Goal: Task Accomplishment & Management: Manage account settings

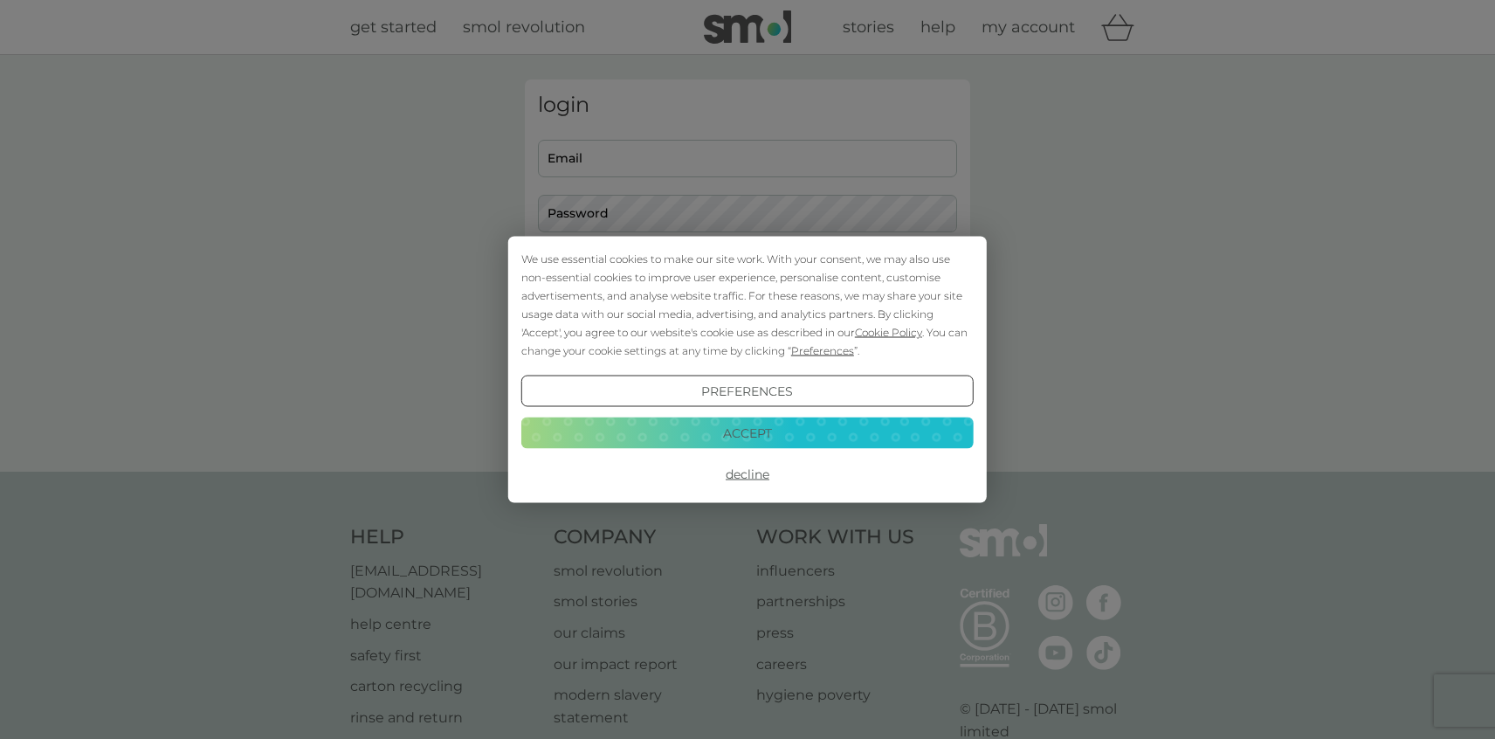
click at [749, 435] on button "Accept" at bounding box center [747, 431] width 452 height 31
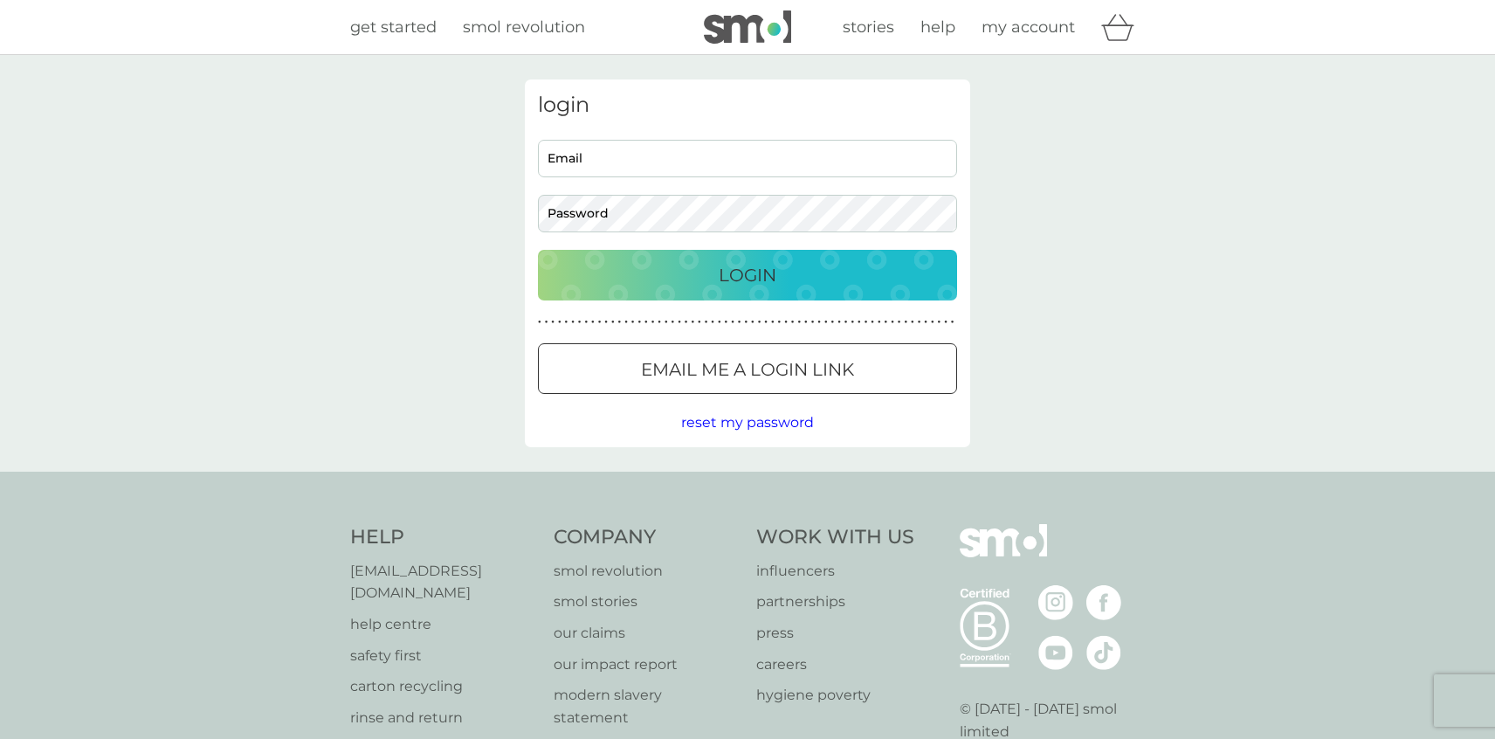
click at [679, 163] on input "Email" at bounding box center [747, 159] width 419 height 38
type input "[EMAIL_ADDRESS][DOMAIN_NAME]"
click at [764, 271] on p "Login" at bounding box center [748, 275] width 58 height 28
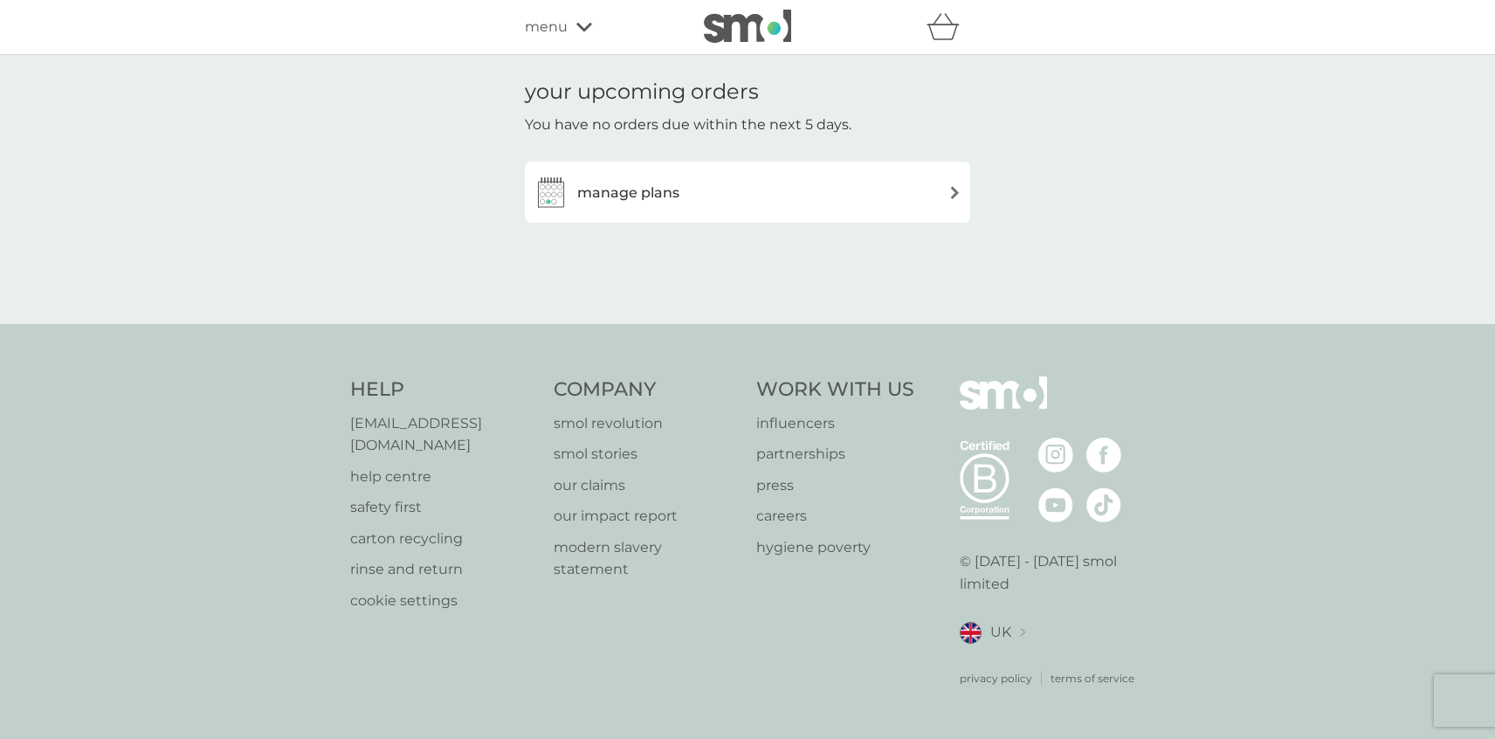
click at [959, 194] on img at bounding box center [954, 192] width 13 height 13
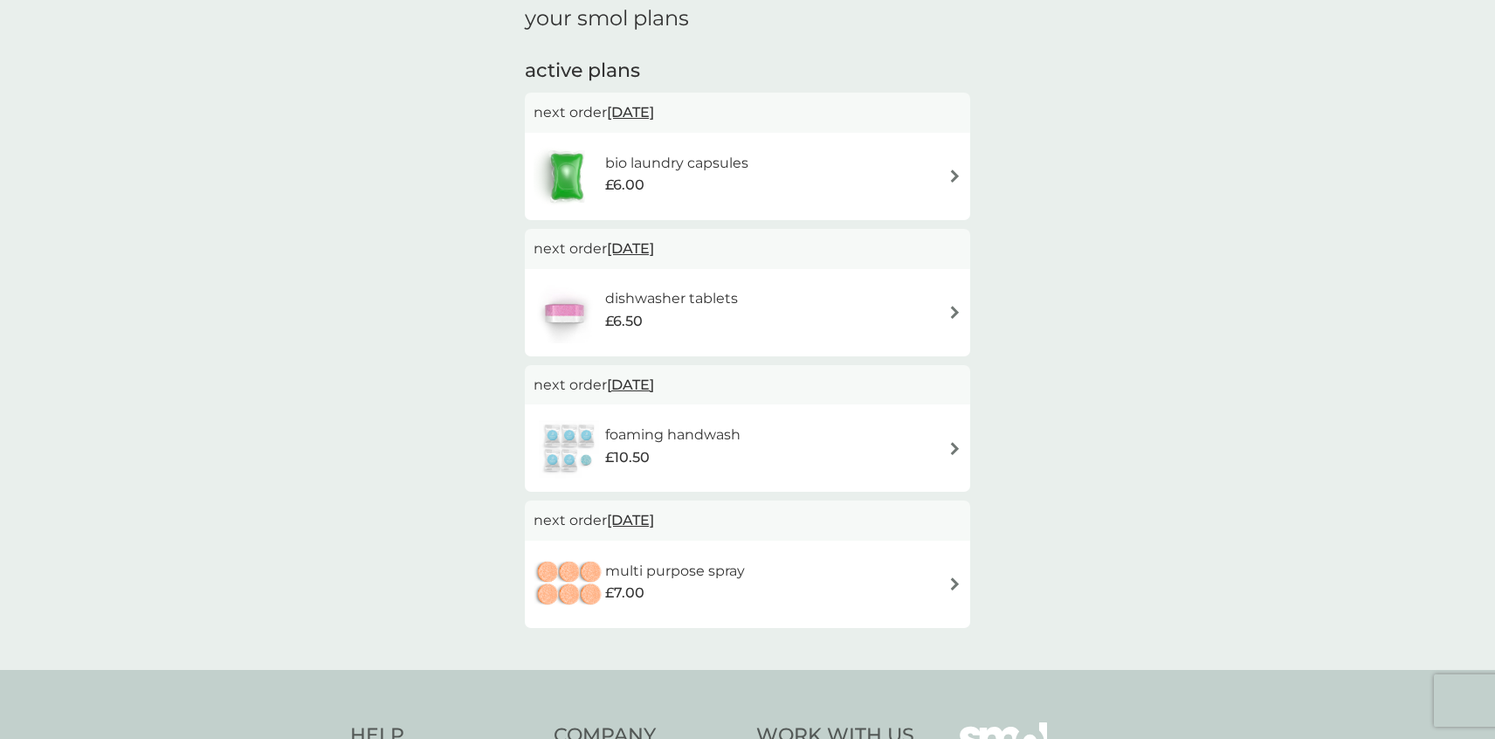
scroll to position [260, 0]
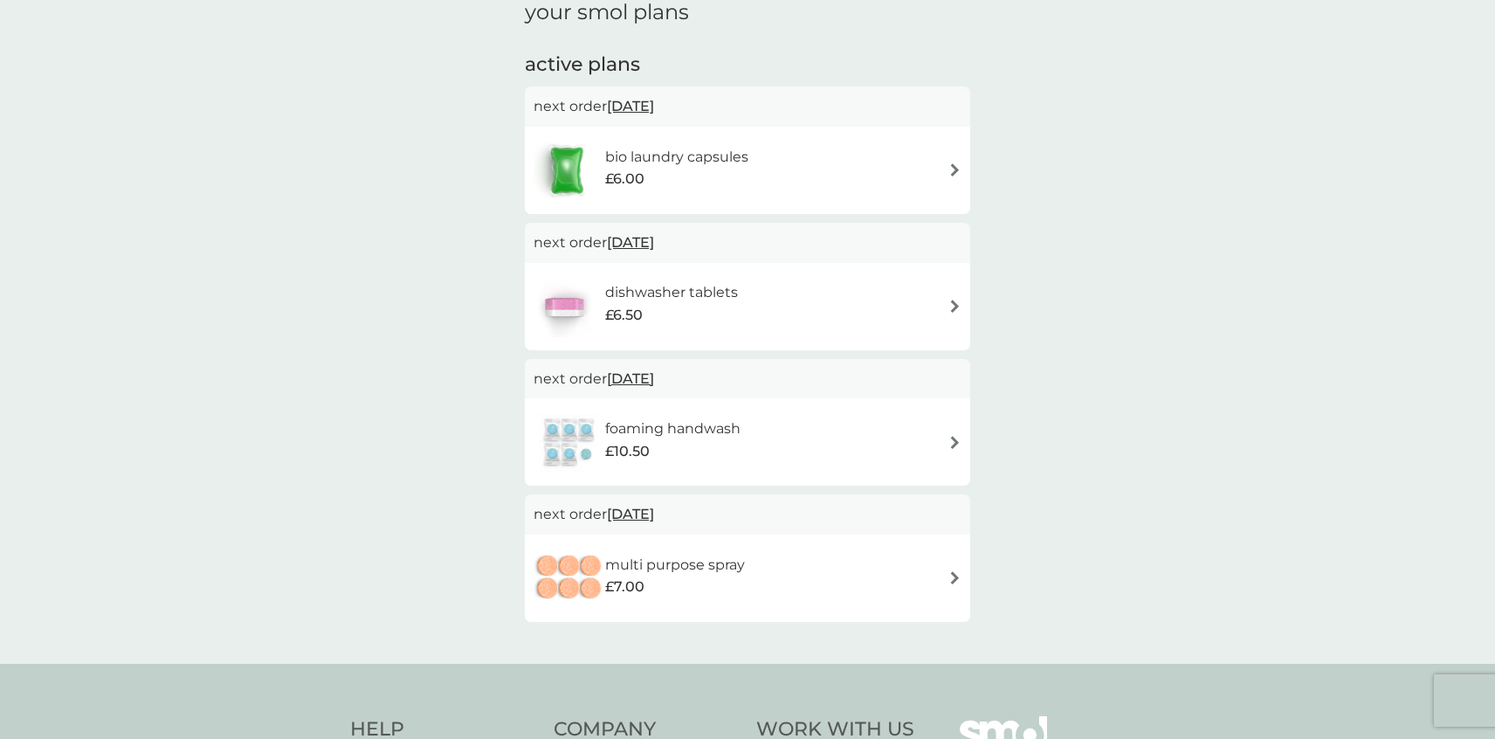
click at [957, 169] on img at bounding box center [954, 169] width 13 height 13
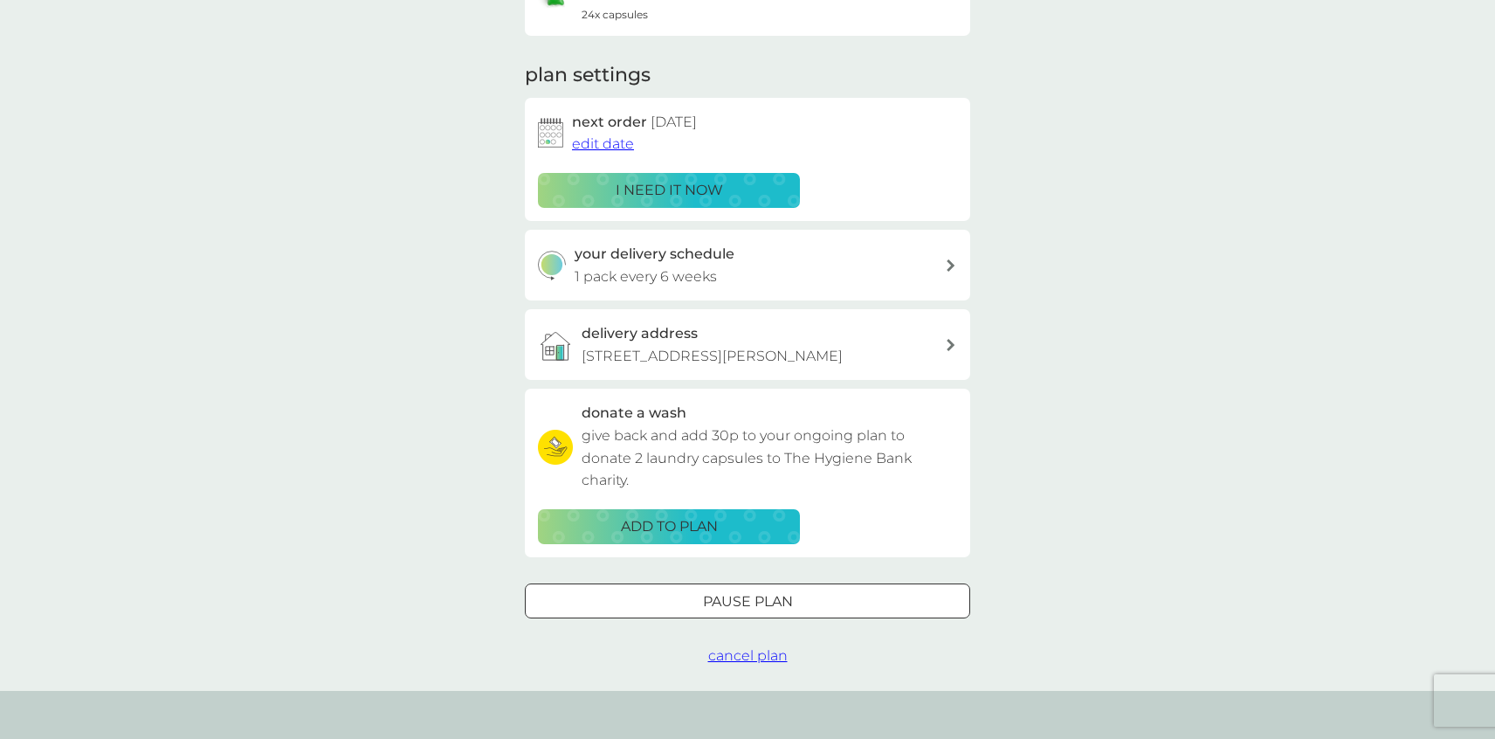
scroll to position [199, 0]
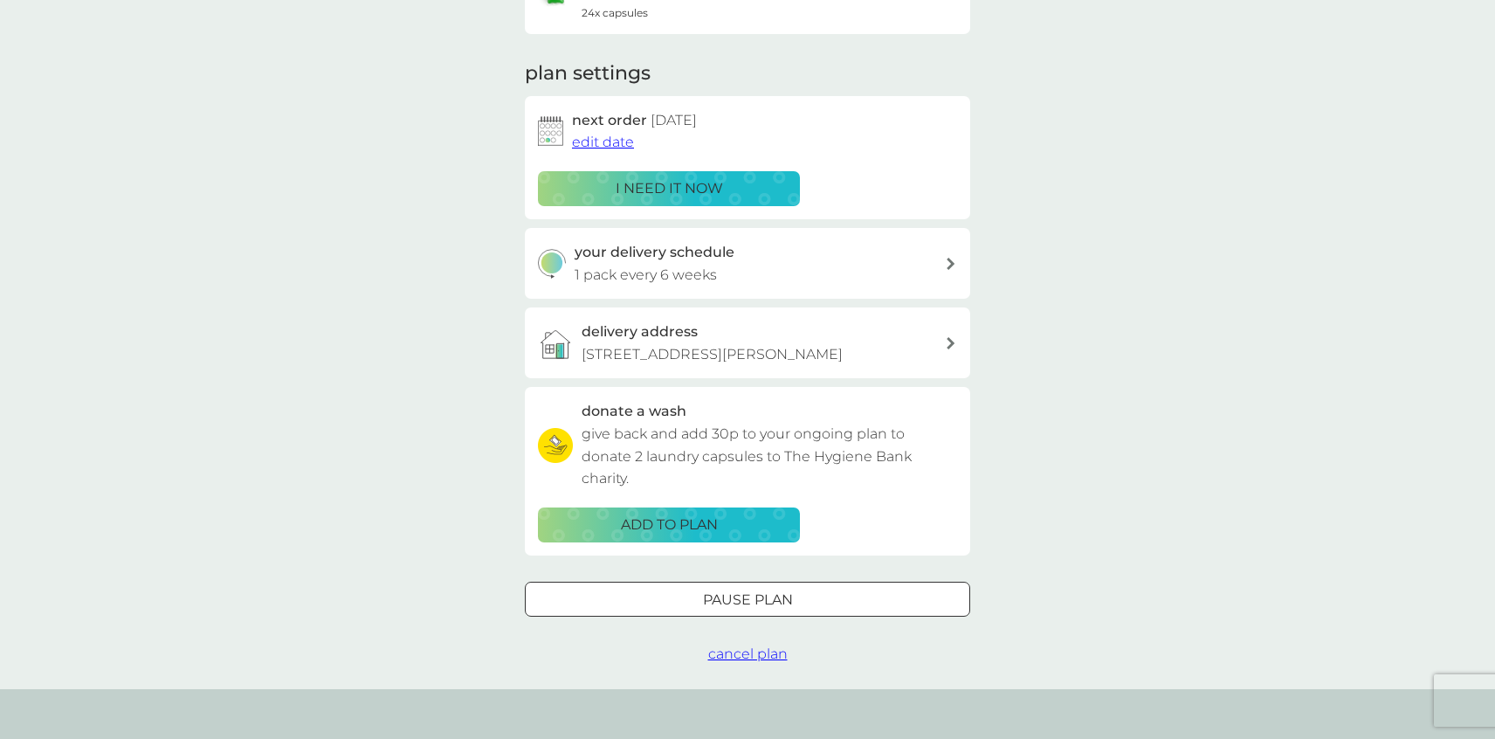
click at [616, 143] on span "edit date" at bounding box center [603, 142] width 62 height 17
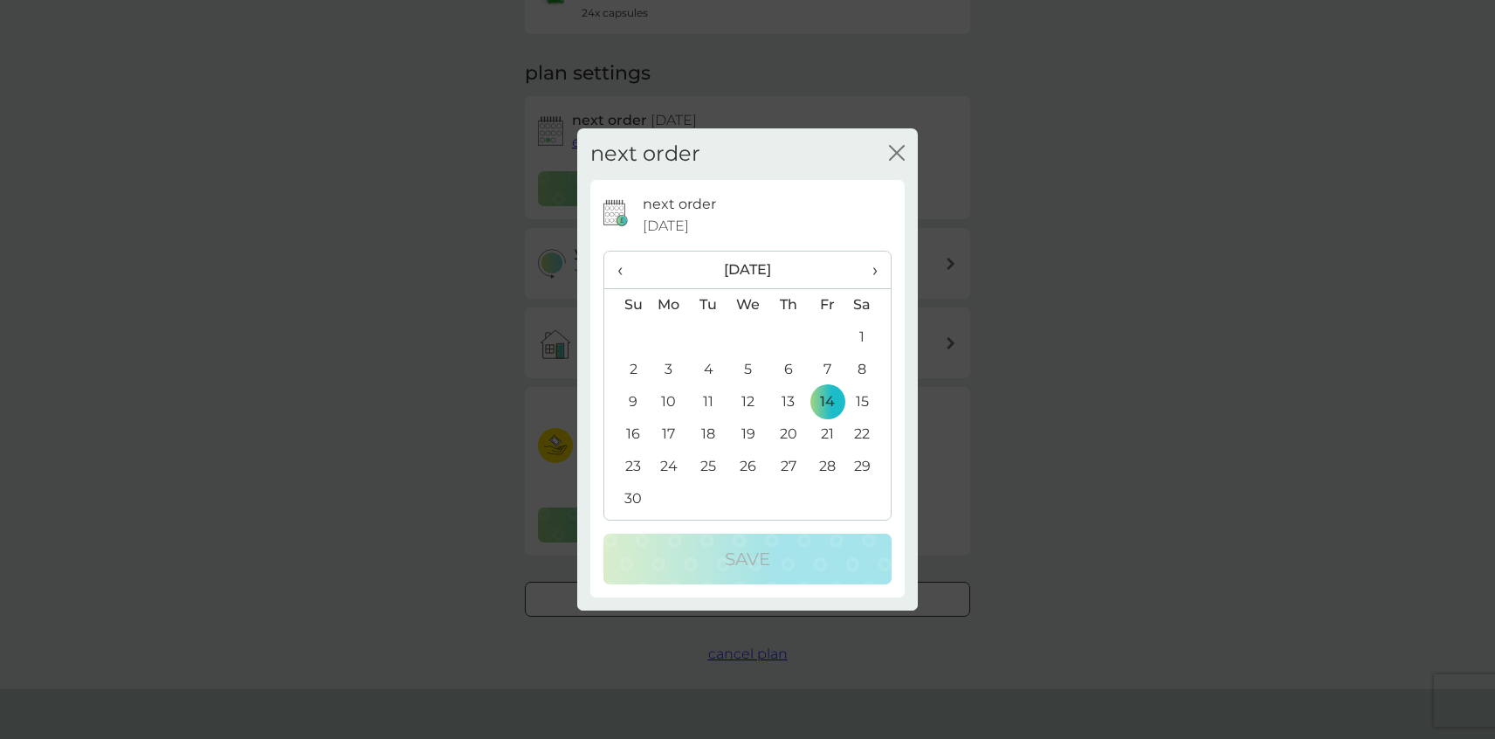
click at [874, 271] on span "›" at bounding box center [868, 269] width 17 height 37
click at [749, 402] on td "14" at bounding box center [748, 402] width 40 height 32
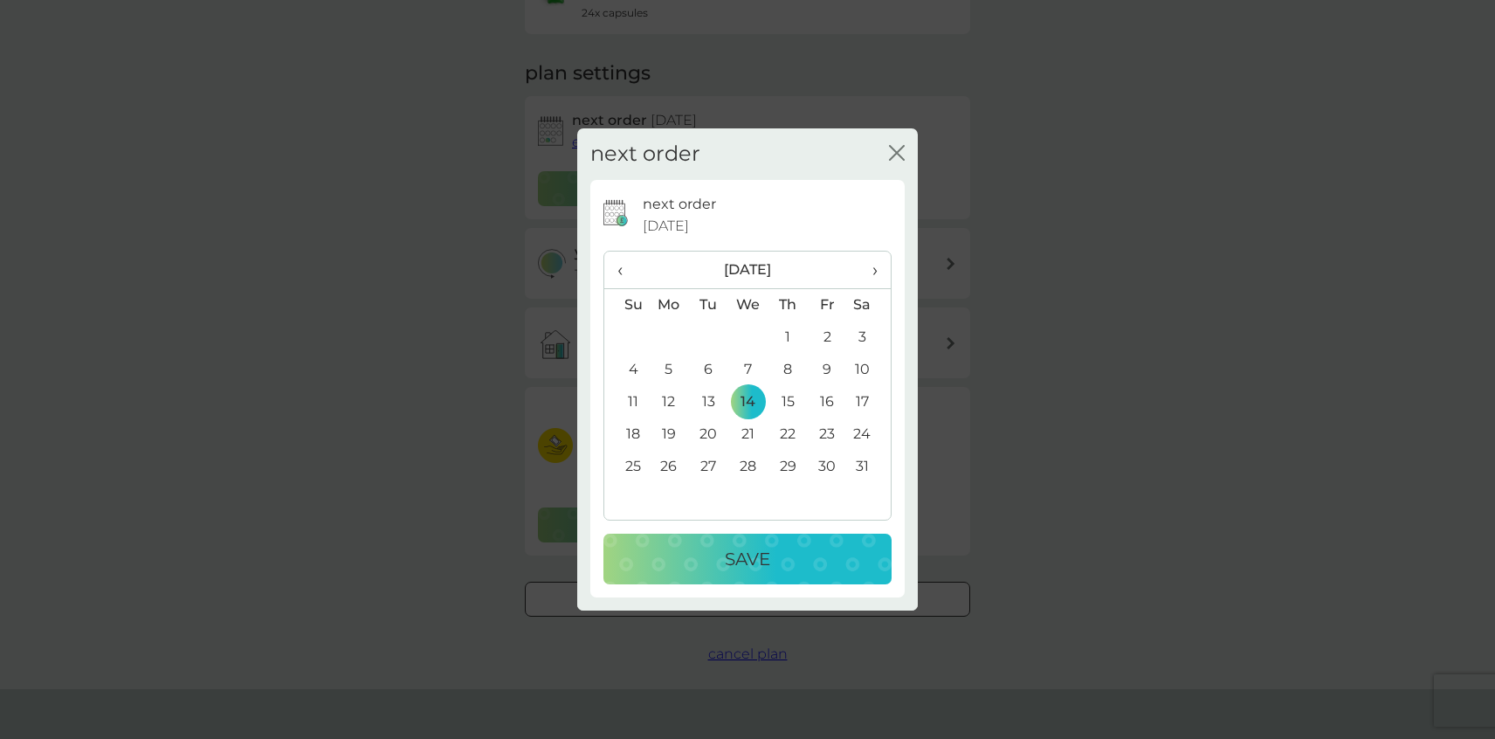
click at [750, 432] on td "21" at bounding box center [748, 434] width 40 height 32
click at [747, 561] on p "Save" at bounding box center [747, 559] width 45 height 28
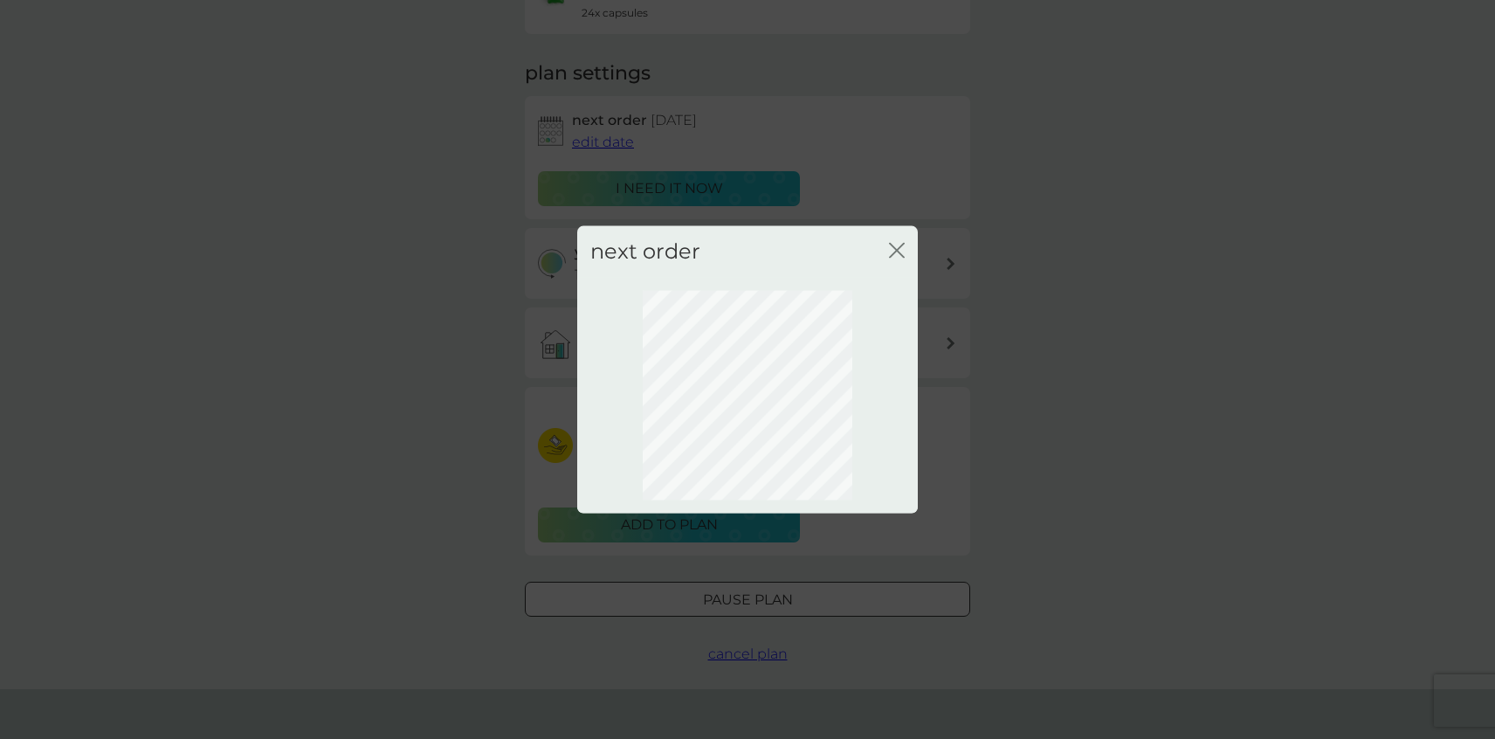
click at [897, 248] on icon "close" at bounding box center [897, 251] width 16 height 16
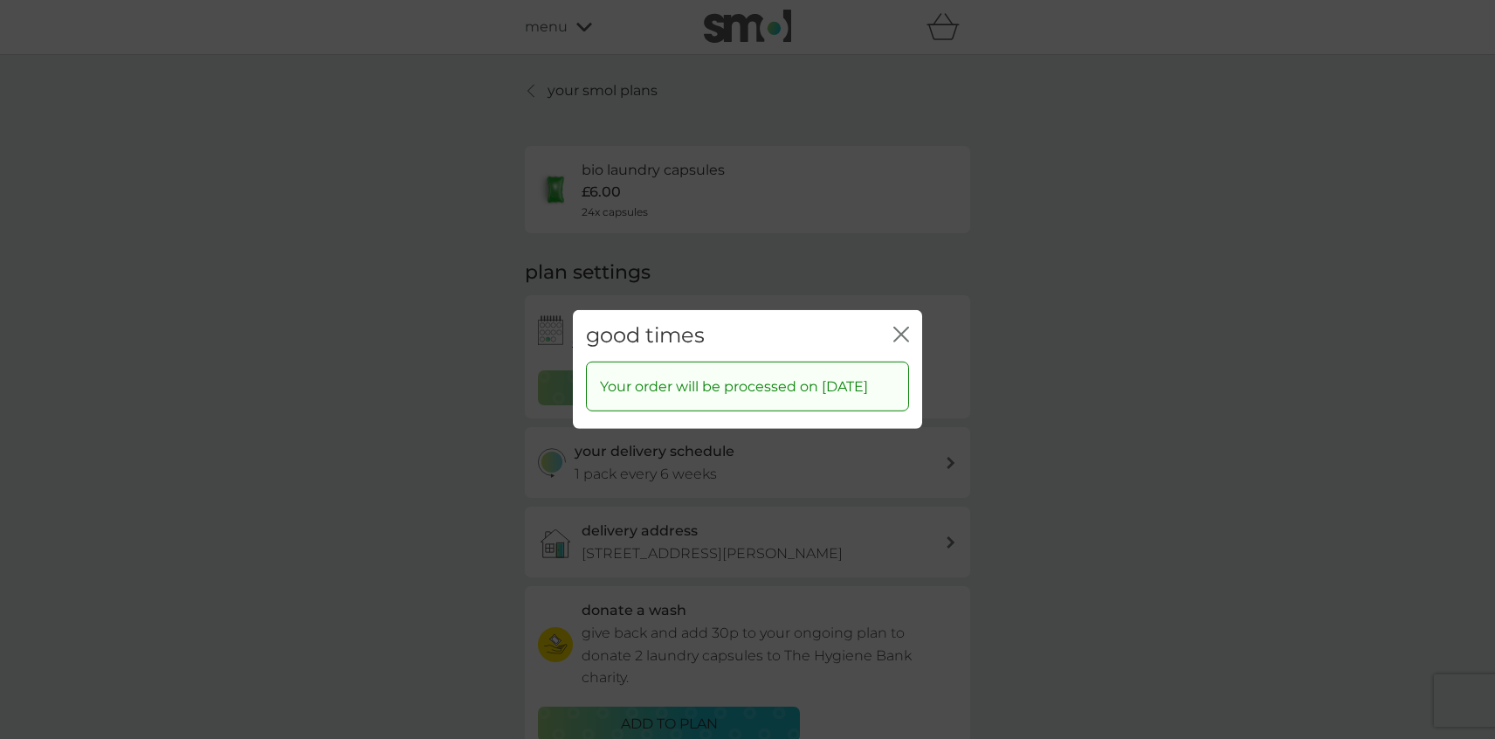
click at [1016, 330] on div "good times close Your order will be processed on 21 Jan 2026" at bounding box center [747, 369] width 1495 height 739
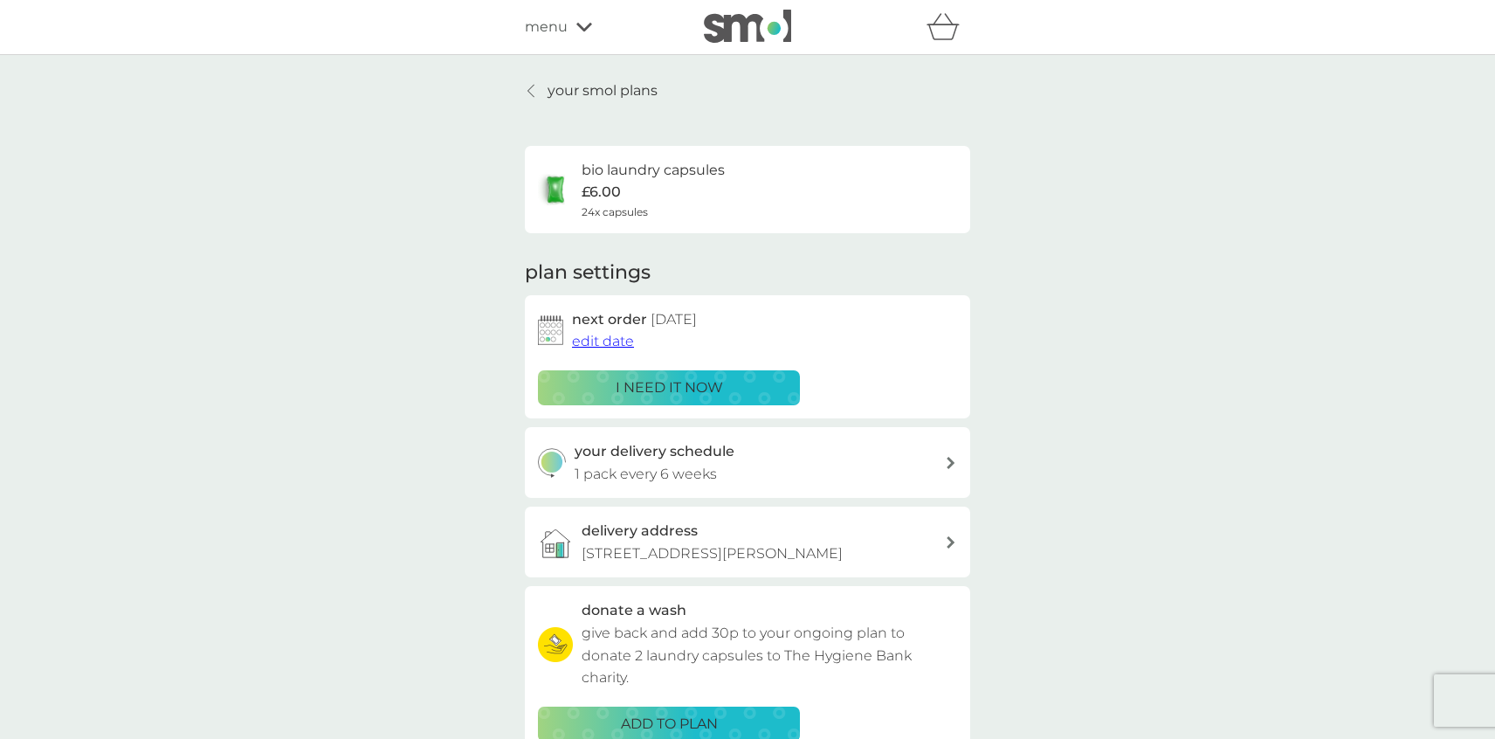
click at [948, 464] on icon at bounding box center [950, 463] width 9 height 12
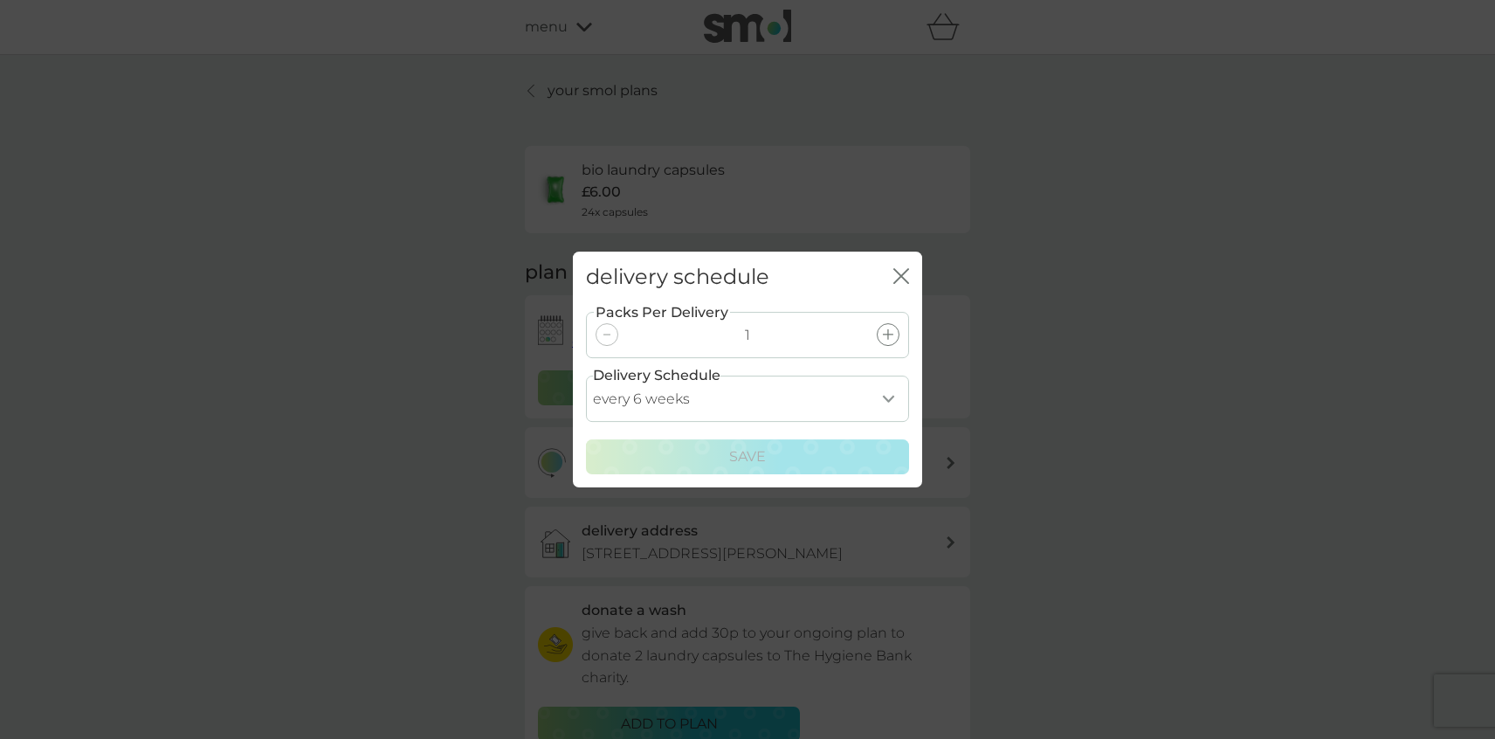
click at [887, 399] on select "every 1 week every 2 weeks every 3 weeks every 4 weeks every 5 weeks every 6 we…" at bounding box center [747, 398] width 323 height 46
select select "112"
click at [586, 375] on select "every 1 week every 2 weeks every 3 weeks every 4 weeks every 5 weeks every 6 we…" at bounding box center [747, 398] width 323 height 46
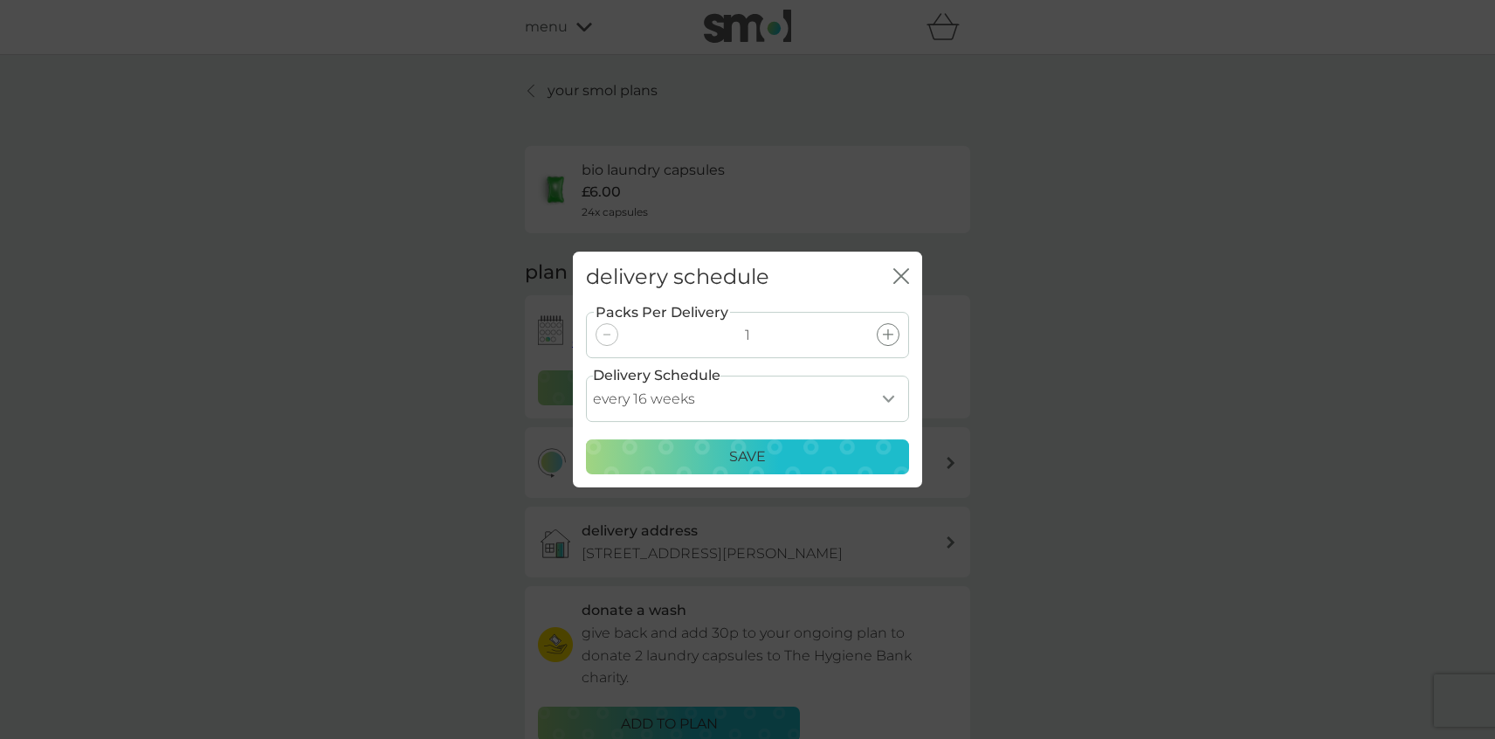
click at [784, 456] on div "Save" at bounding box center [747, 456] width 300 height 23
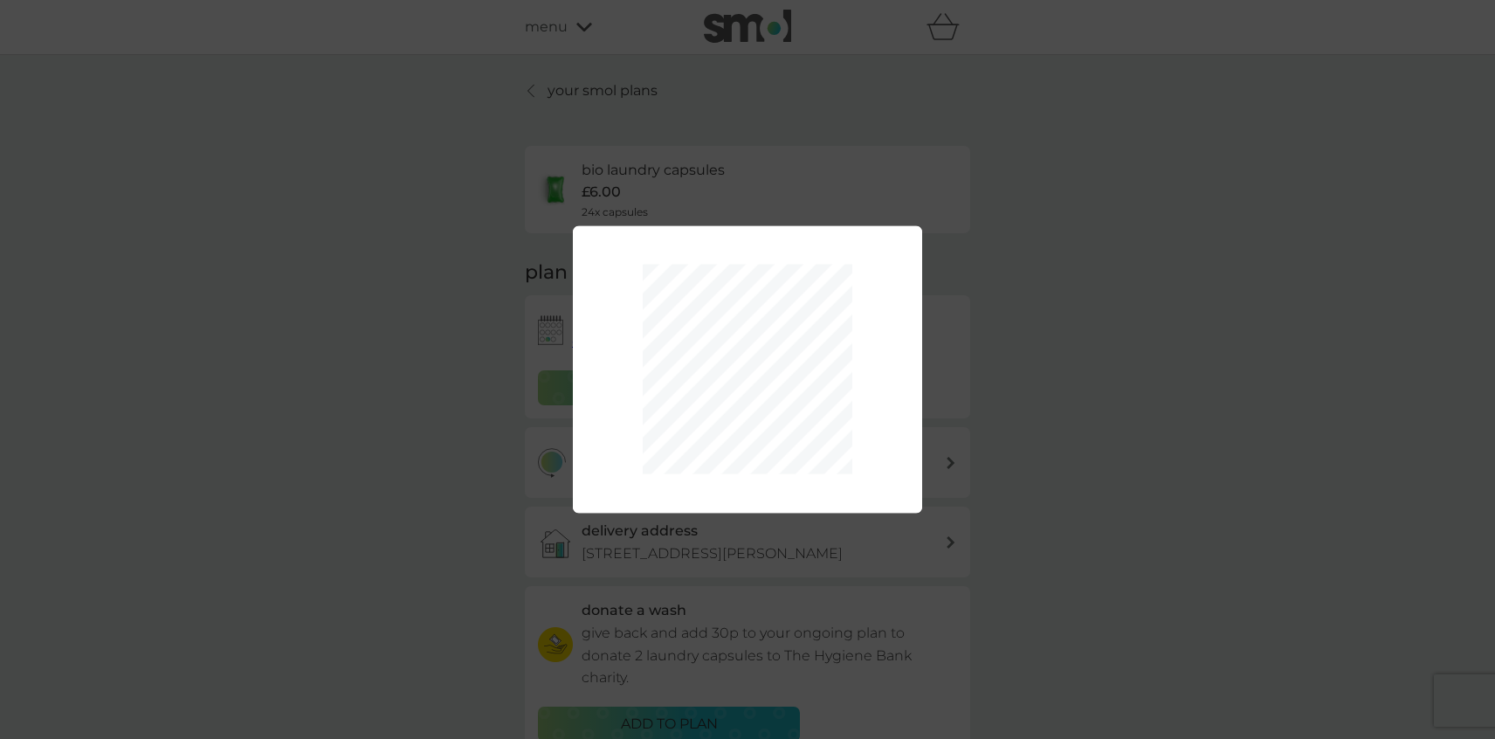
click at [1001, 423] on div "Packs Per Delivery 1 Delivery Schedule every 1 week every 2 weeks every 3 weeks…" at bounding box center [747, 369] width 1495 height 739
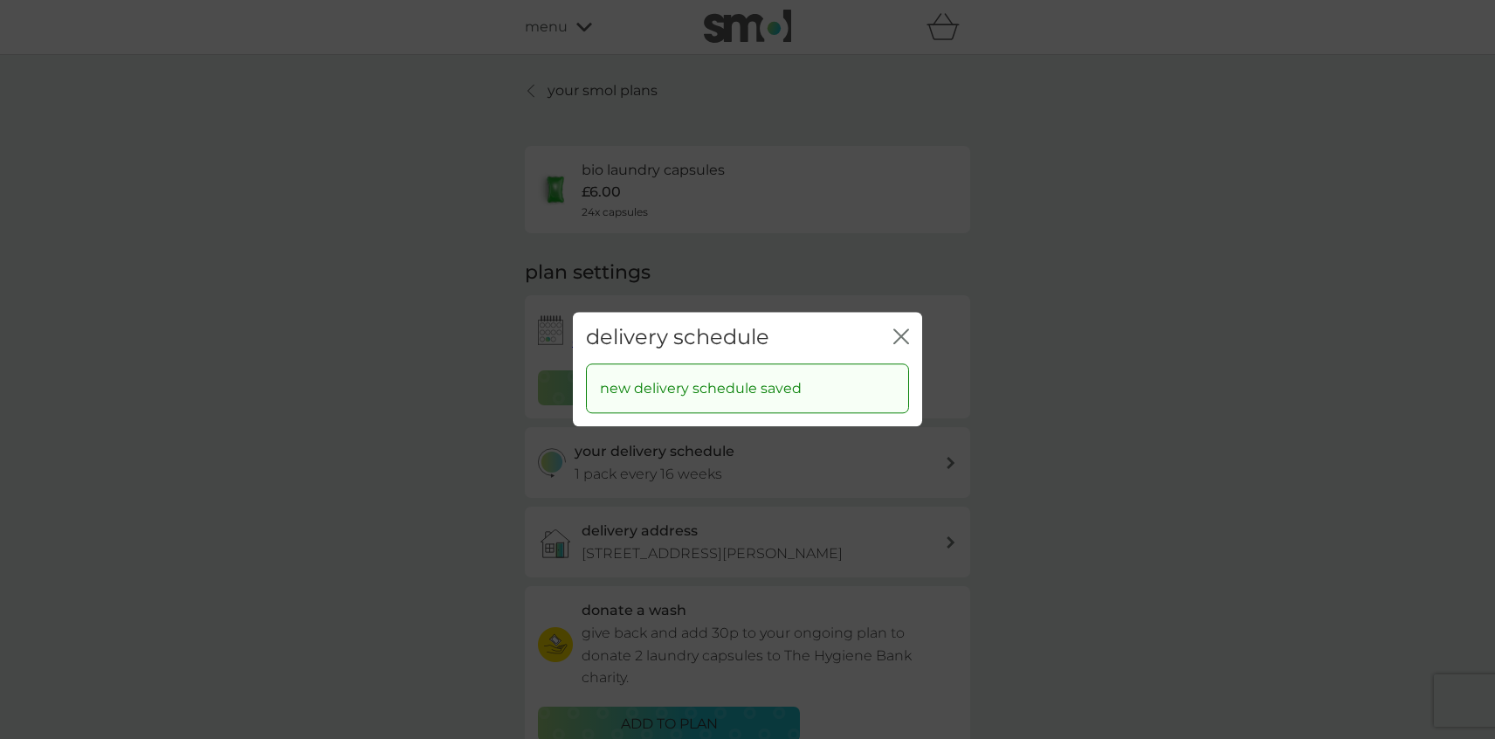
click at [901, 332] on icon "close" at bounding box center [901, 336] width 16 height 16
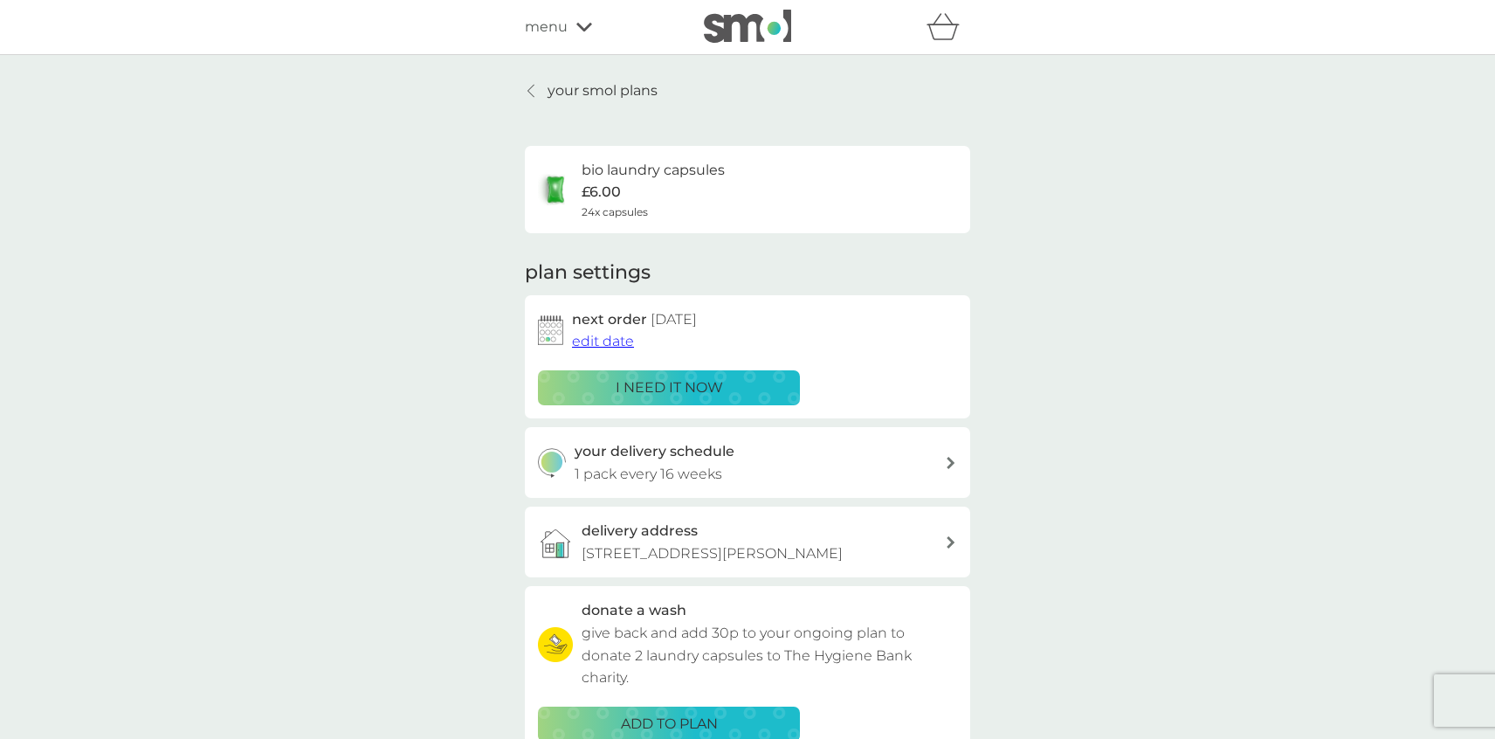
click at [533, 92] on icon at bounding box center [530, 91] width 7 height 14
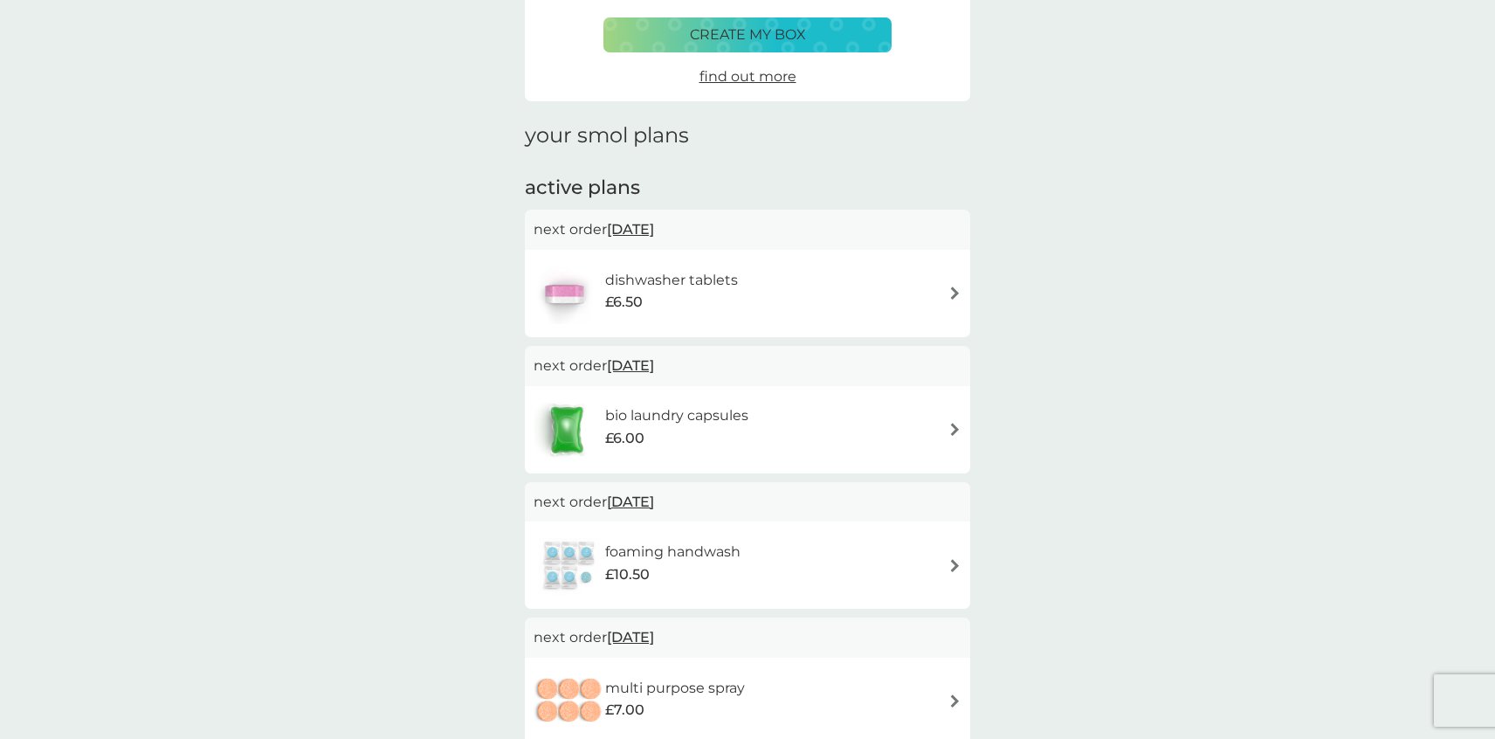
scroll to position [164, 0]
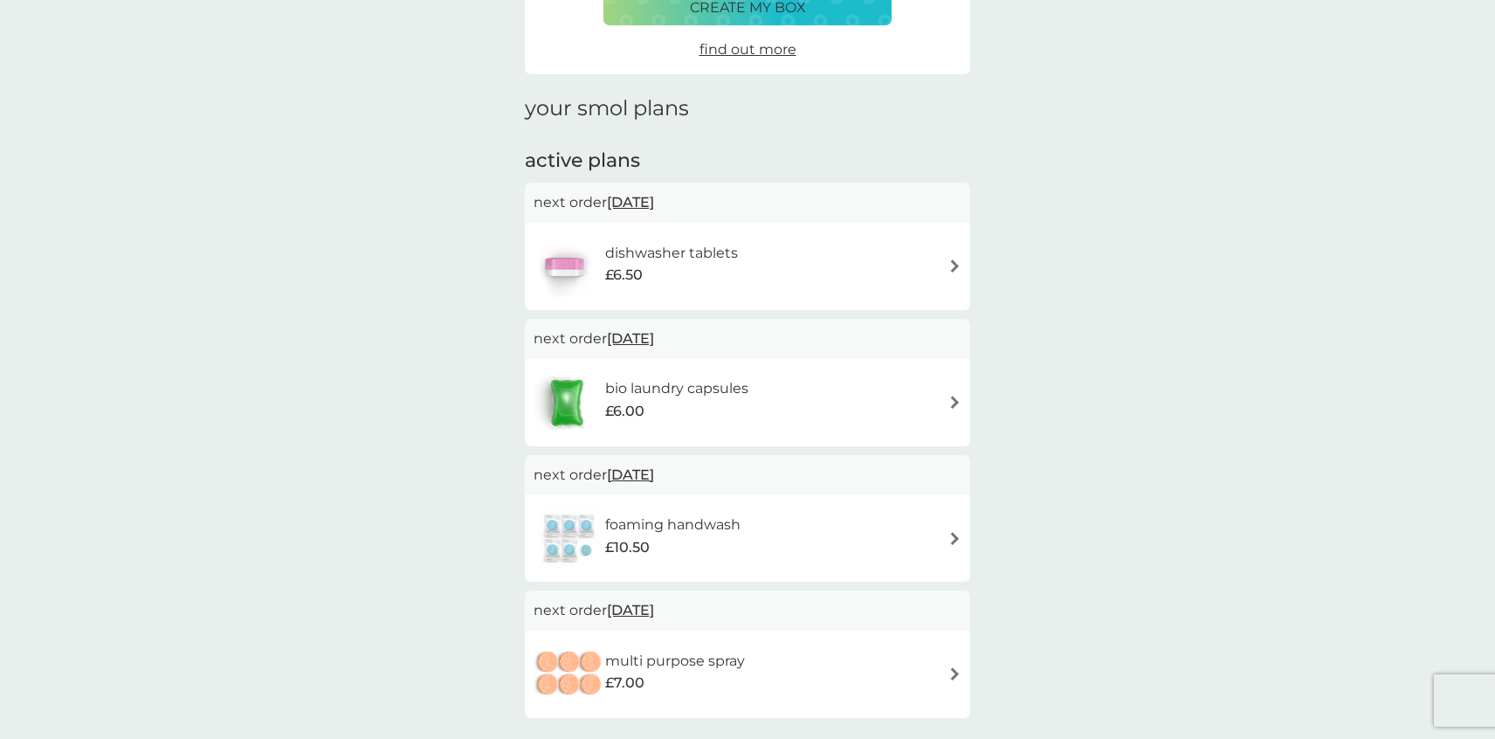
click at [954, 269] on img at bounding box center [954, 265] width 13 height 13
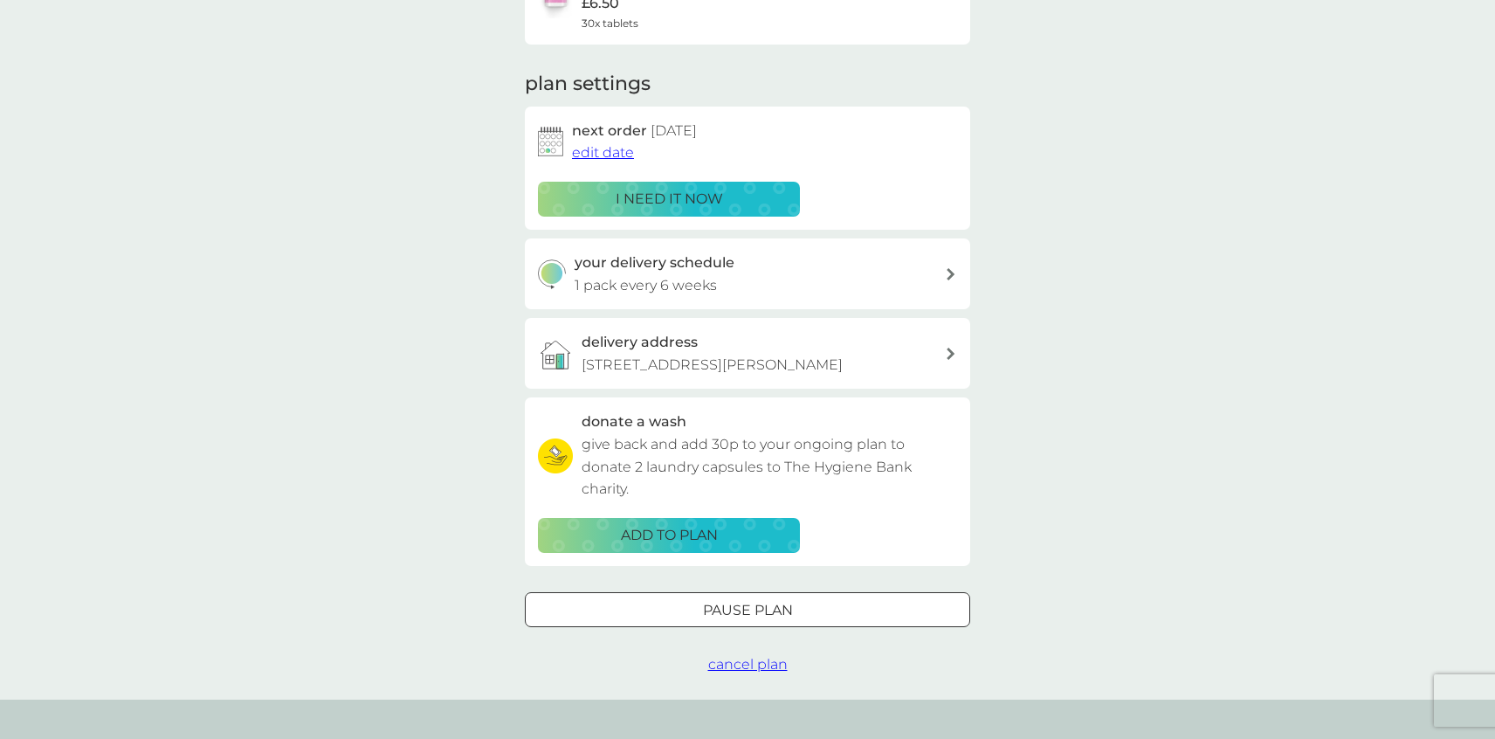
scroll to position [176, 0]
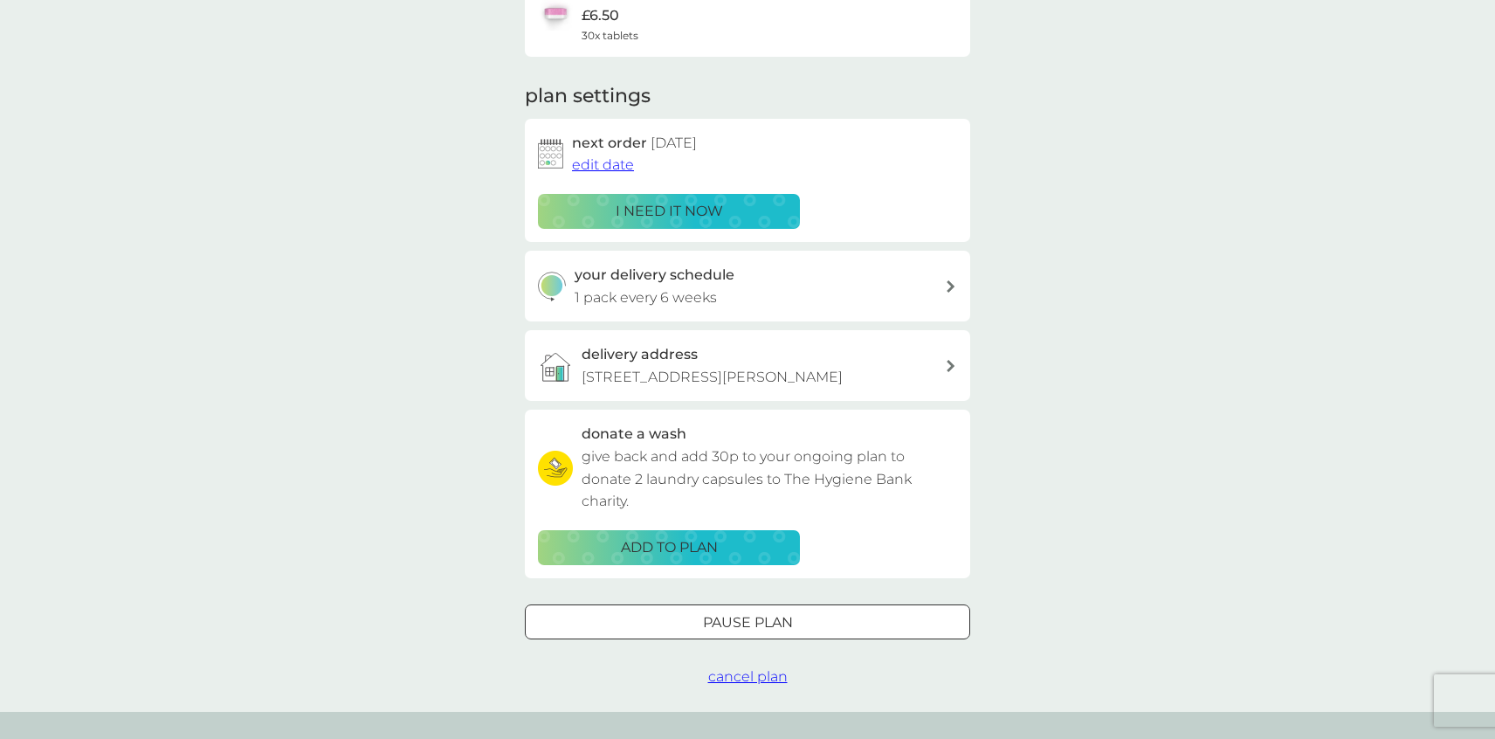
click at [950, 283] on icon at bounding box center [950, 286] width 8 height 12
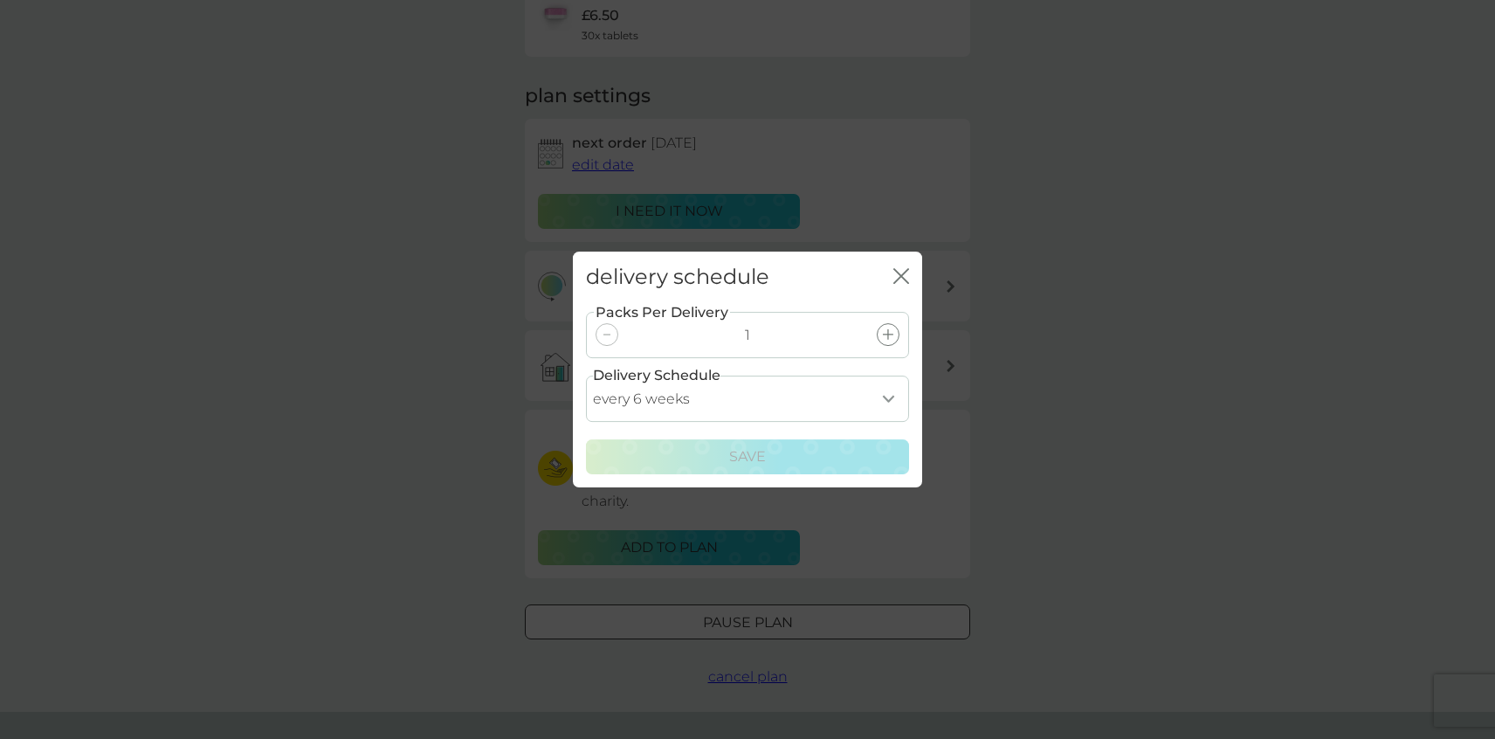
click at [889, 396] on select "every 1 week every 2 weeks every 3 weeks every 4 weeks every 5 weeks every 6 we…" at bounding box center [747, 398] width 323 height 46
select select "119"
click at [586, 375] on select "every 1 week every 2 weeks every 3 weeks every 4 weeks every 5 weeks every 6 we…" at bounding box center [747, 398] width 323 height 46
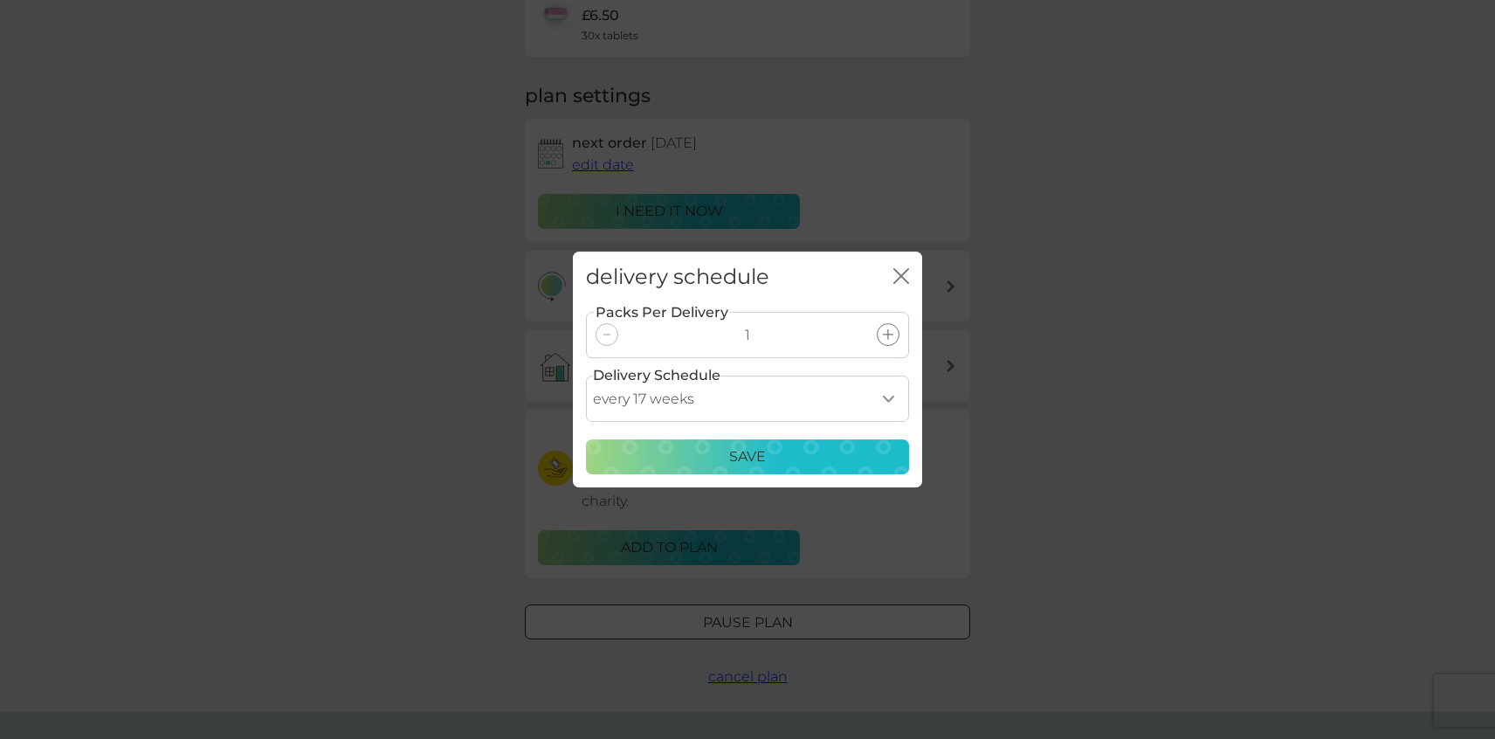
click at [816, 462] on div "Save" at bounding box center [747, 456] width 300 height 23
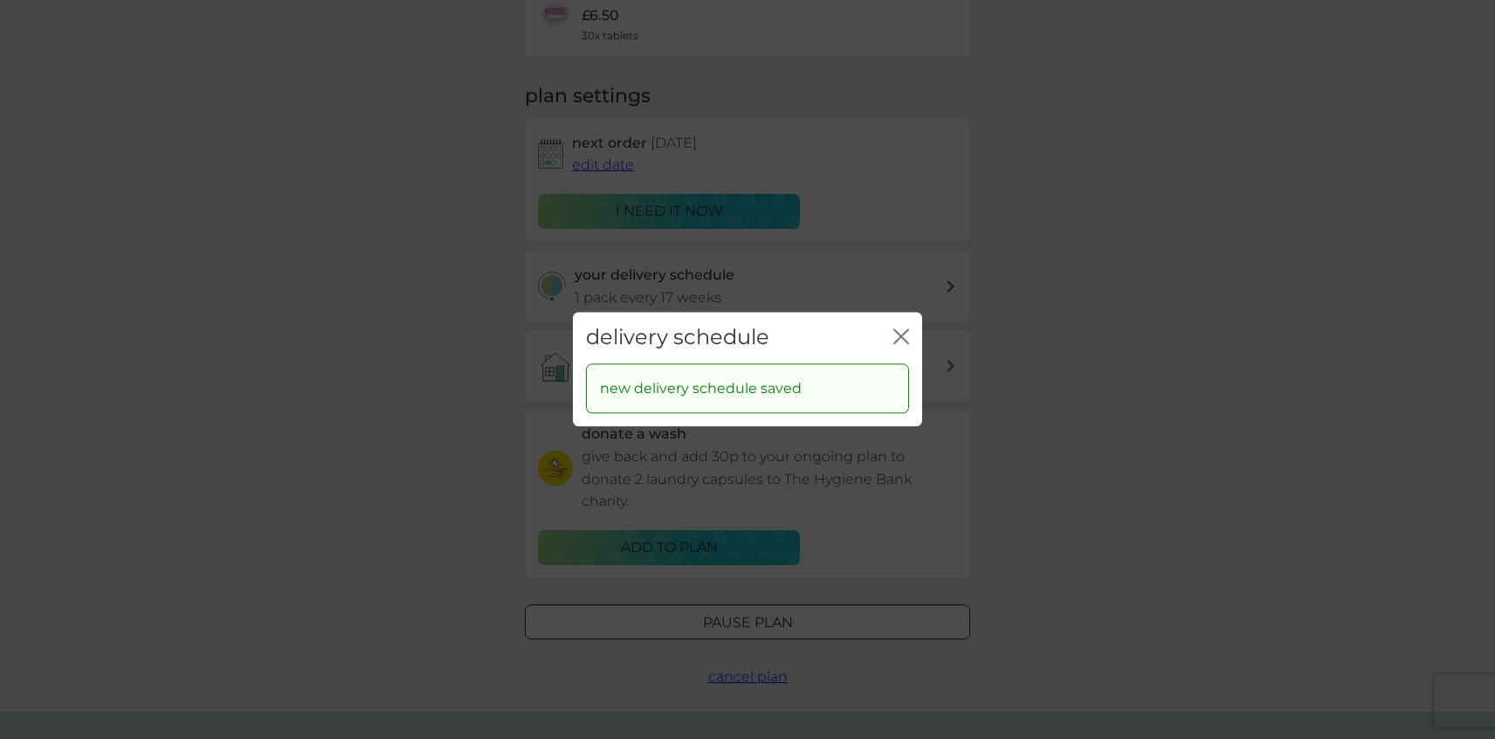
click at [901, 337] on icon "close" at bounding box center [904, 336] width 7 height 14
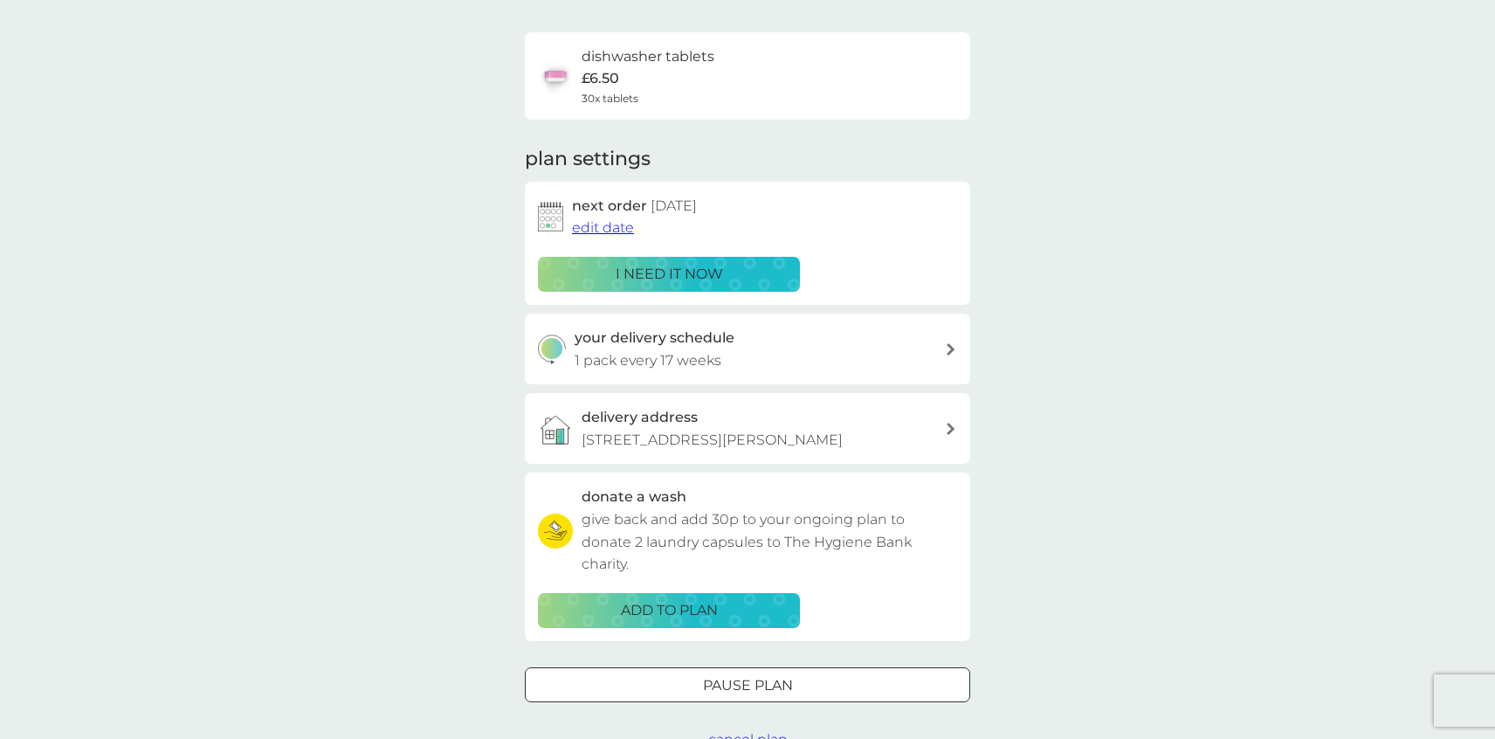
scroll to position [0, 0]
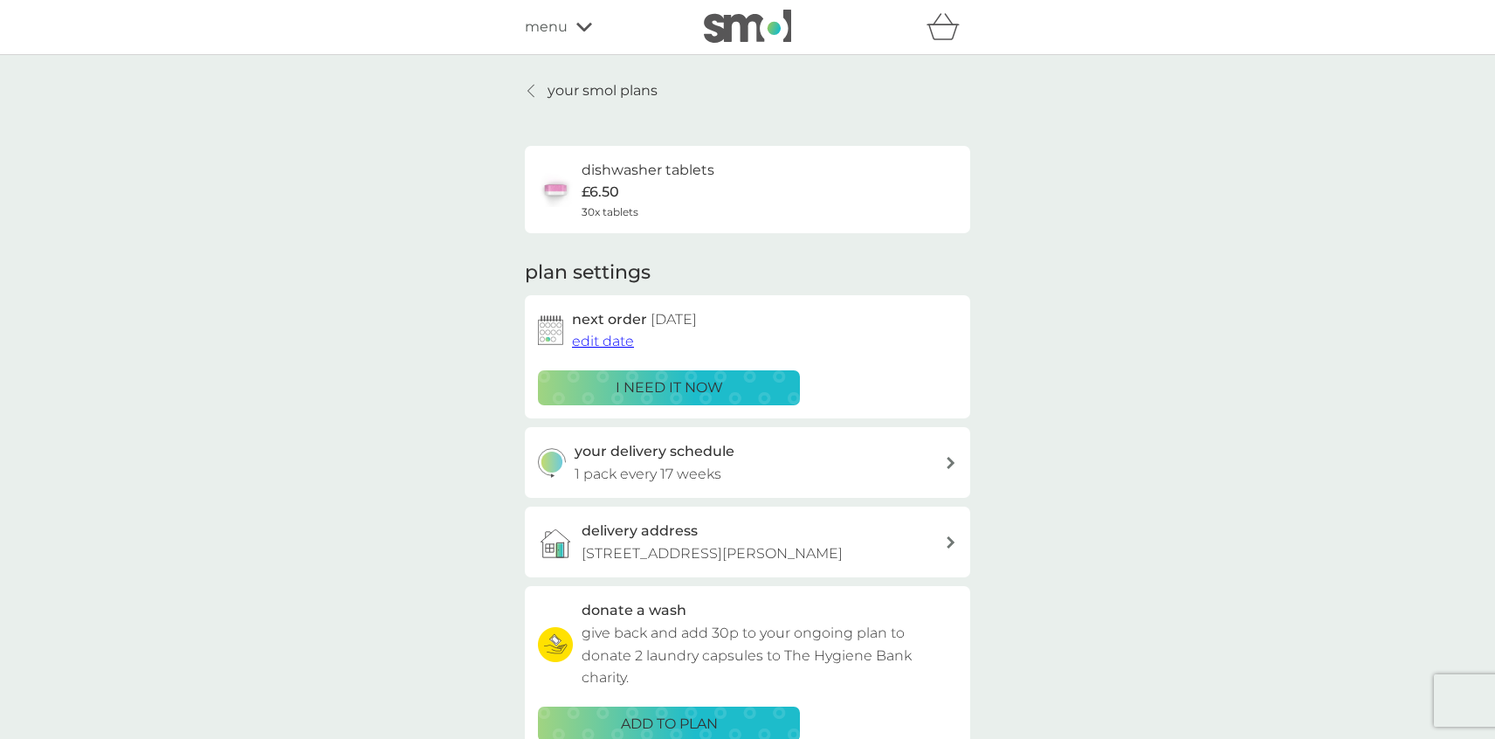
click at [532, 91] on icon at bounding box center [530, 91] width 7 height 14
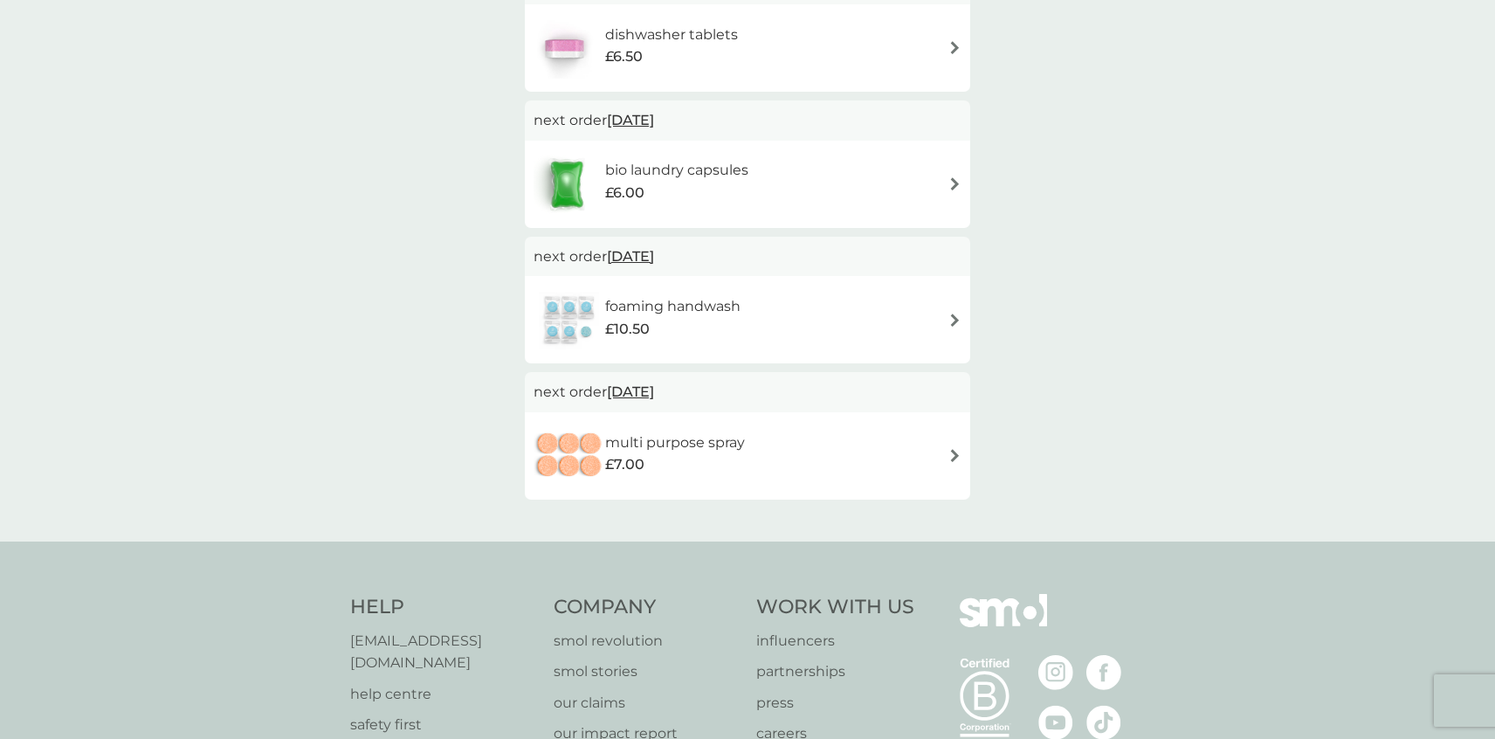
scroll to position [397, 0]
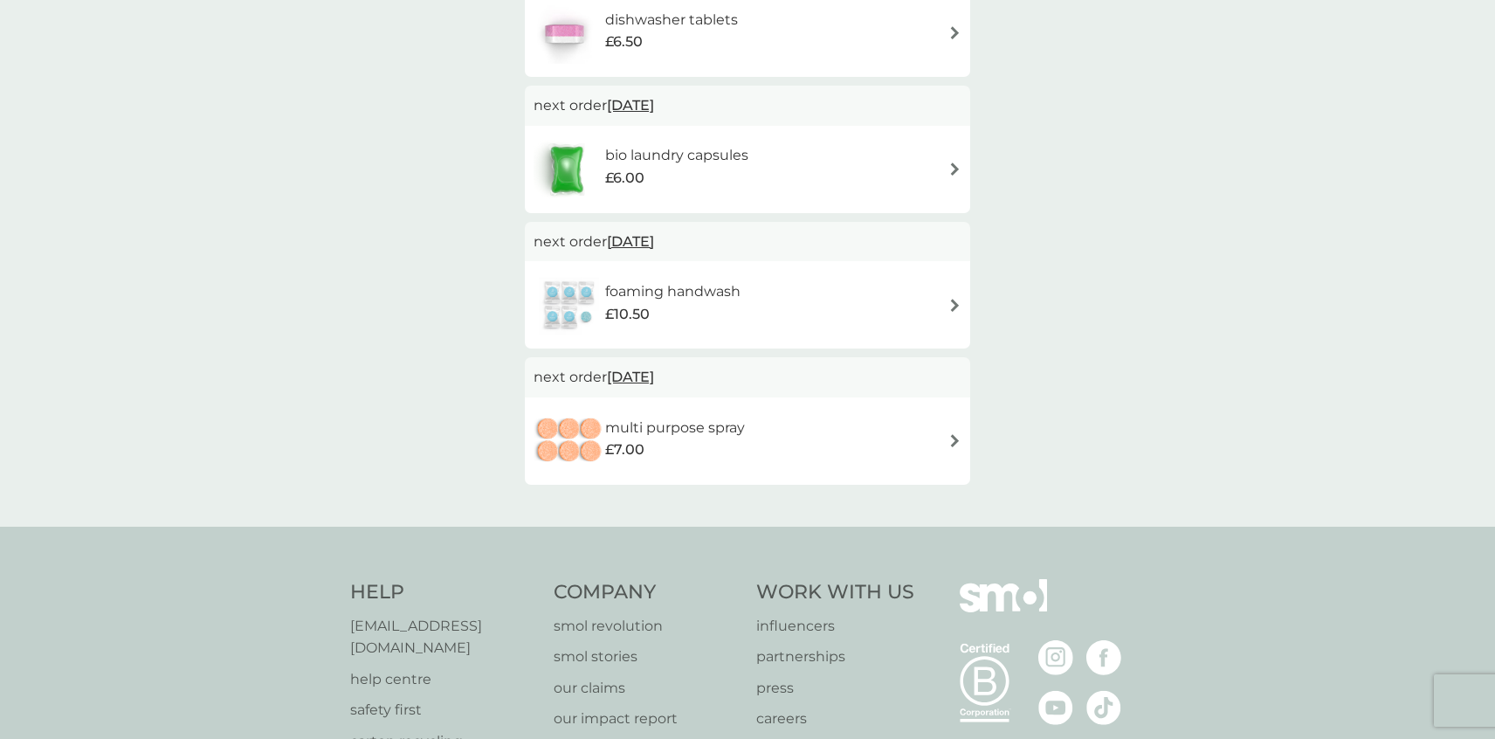
click at [955, 304] on img at bounding box center [954, 305] width 13 height 13
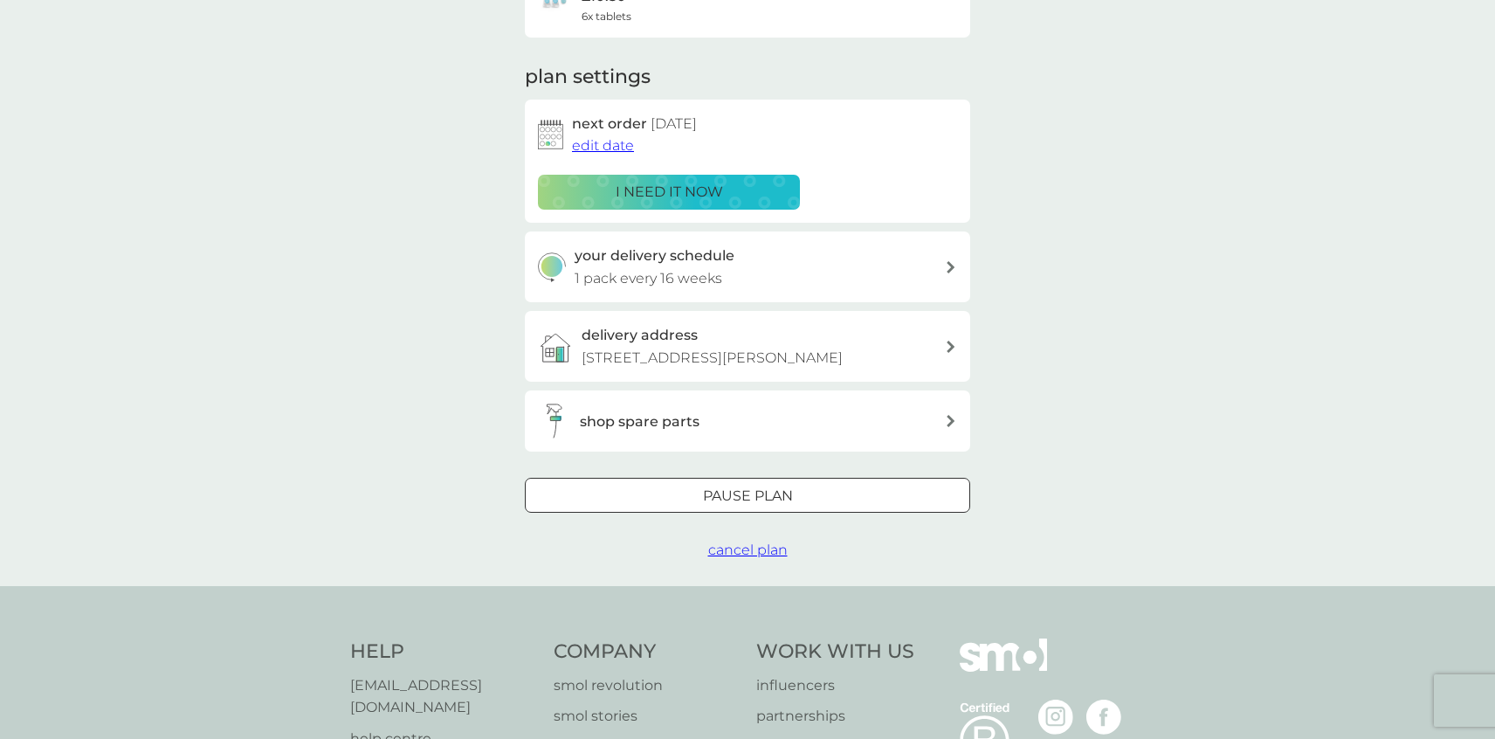
scroll to position [198, 0]
click at [745, 492] on div at bounding box center [747, 492] width 4 height 4
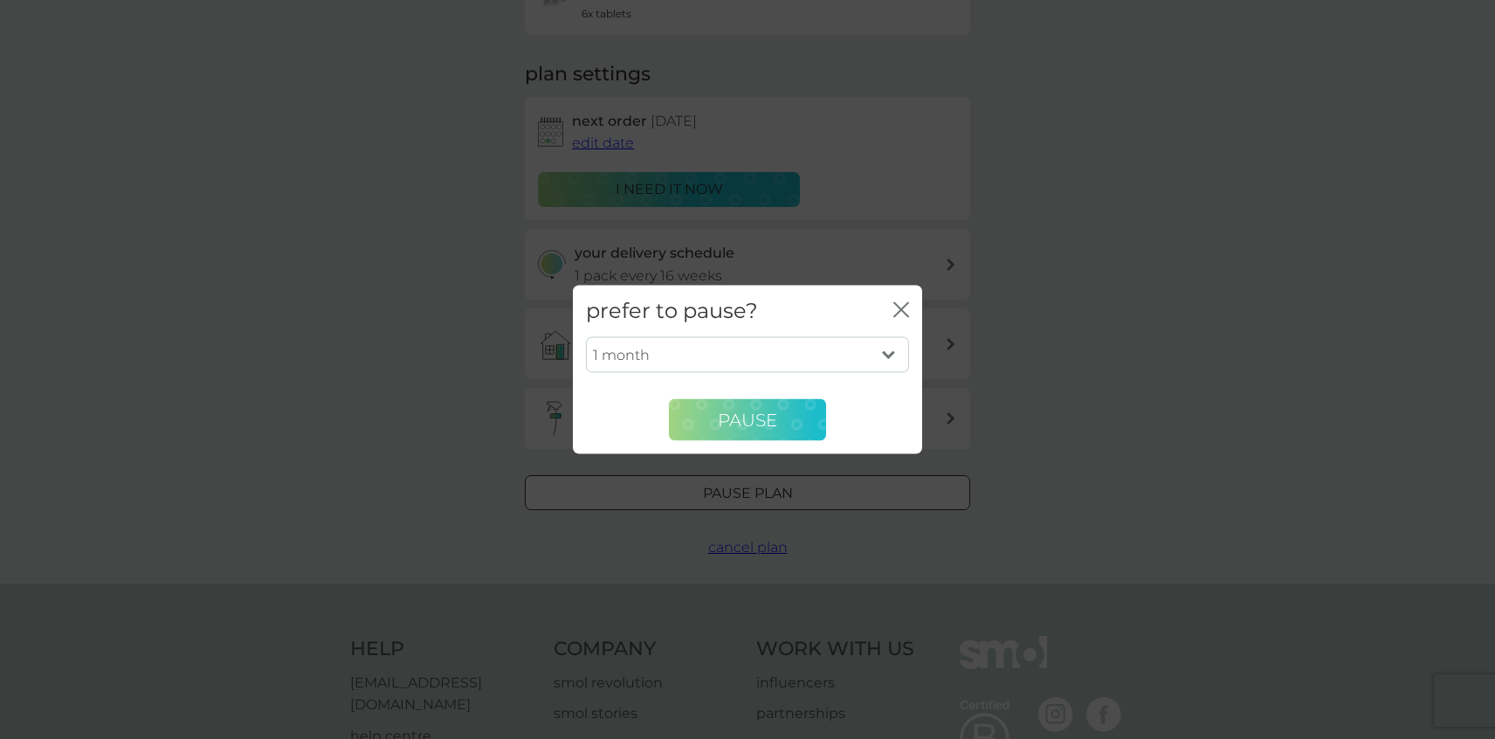
click at [764, 430] on button "Pause" at bounding box center [747, 420] width 157 height 42
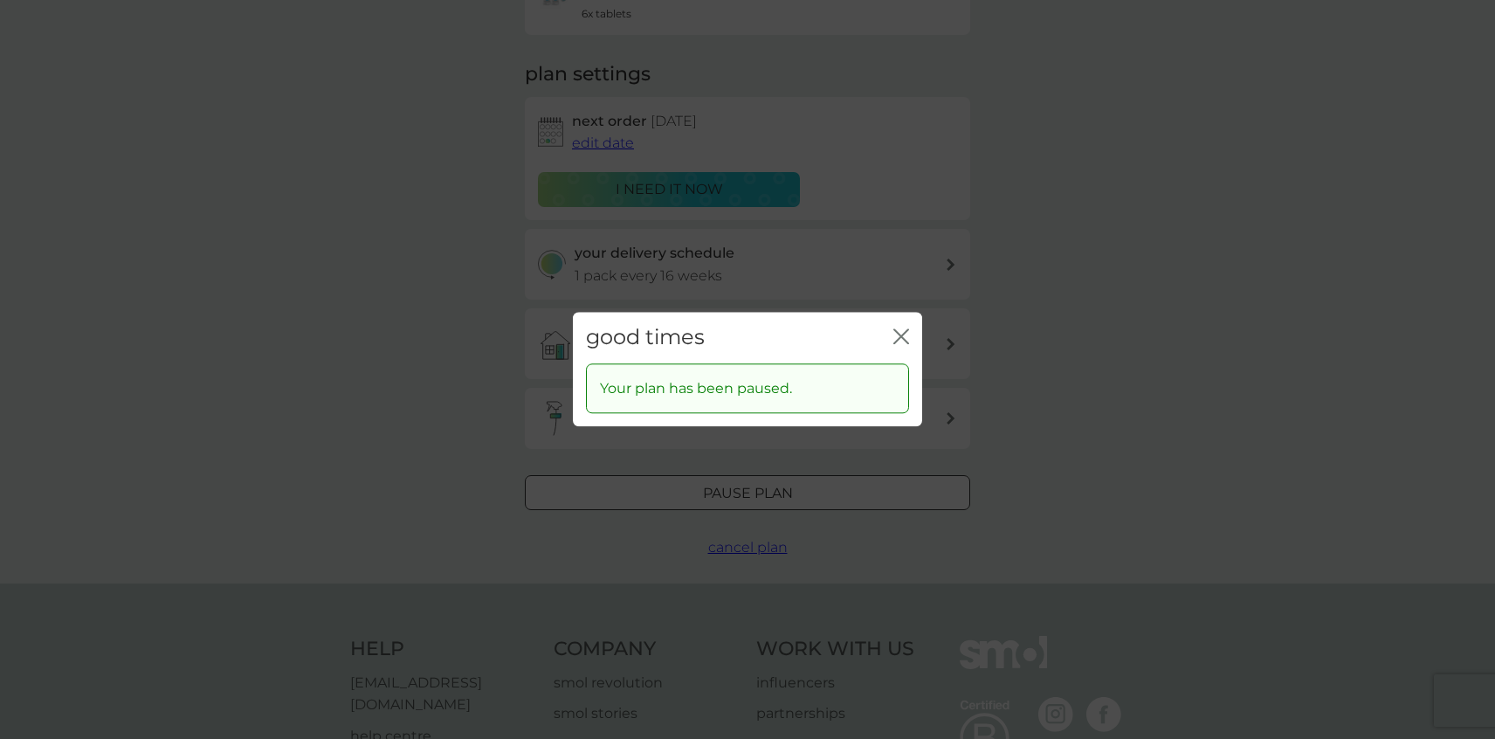
click at [900, 334] on icon "close" at bounding box center [901, 336] width 16 height 16
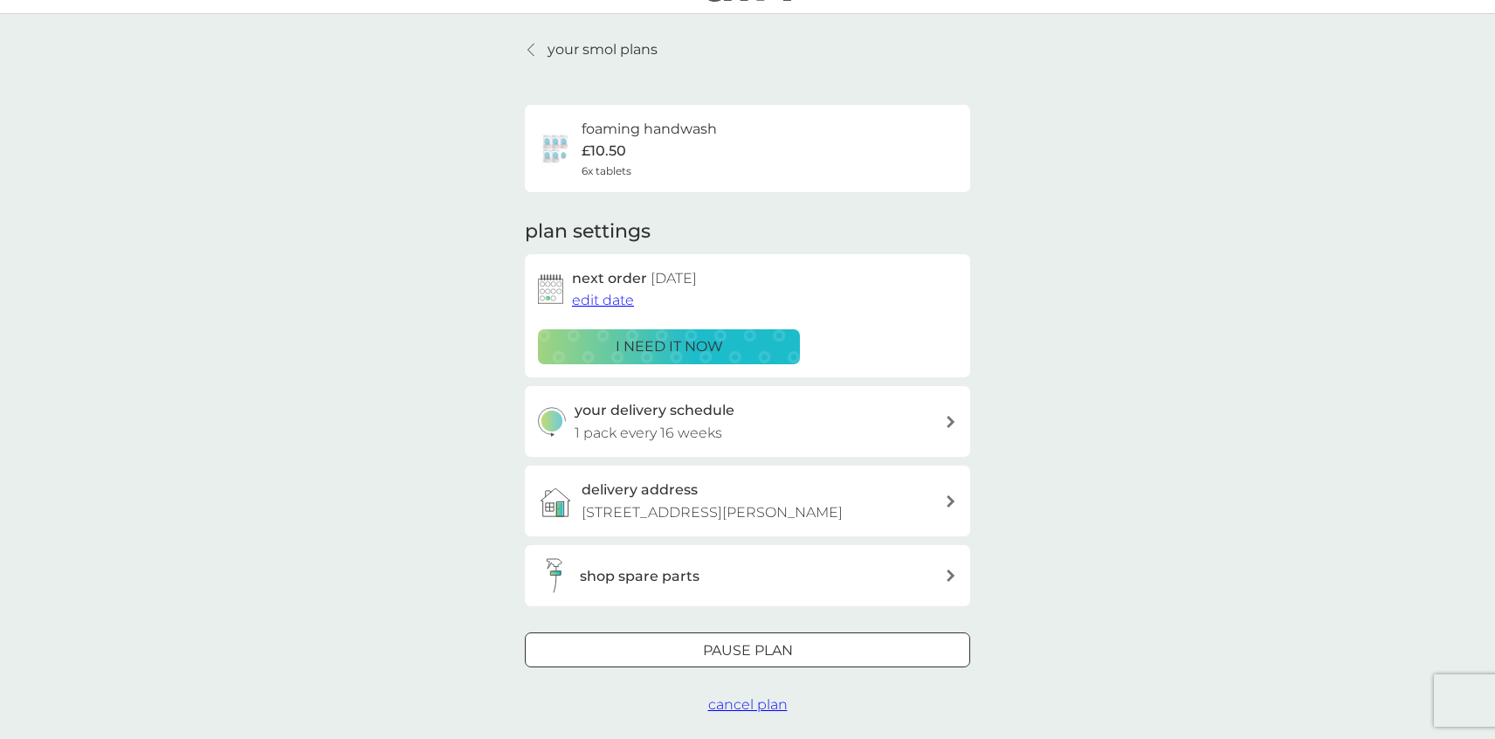
scroll to position [0, 0]
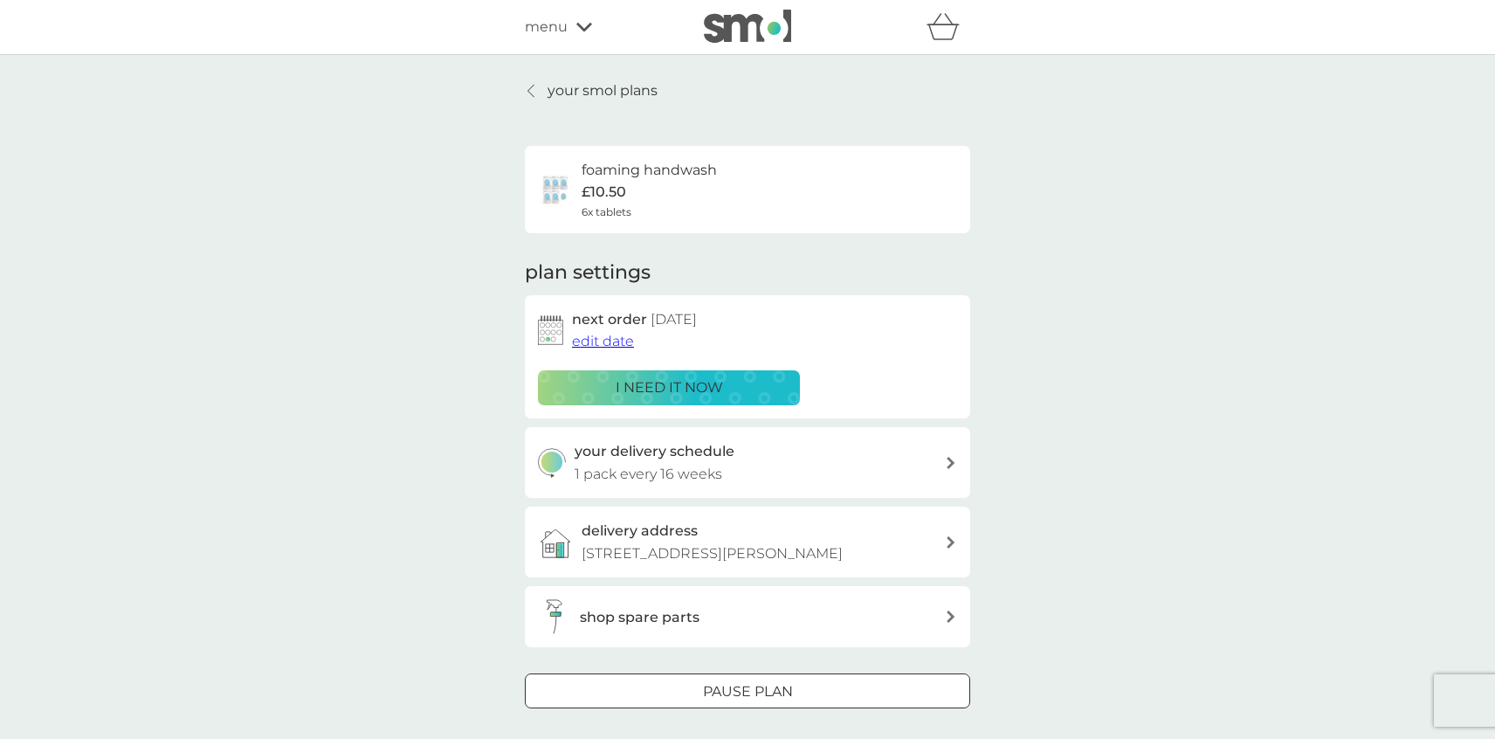
click at [526, 89] on div at bounding box center [532, 91] width 12 height 14
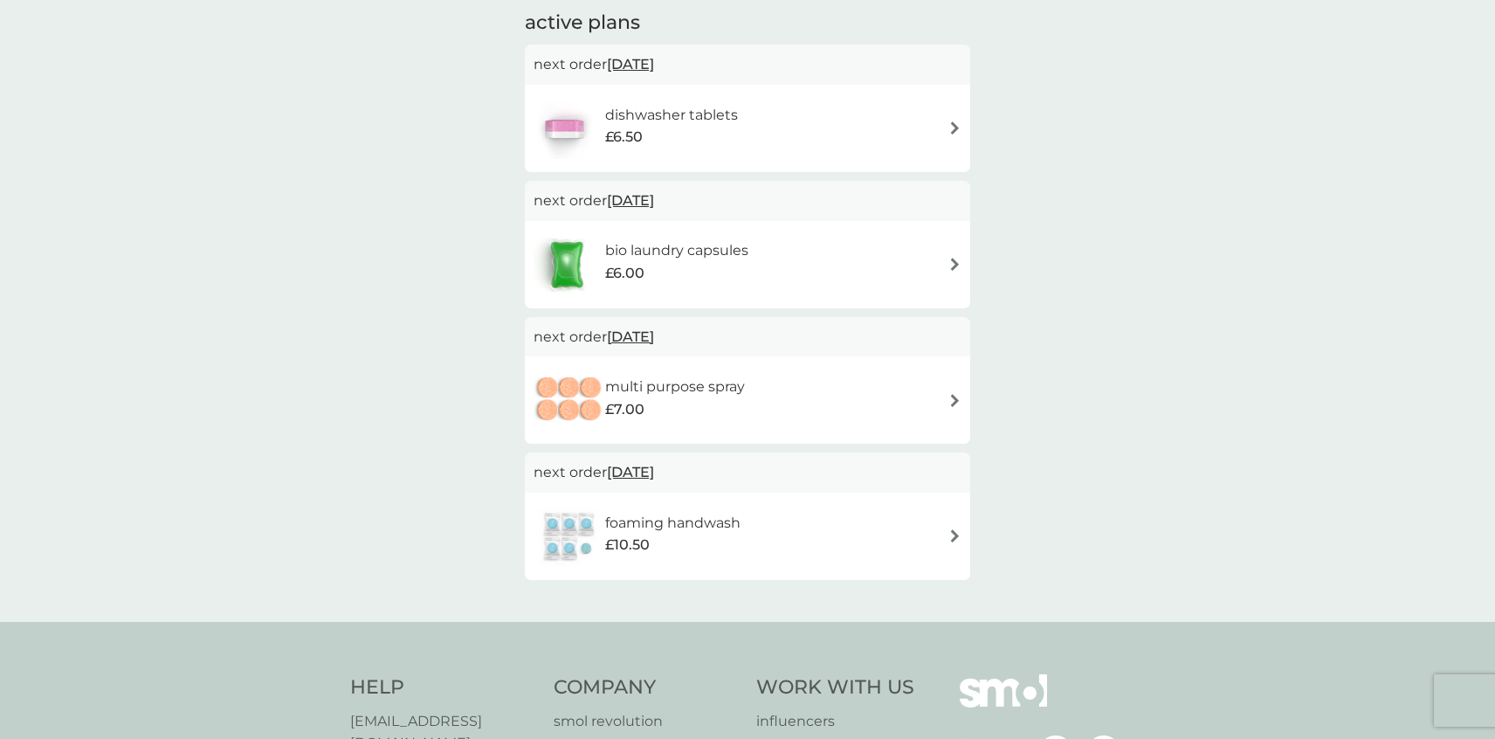
scroll to position [304, 0]
click at [955, 129] on img at bounding box center [954, 126] width 13 height 13
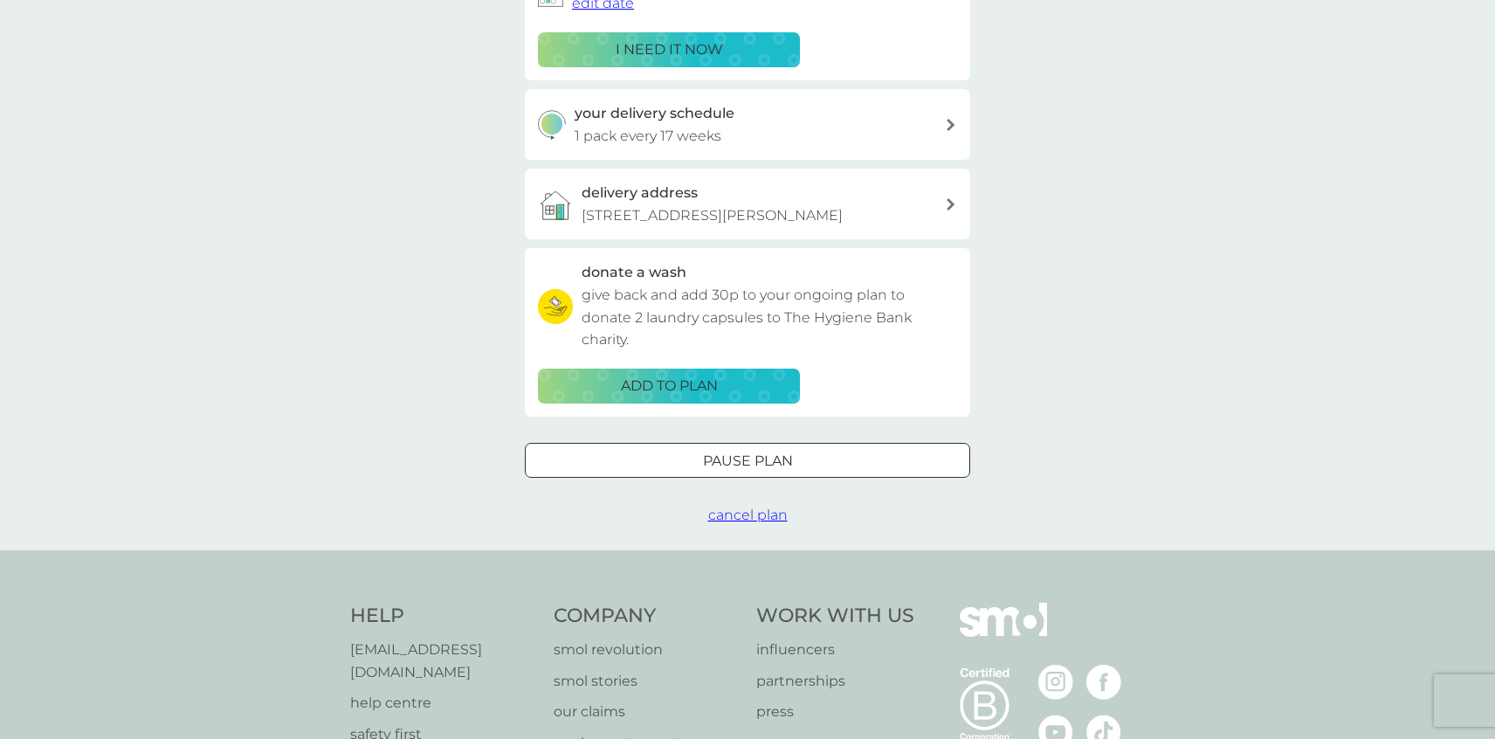
scroll to position [396, 0]
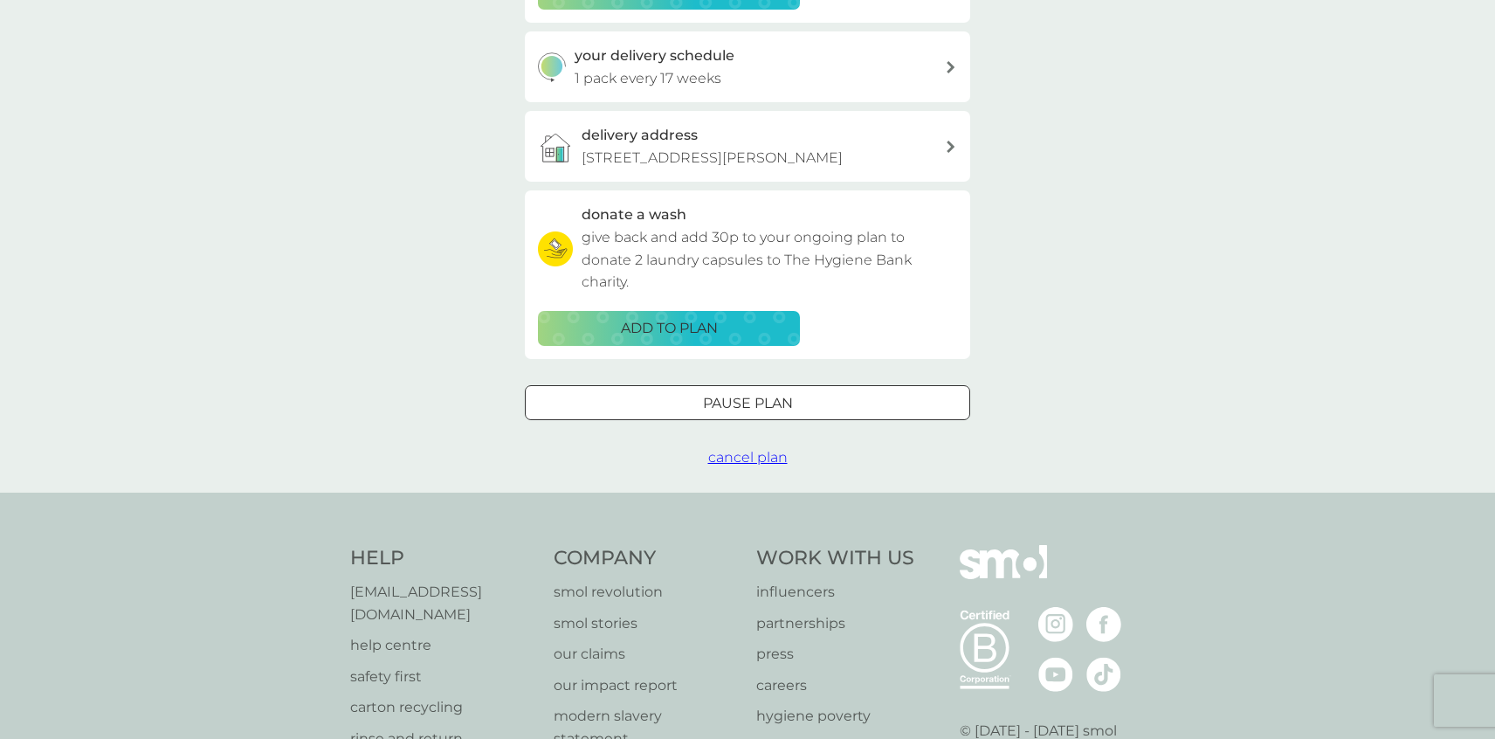
click at [740, 251] on p "give back and add 30p to your ongoing plan to donate 2 laundry capsules to The …" at bounding box center [768, 259] width 375 height 67
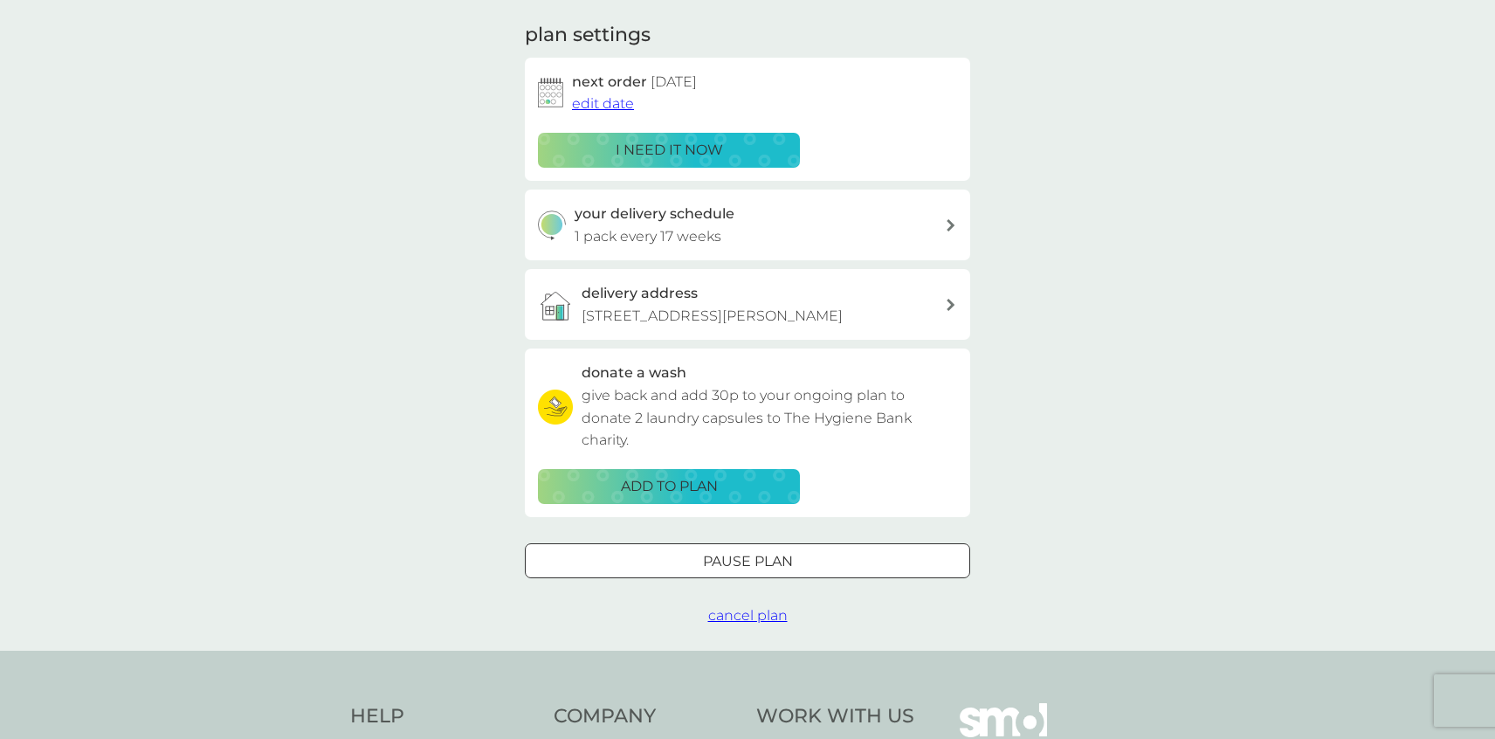
scroll to position [216, 0]
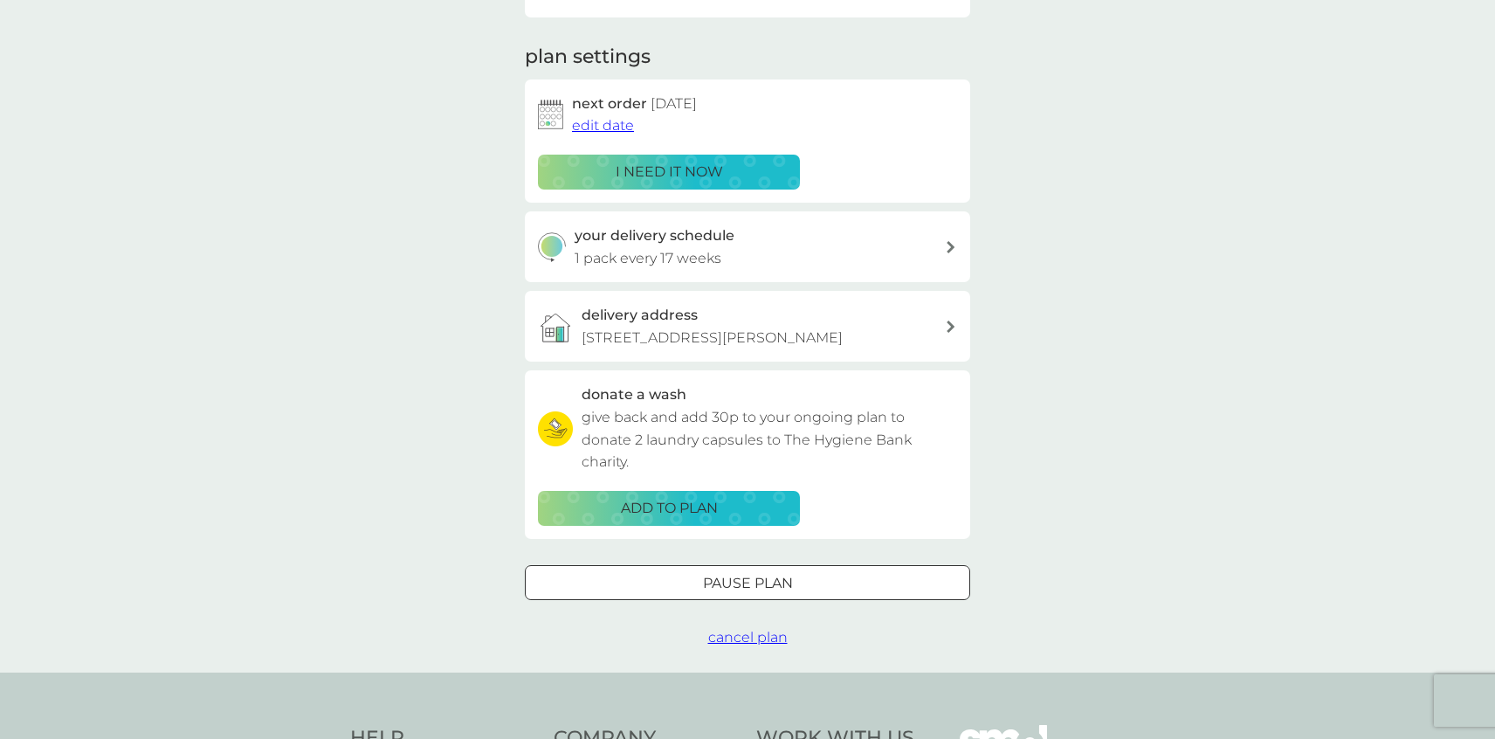
click at [595, 128] on span "edit date" at bounding box center [603, 125] width 62 height 17
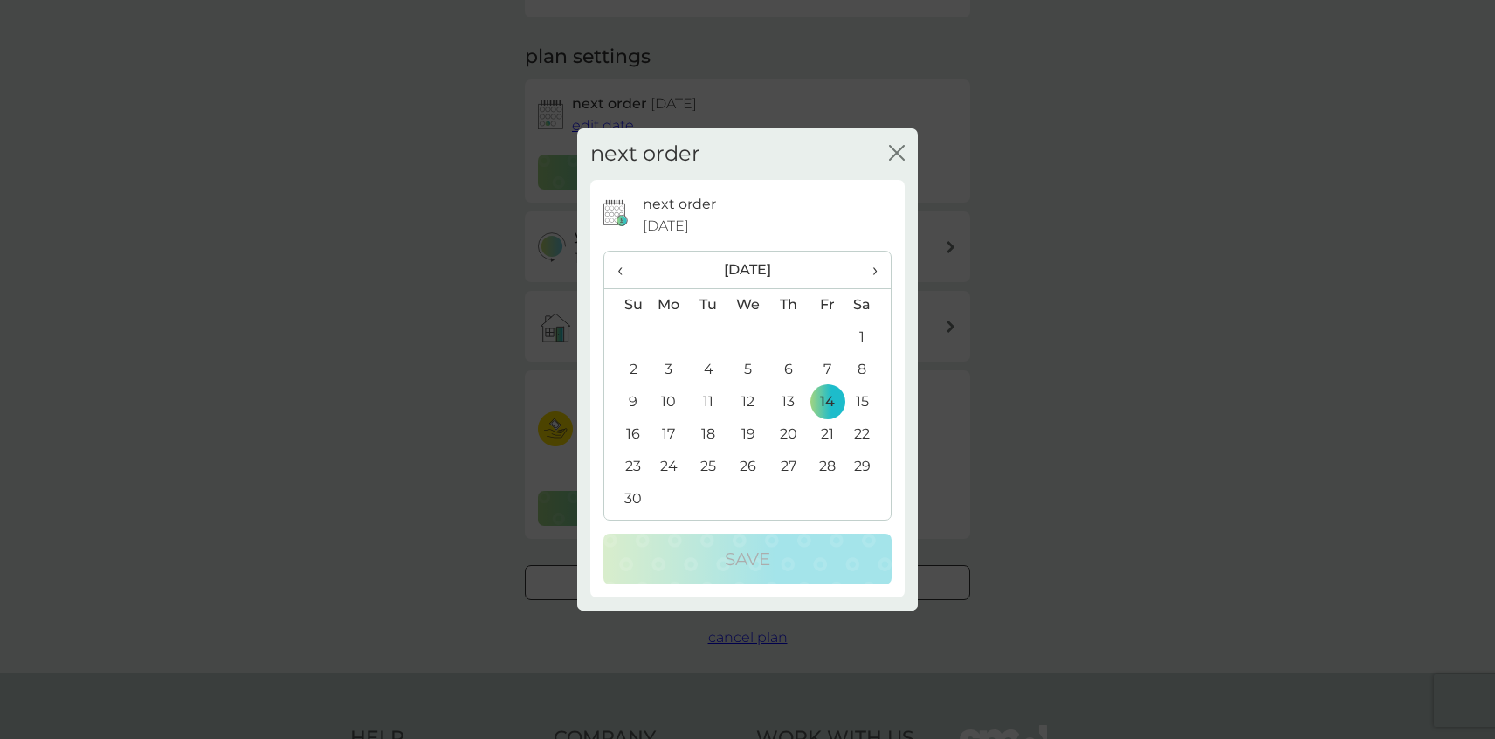
click at [873, 271] on span "›" at bounding box center [868, 269] width 17 height 37
click at [708, 466] on td "27" at bounding box center [708, 467] width 39 height 32
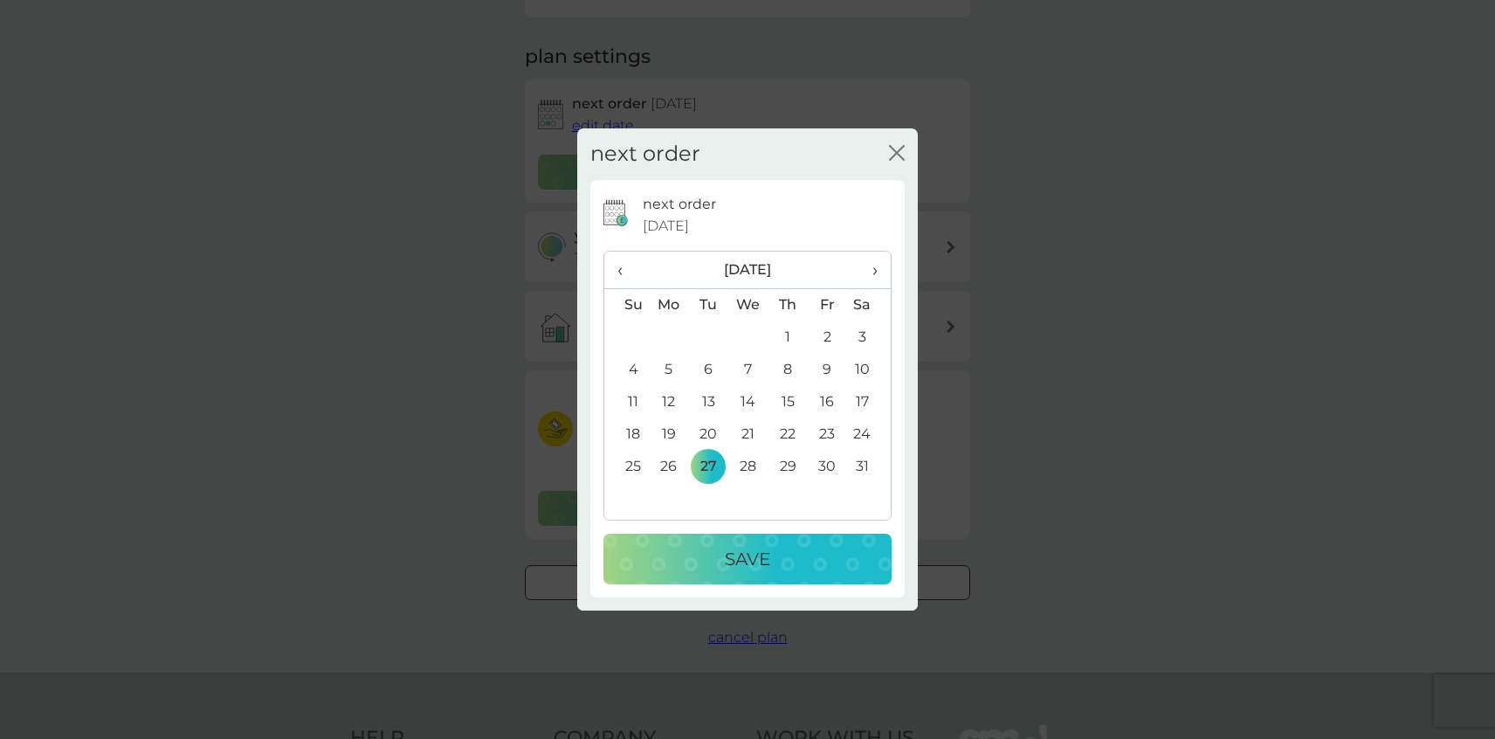
click at [760, 558] on p "Save" at bounding box center [747, 559] width 45 height 28
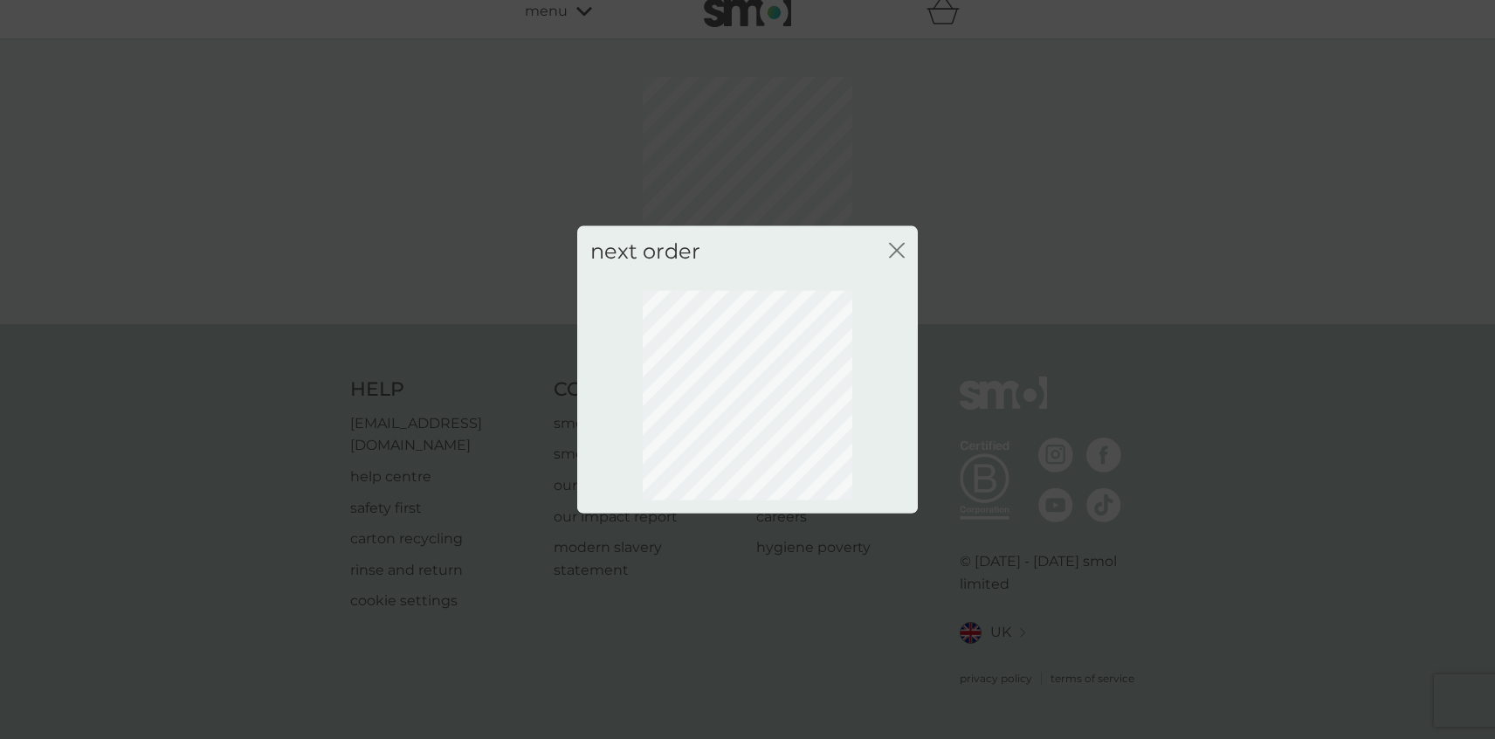
scroll to position [0, 0]
click at [897, 252] on icon "close" at bounding box center [897, 251] width 16 height 16
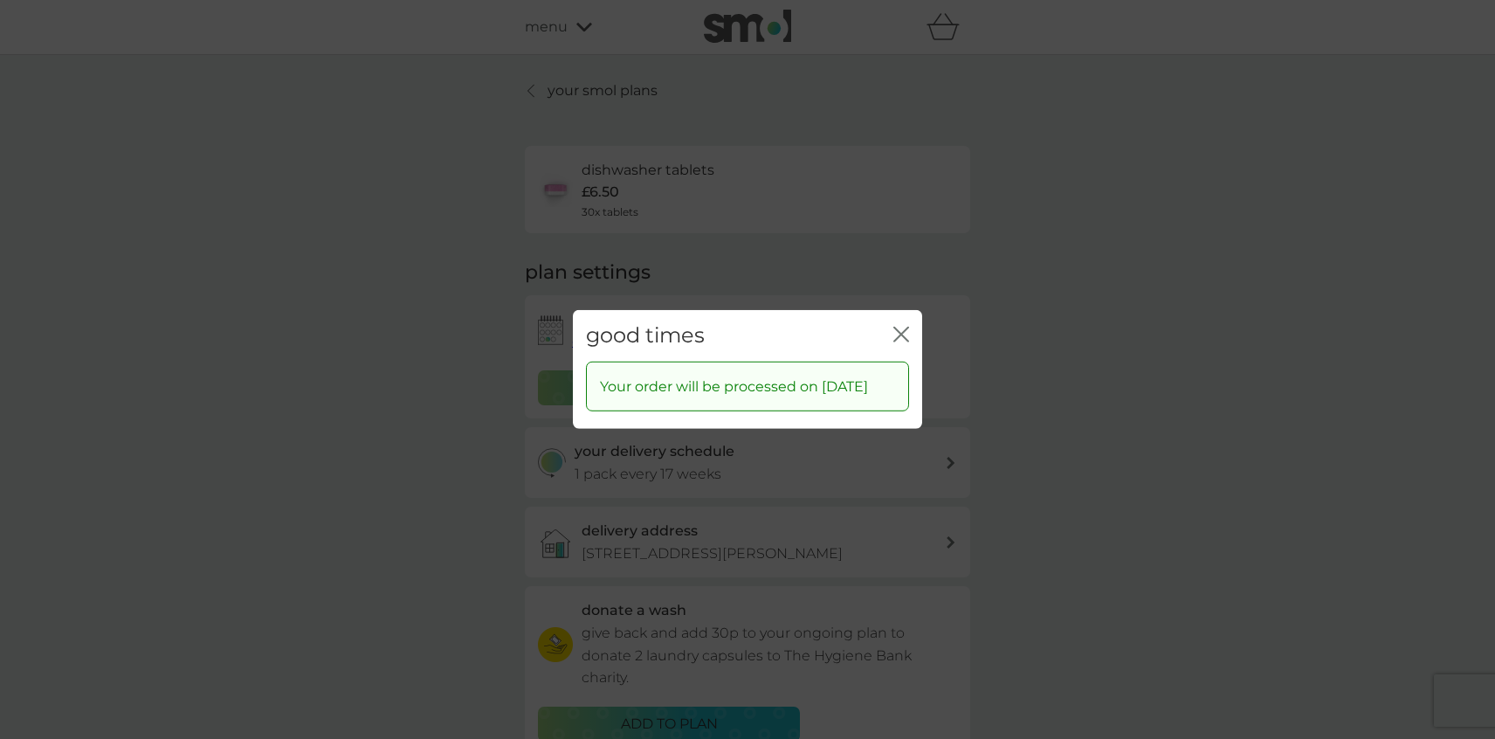
click at [904, 327] on icon "close" at bounding box center [901, 335] width 16 height 16
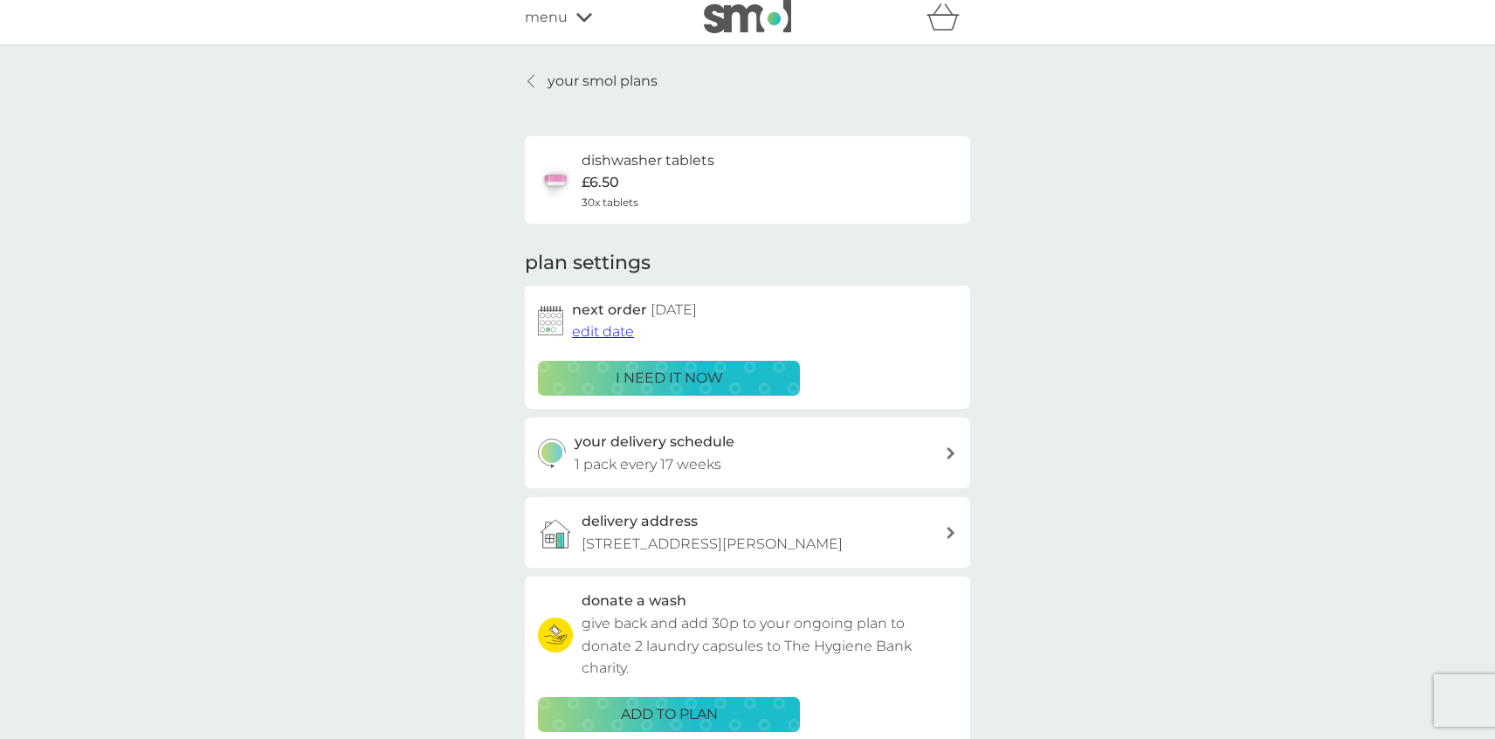
scroll to position [5, 0]
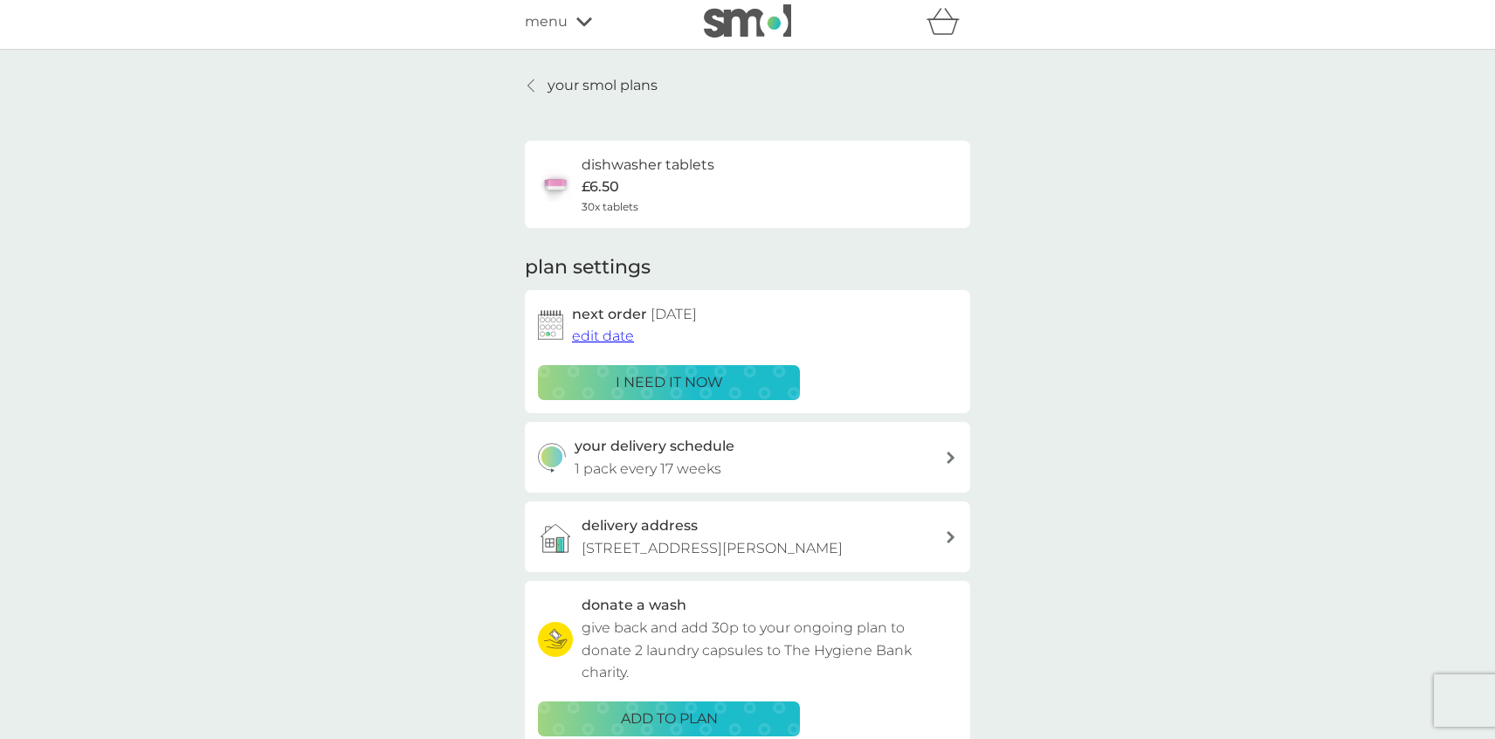
click at [533, 84] on icon at bounding box center [530, 86] width 7 height 14
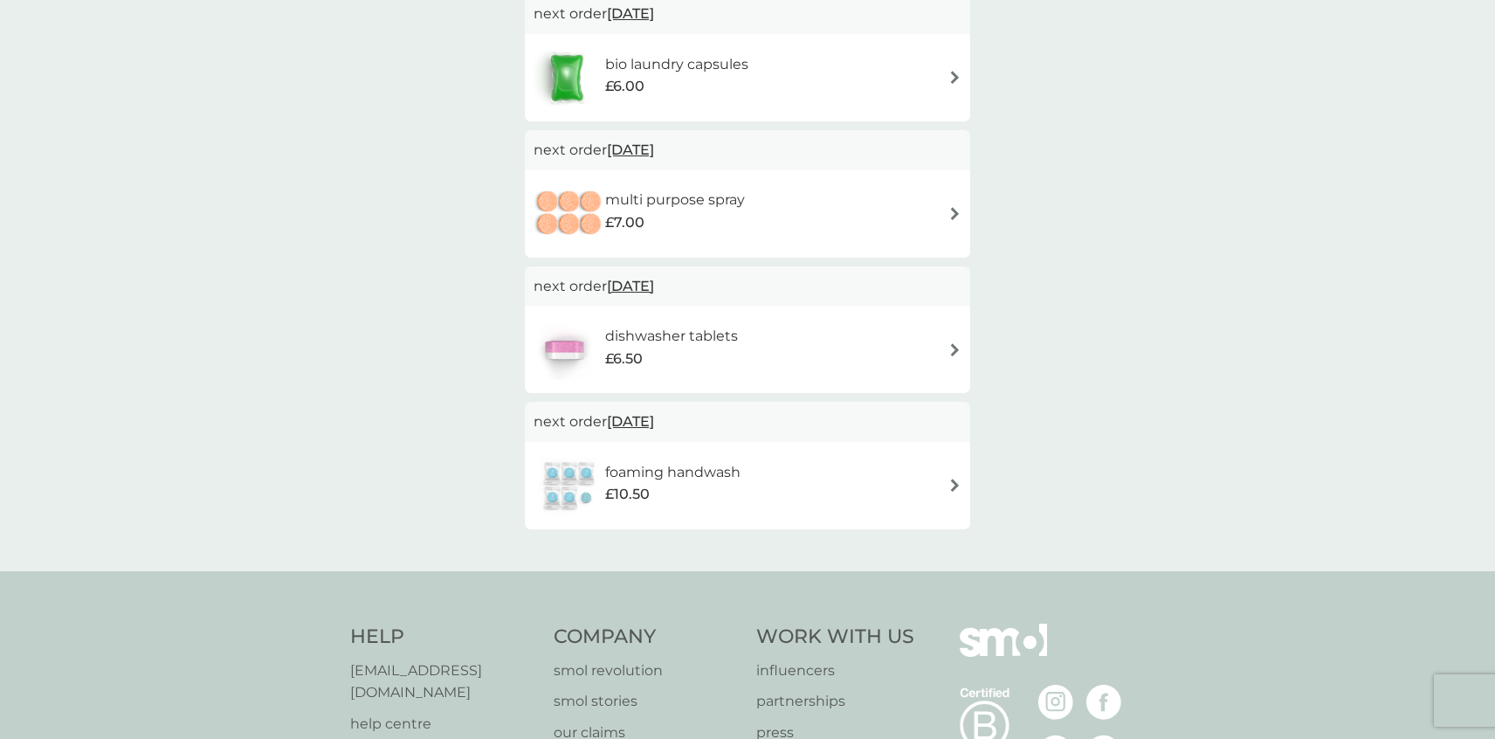
scroll to position [354, 0]
click at [956, 347] on img at bounding box center [954, 347] width 13 height 13
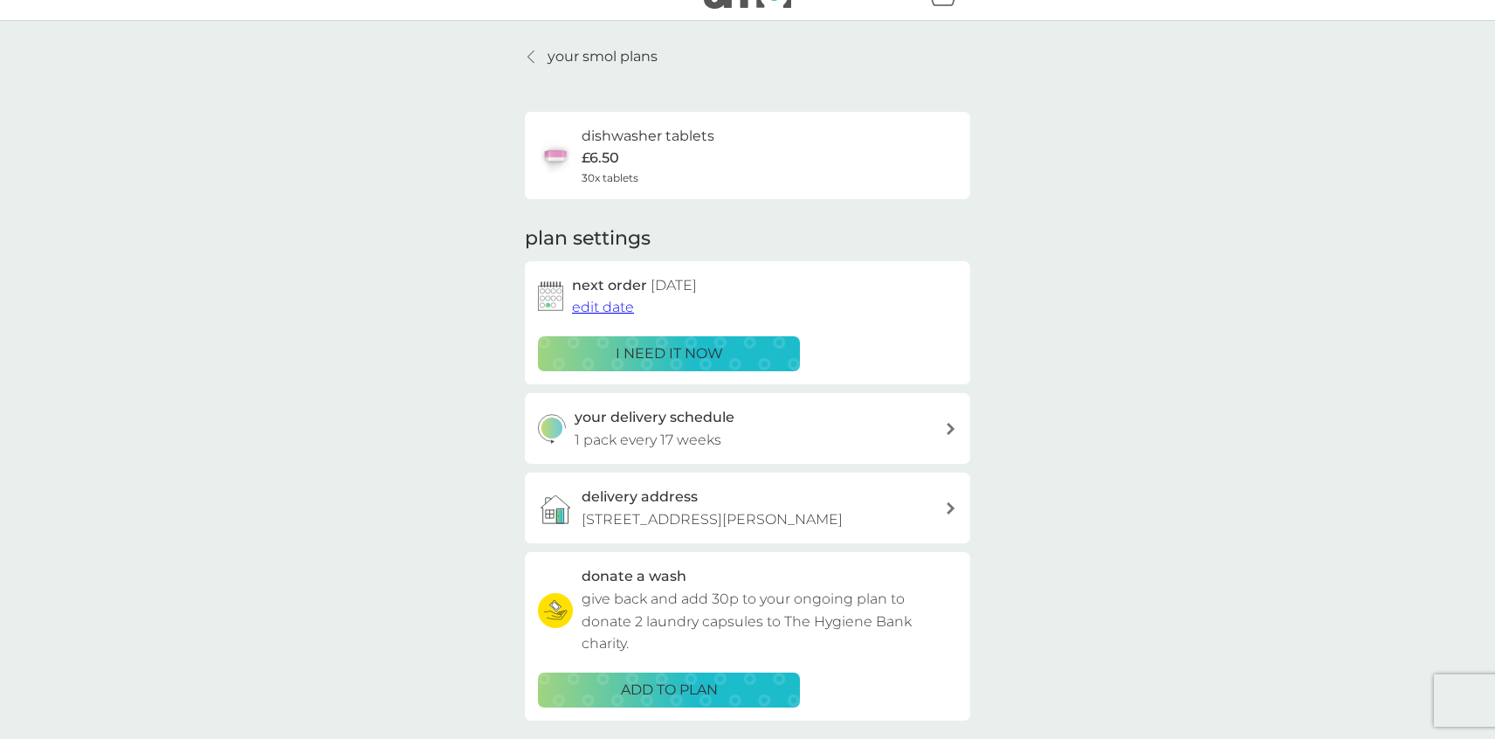
scroll to position [50, 0]
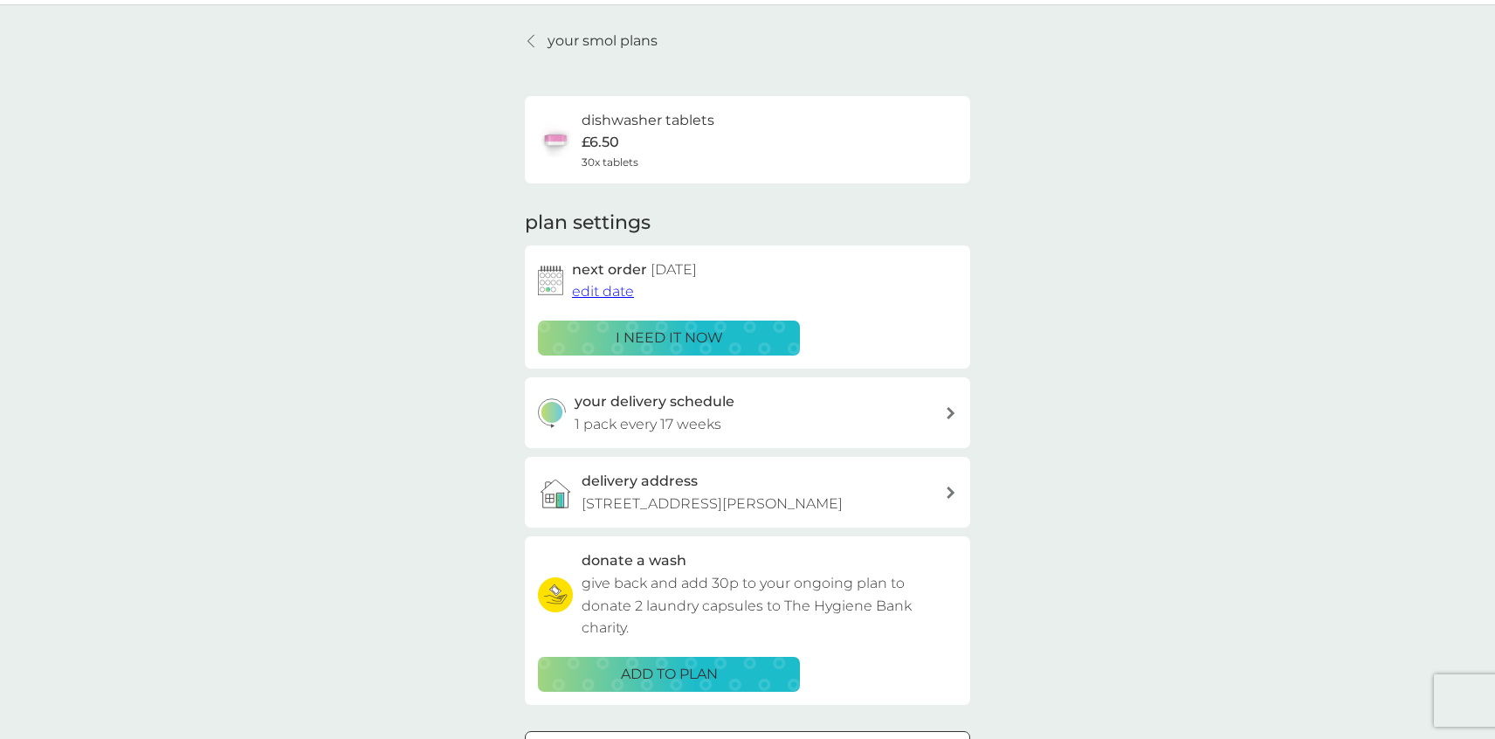
click at [607, 292] on span "edit date" at bounding box center [603, 291] width 62 height 17
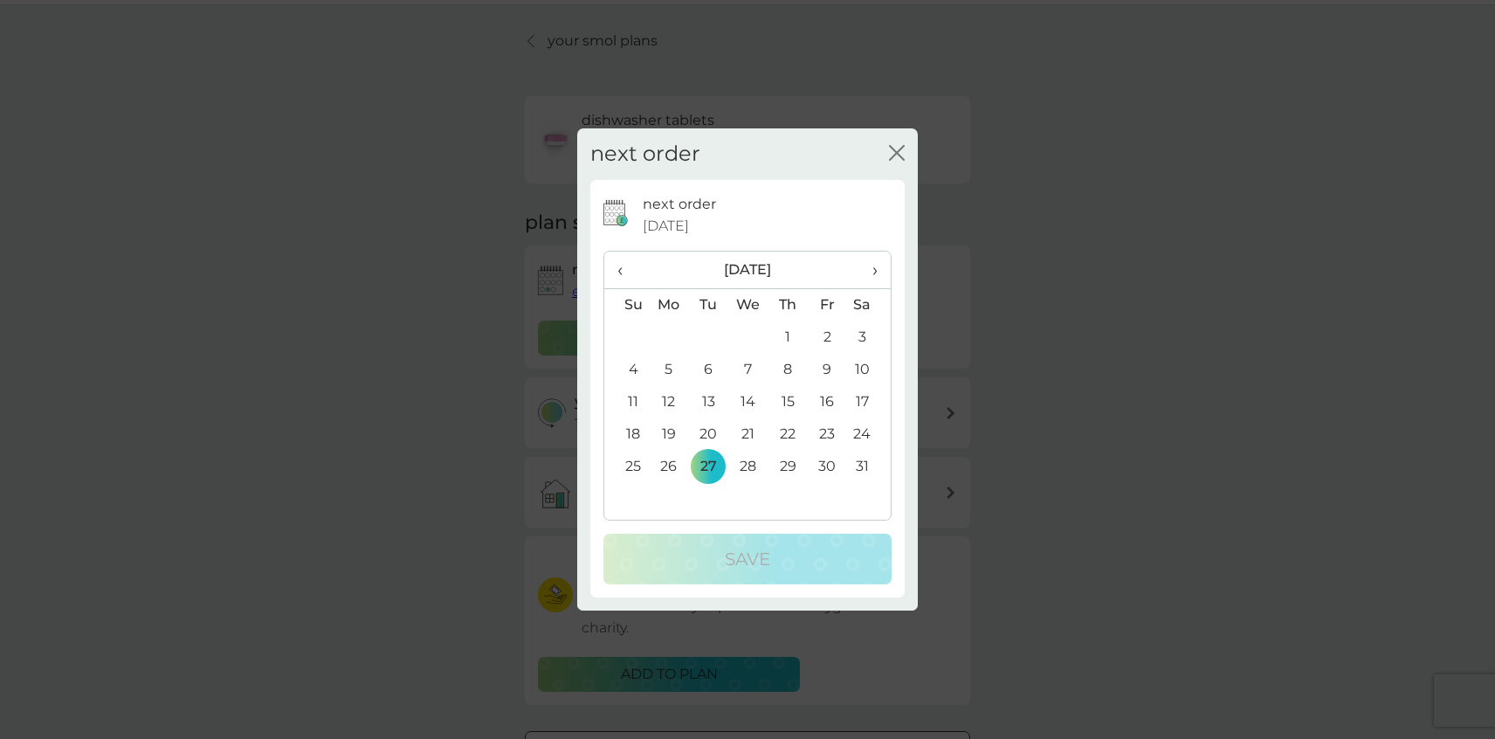
click at [876, 273] on span "›" at bounding box center [868, 269] width 17 height 37
click at [667, 470] on td "23" at bounding box center [669, 467] width 40 height 32
click at [897, 152] on icon "close" at bounding box center [900, 153] width 7 height 14
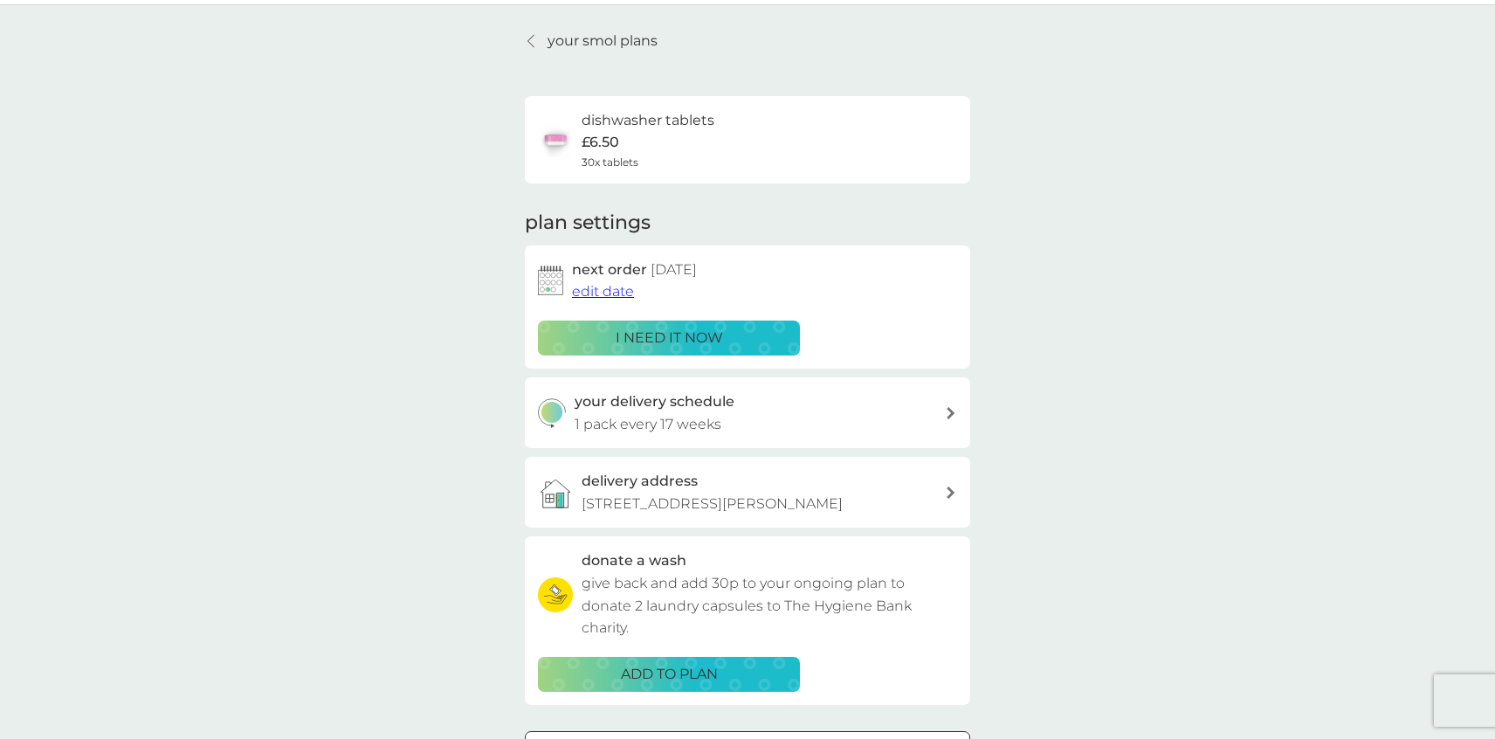
click at [602, 295] on span "edit date" at bounding box center [603, 291] width 62 height 17
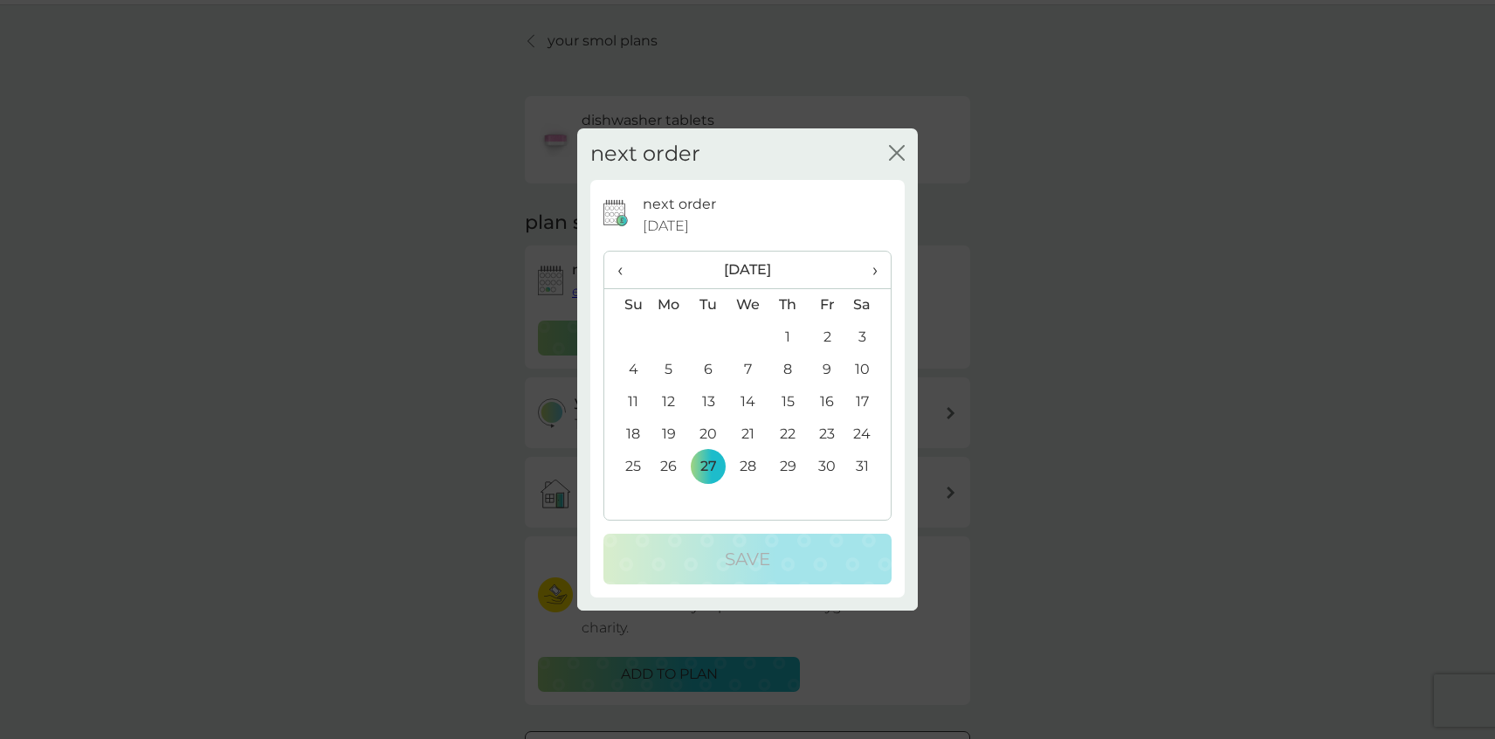
click at [874, 271] on span "›" at bounding box center [868, 269] width 17 height 37
click at [750, 368] on td "4" at bounding box center [748, 370] width 40 height 32
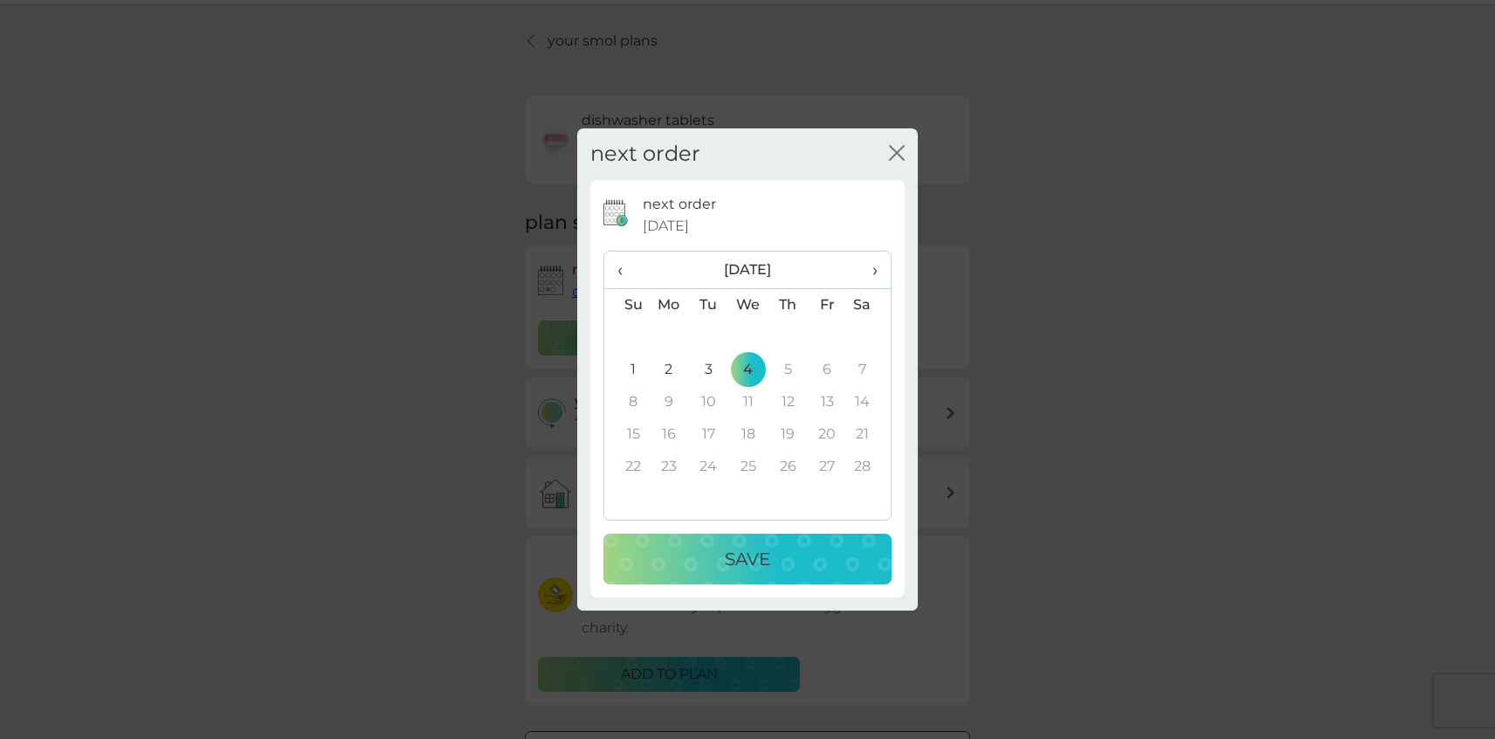
click at [757, 553] on p "Save" at bounding box center [747, 559] width 45 height 28
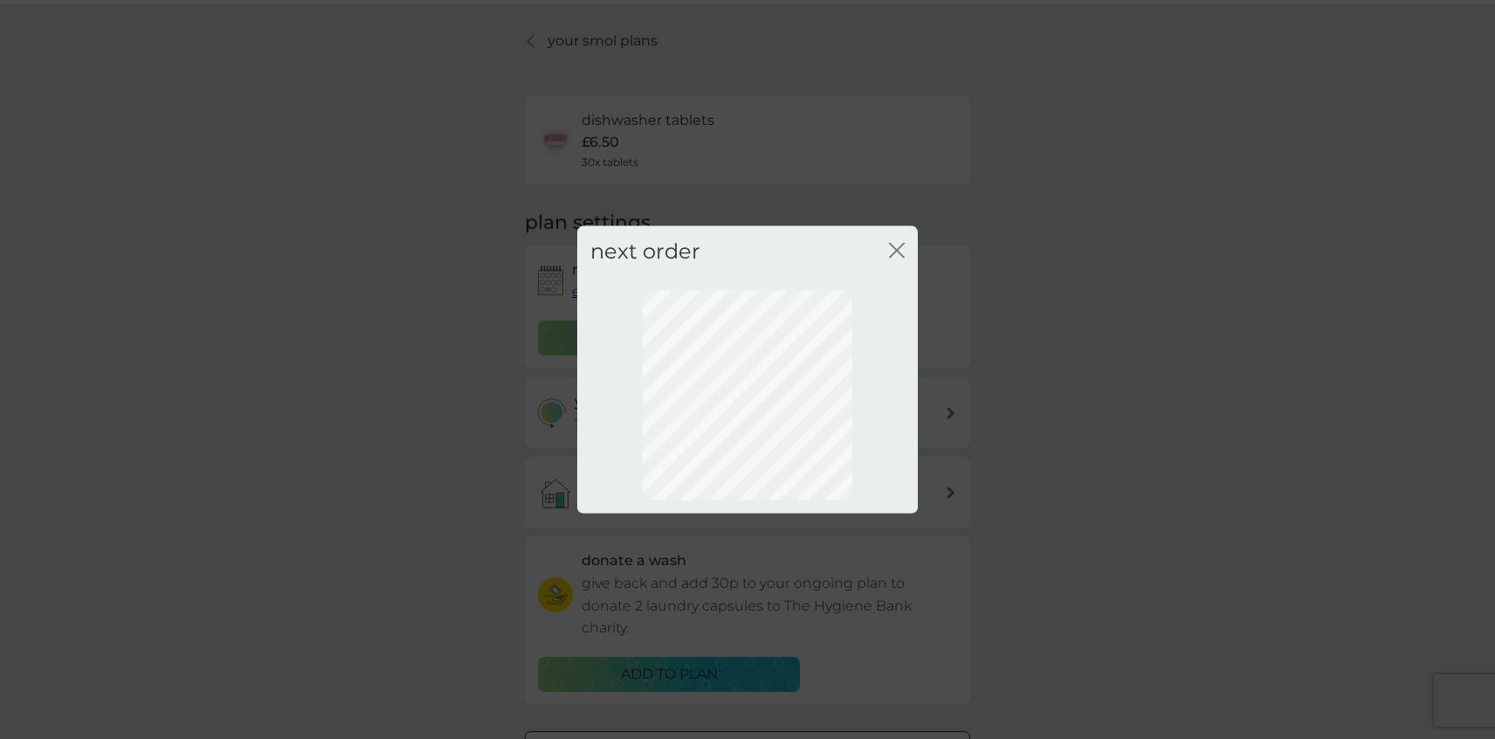
scroll to position [0, 0]
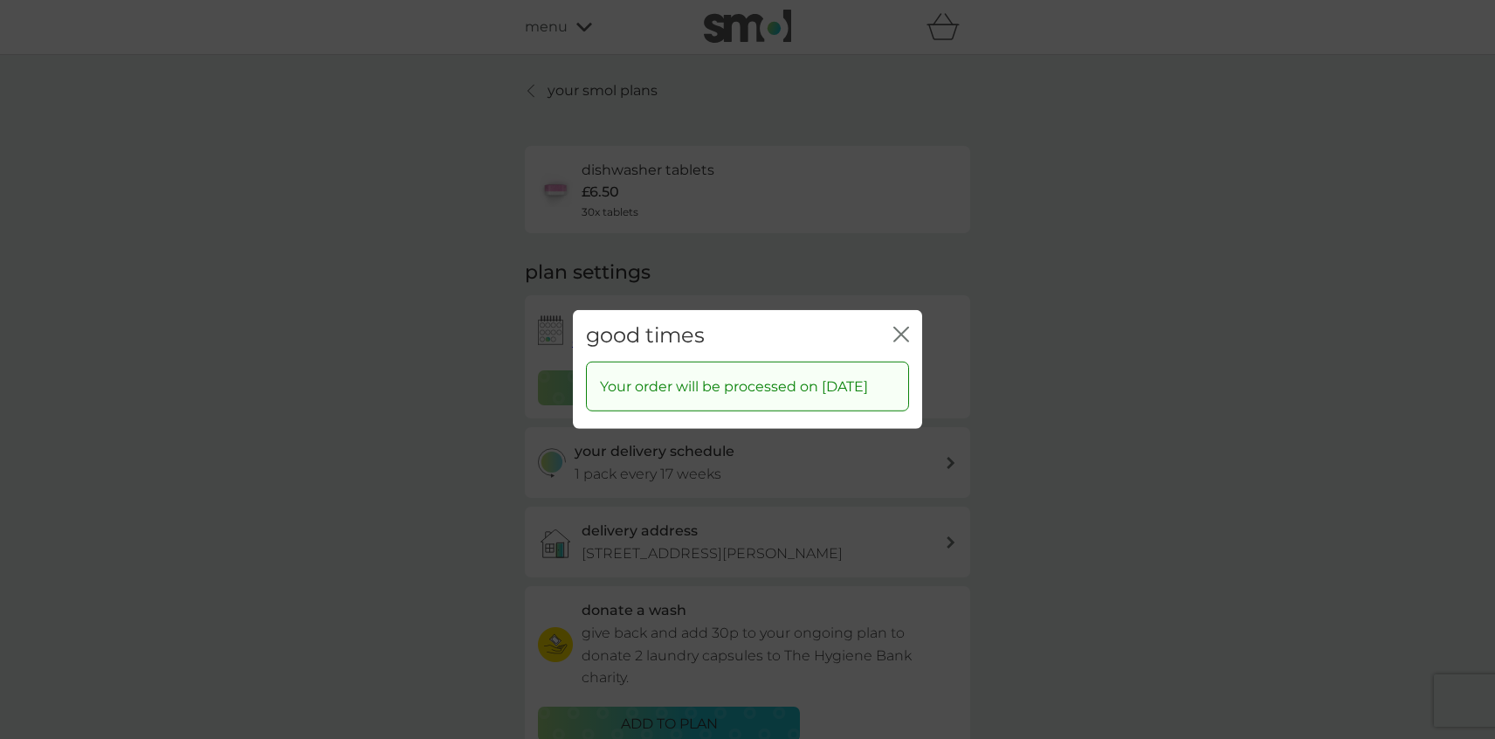
click at [899, 327] on icon "close" at bounding box center [897, 334] width 7 height 14
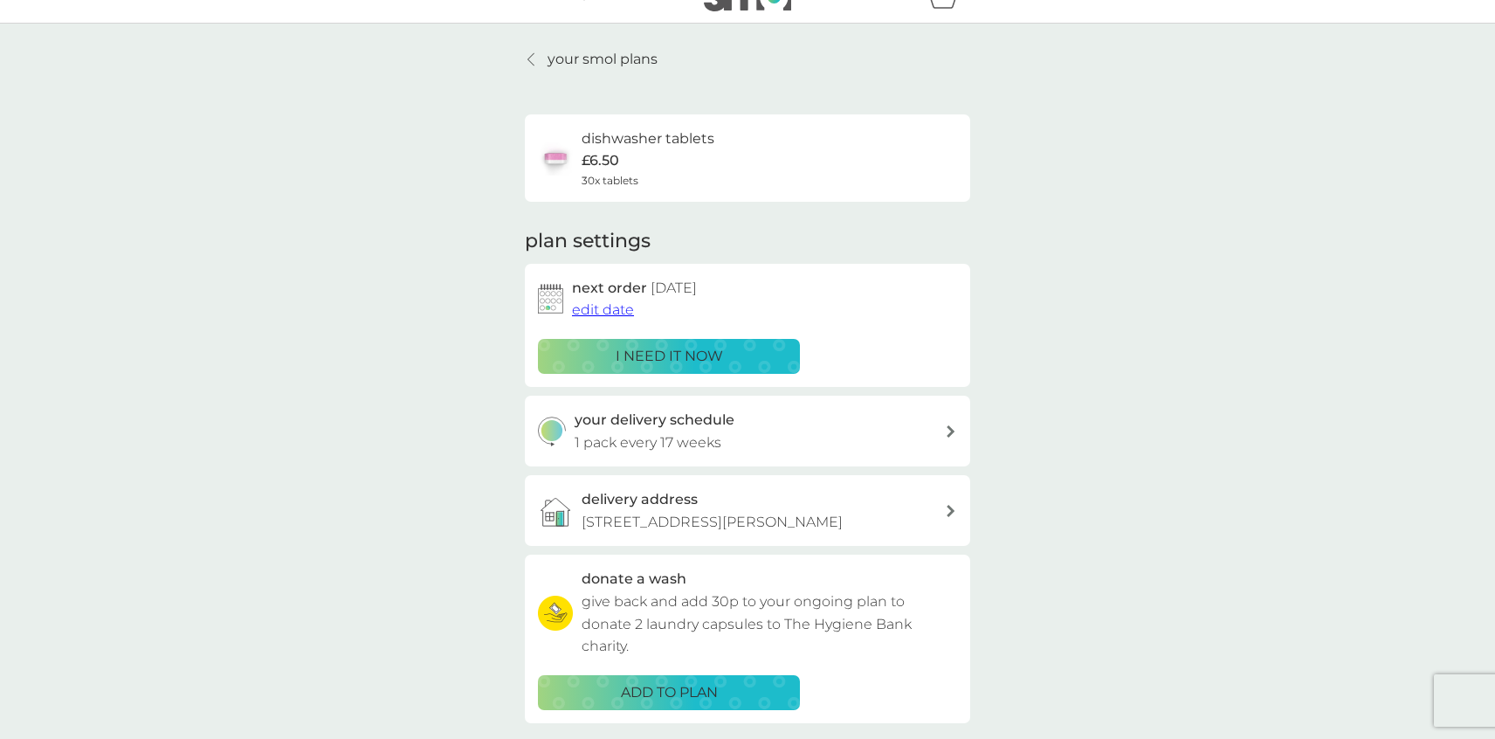
scroll to position [16, 0]
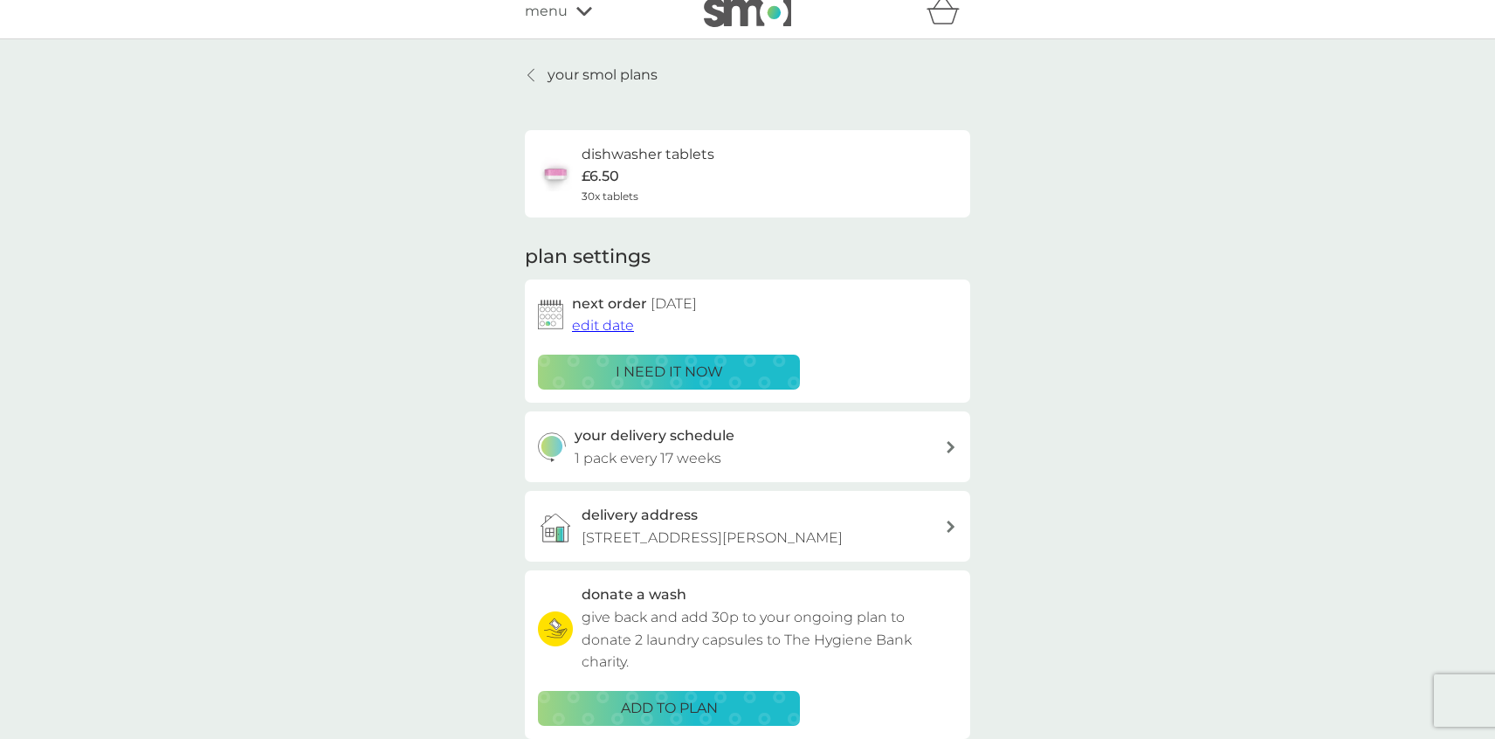
click at [530, 76] on icon at bounding box center [530, 75] width 7 height 14
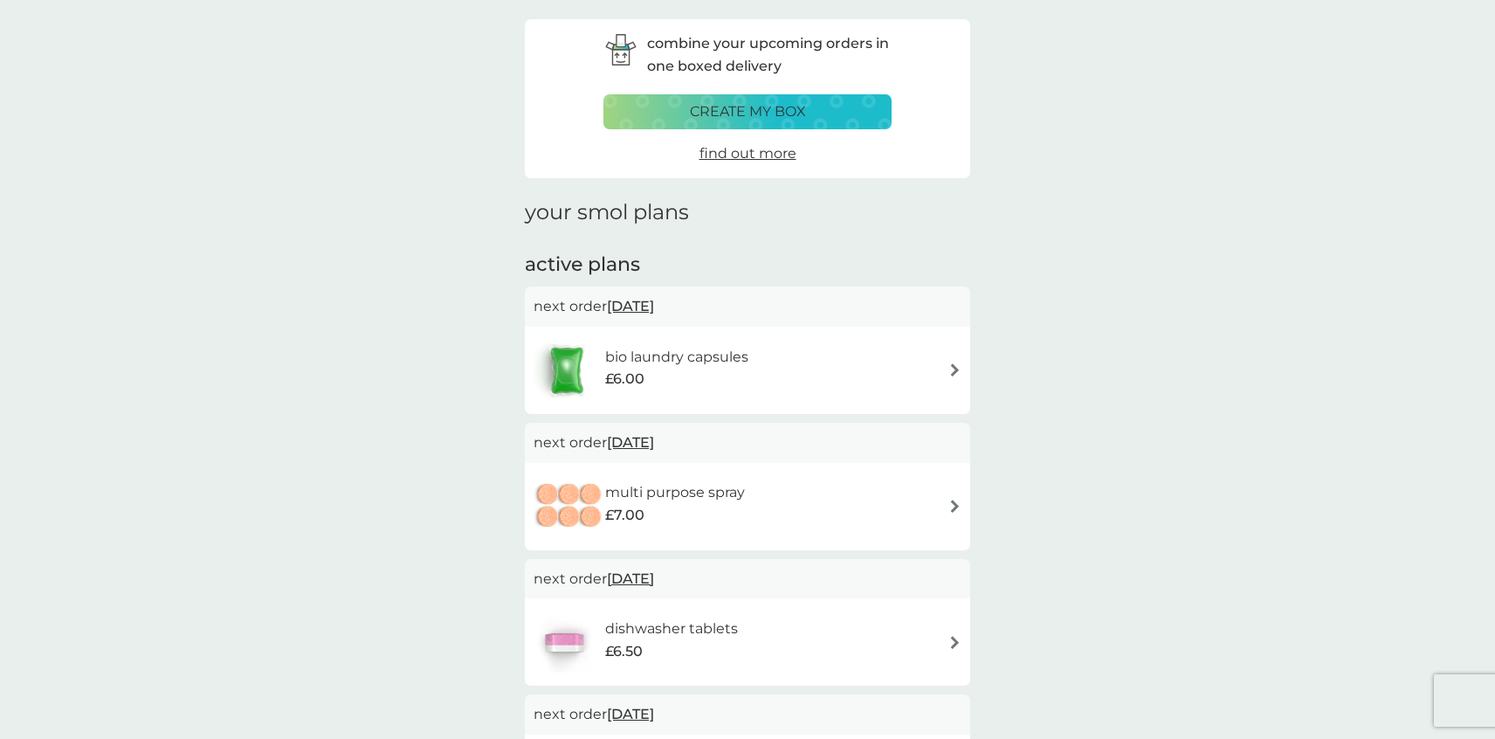
scroll to position [81, 0]
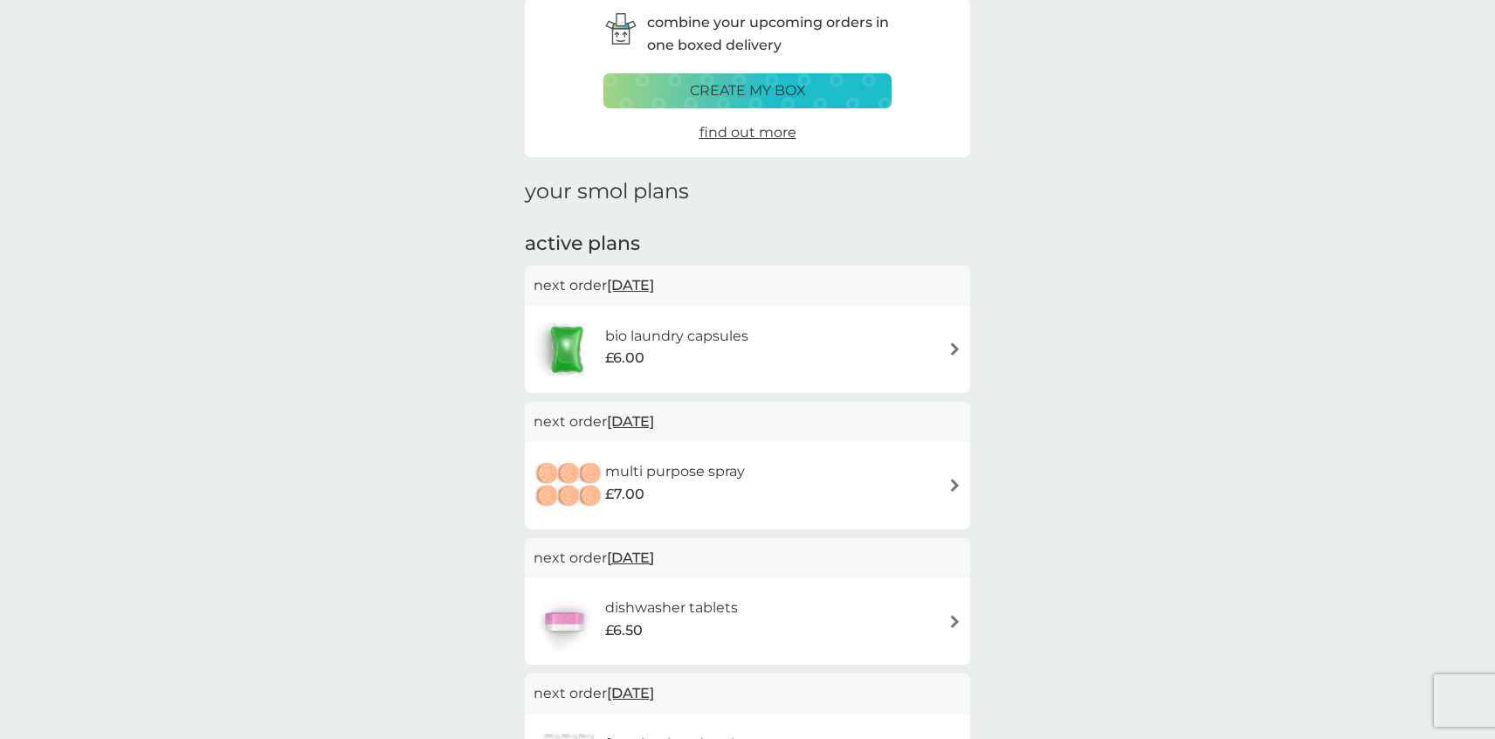
click at [957, 485] on img at bounding box center [954, 484] width 13 height 13
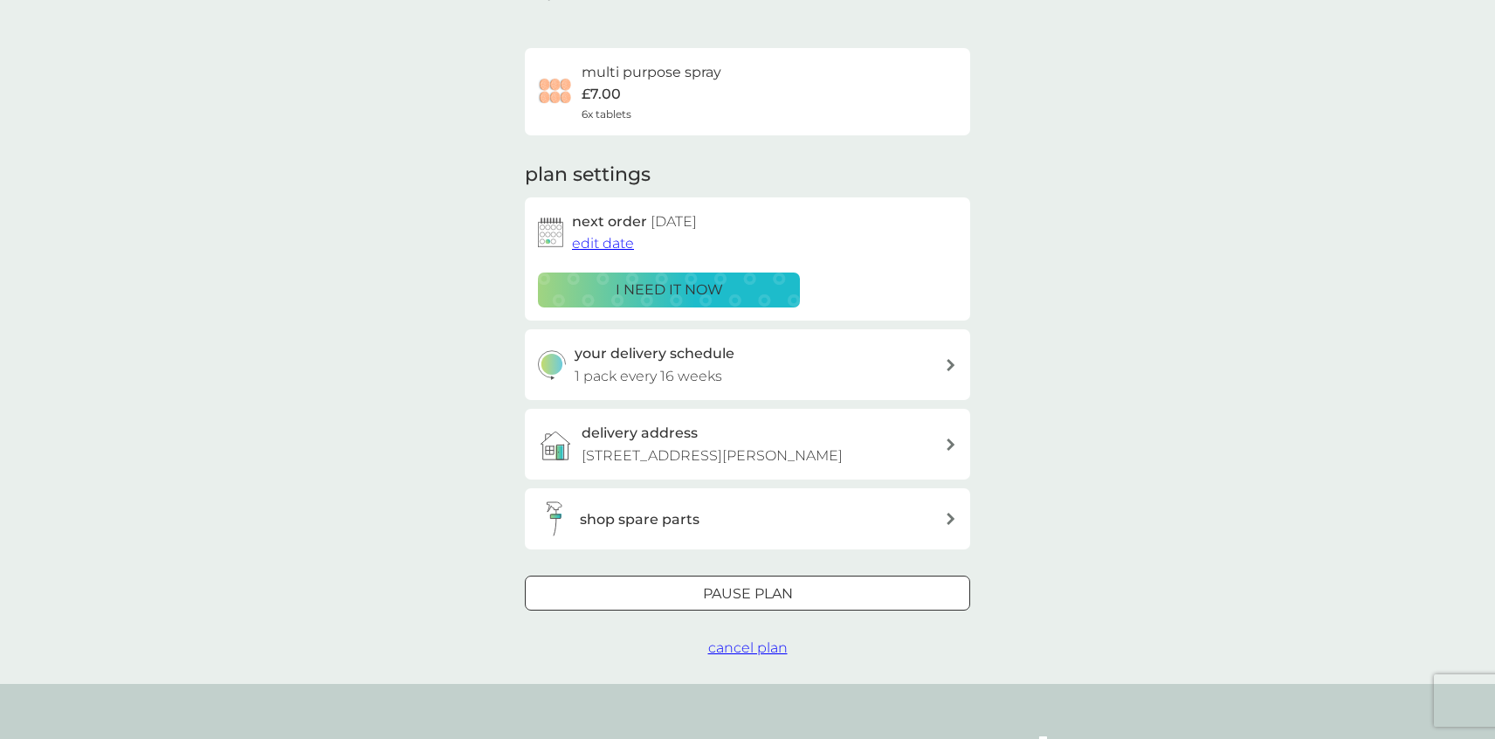
scroll to position [100, 0]
click at [622, 243] on span "edit date" at bounding box center [603, 241] width 62 height 17
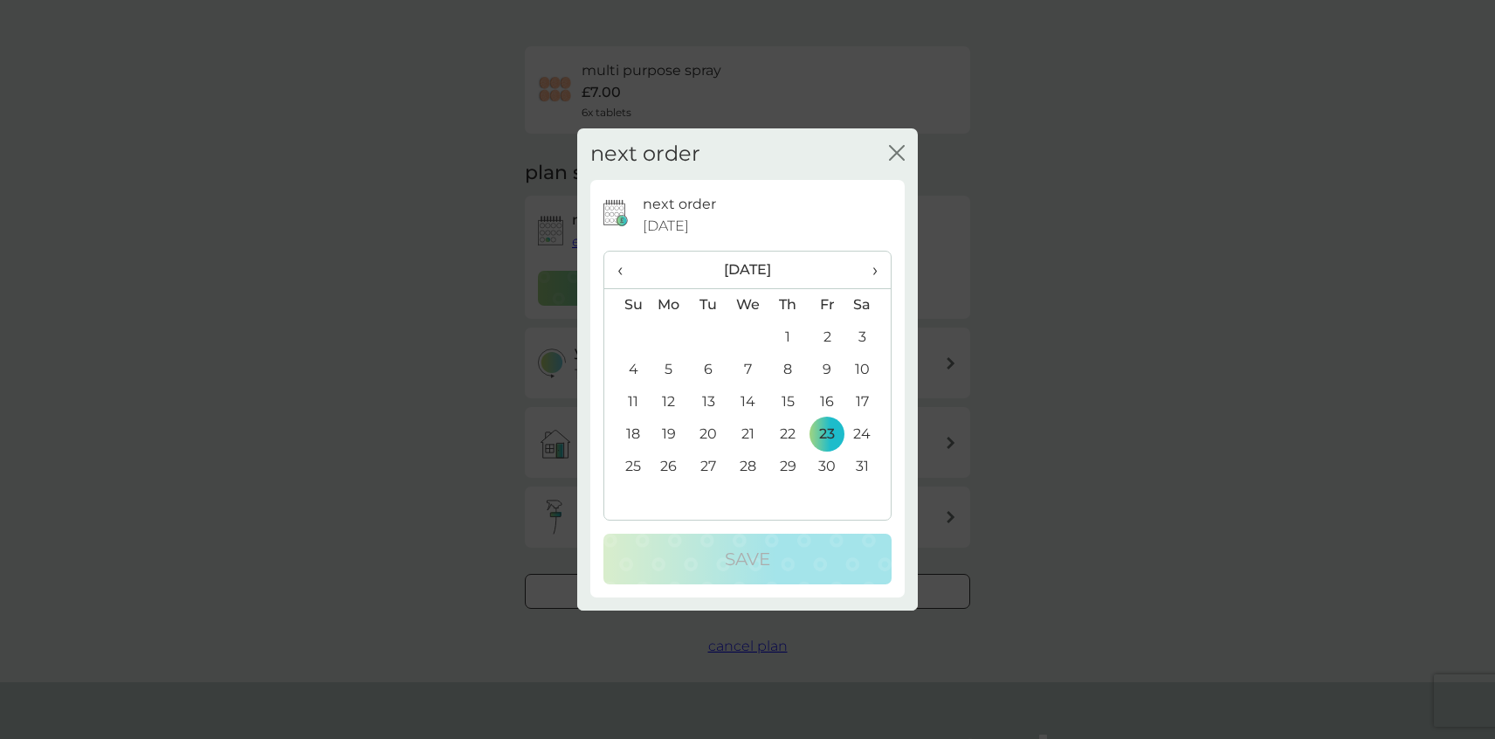
click at [873, 267] on span "›" at bounding box center [868, 269] width 17 height 37
click at [748, 371] on td "4" at bounding box center [748, 370] width 40 height 32
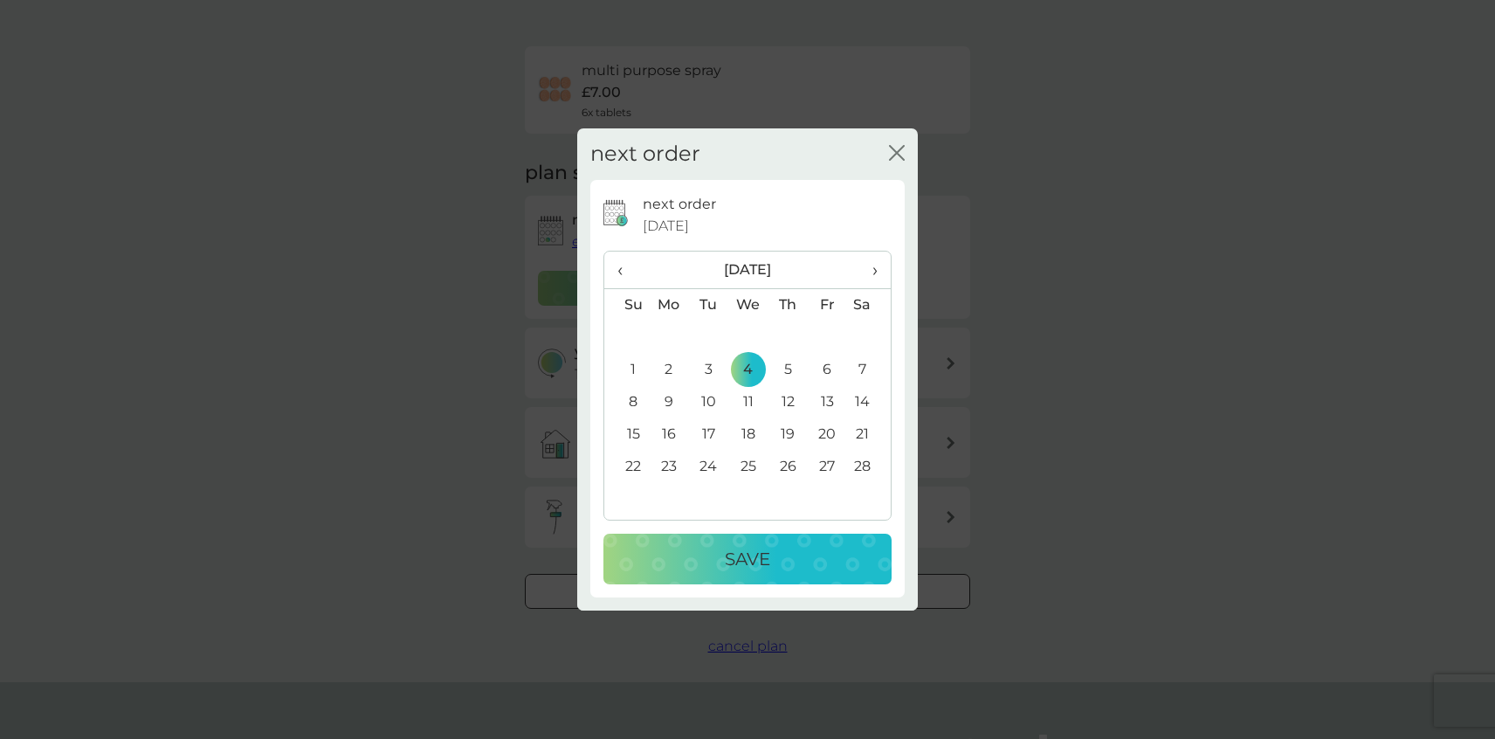
click at [734, 566] on p "Save" at bounding box center [747, 559] width 45 height 28
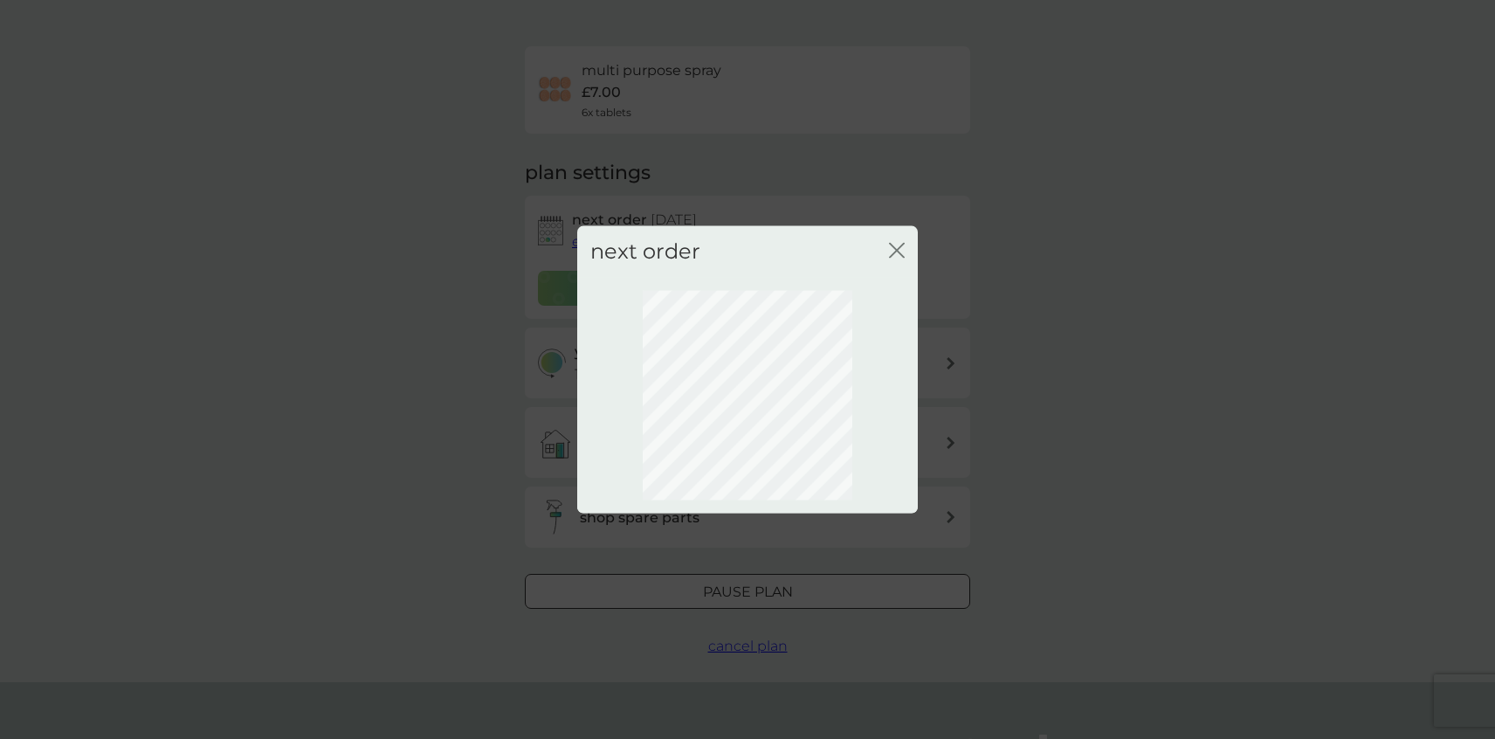
scroll to position [0, 0]
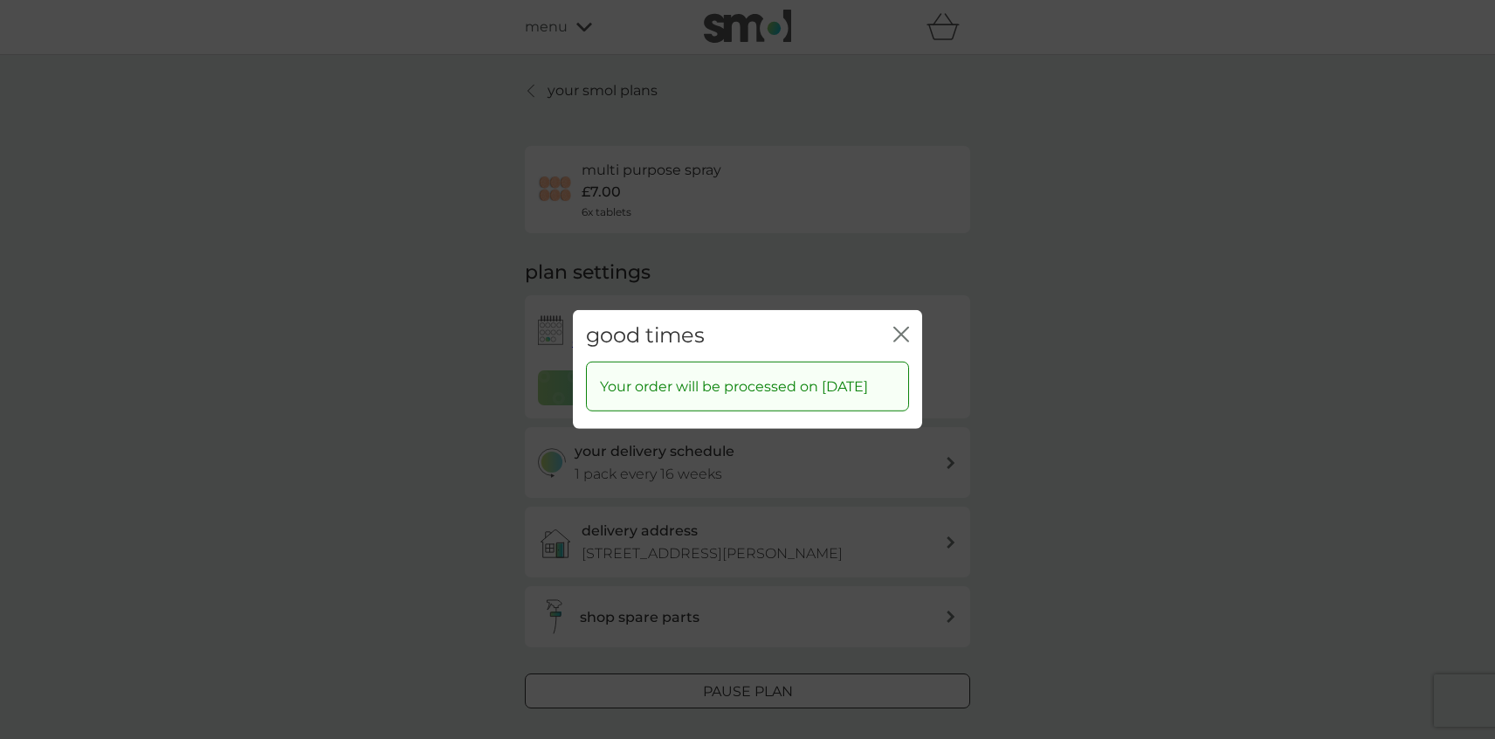
click at [900, 327] on icon "close" at bounding box center [901, 335] width 16 height 16
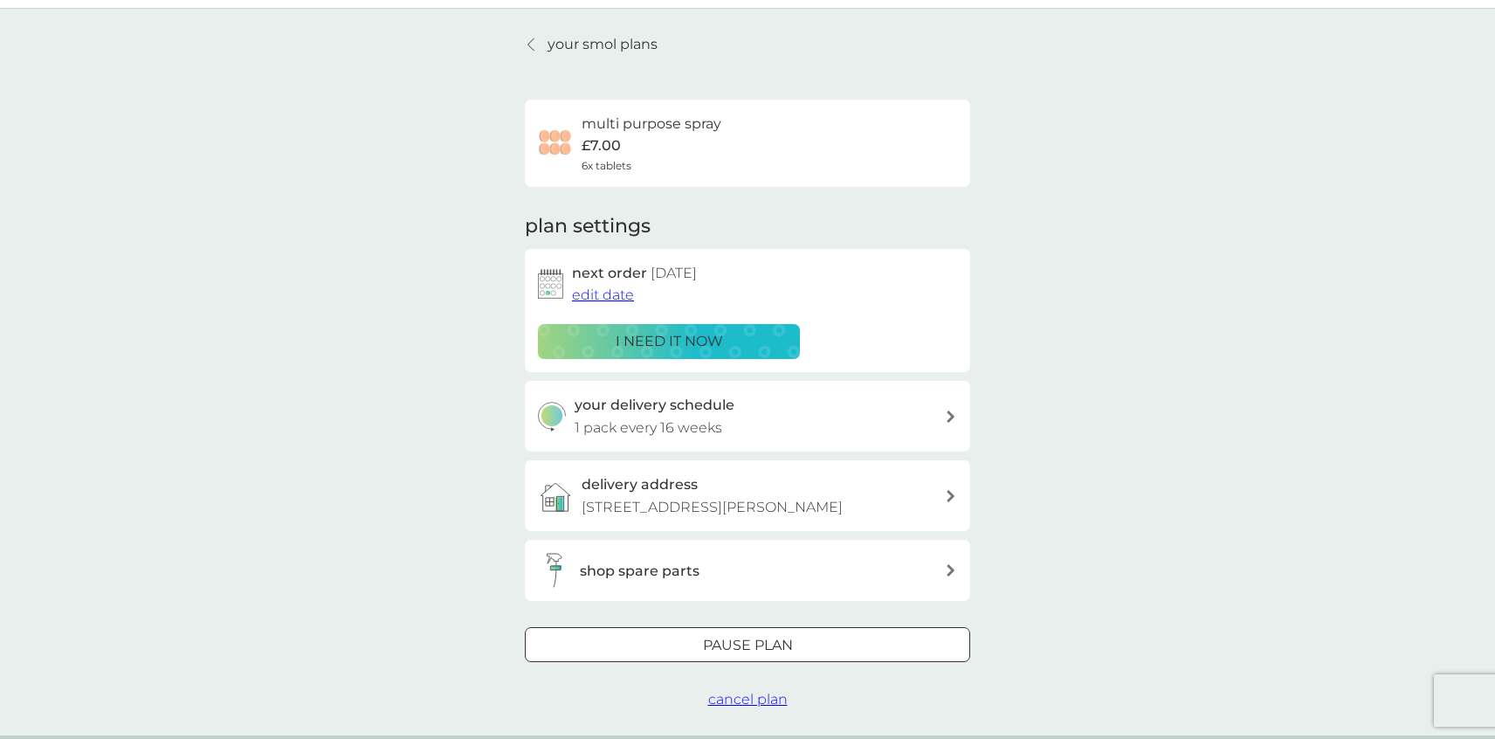
scroll to position [42, 0]
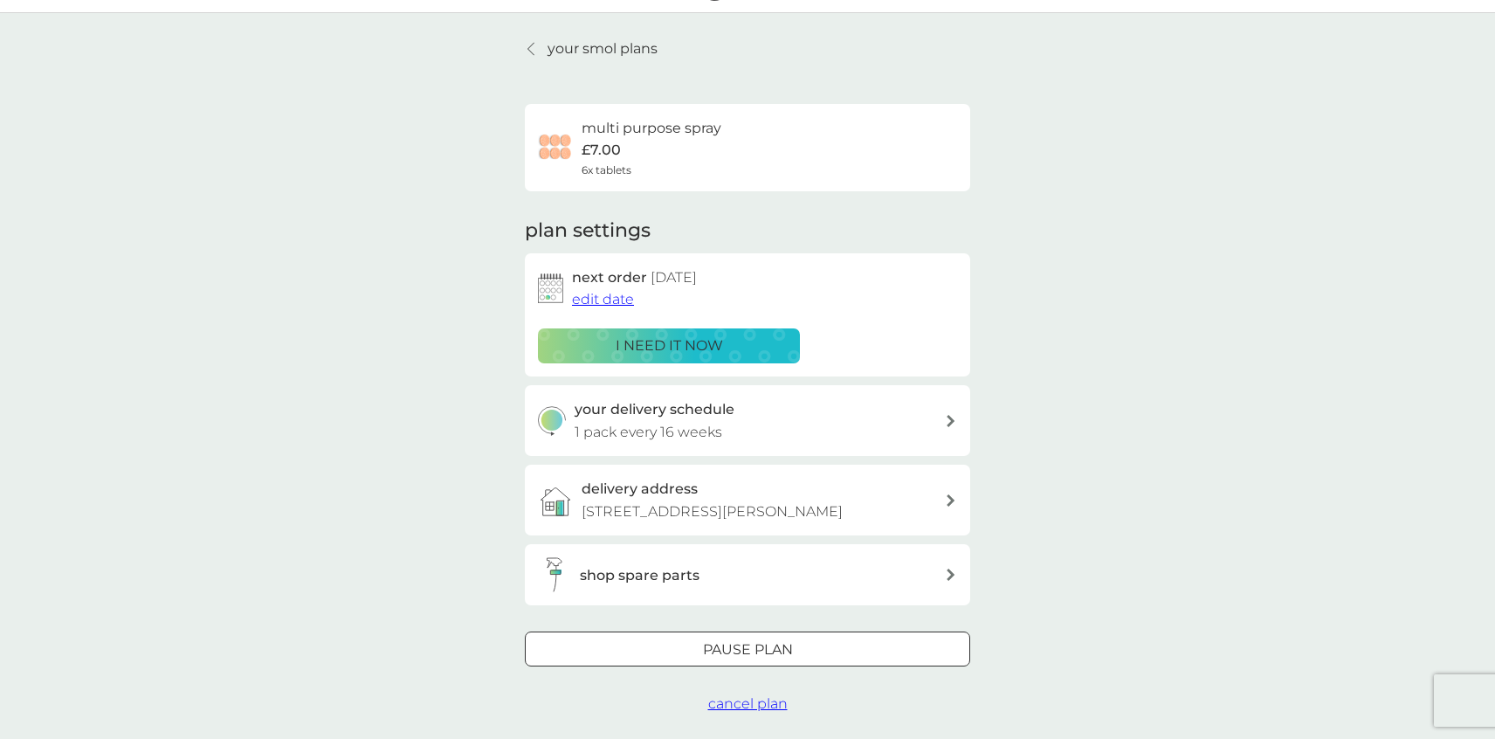
click at [534, 51] on div at bounding box center [532, 49] width 12 height 14
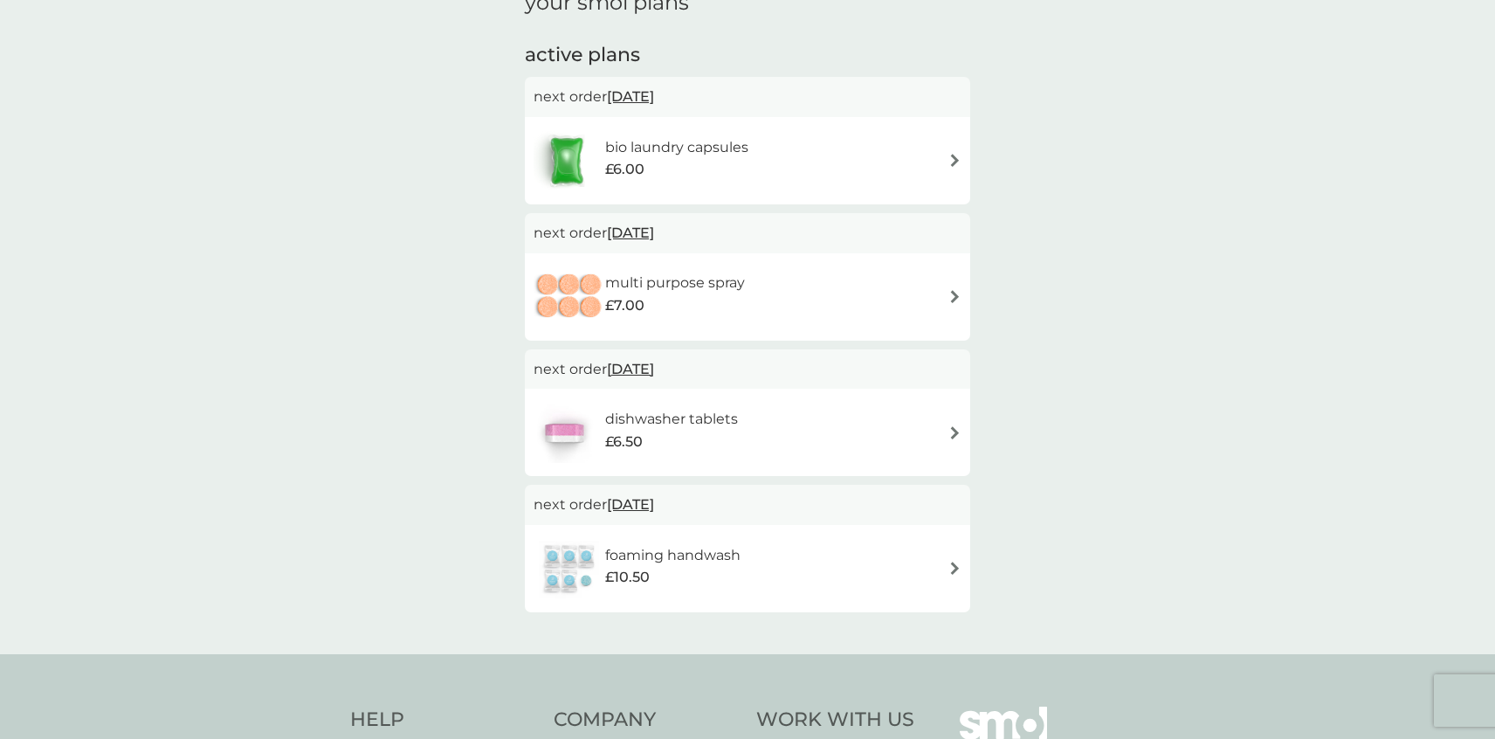
scroll to position [266, 0]
click at [954, 162] on img at bounding box center [954, 163] width 13 height 13
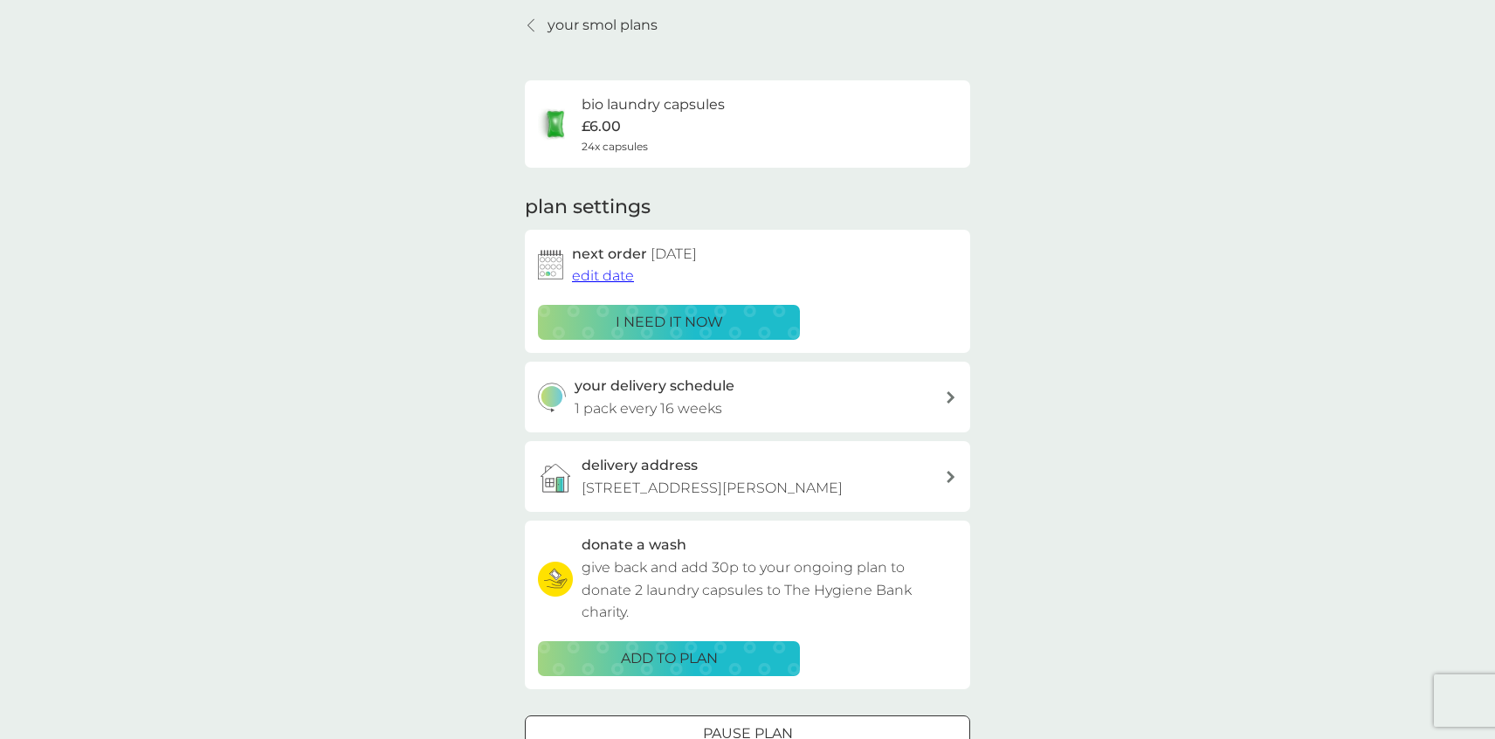
scroll to position [100, 0]
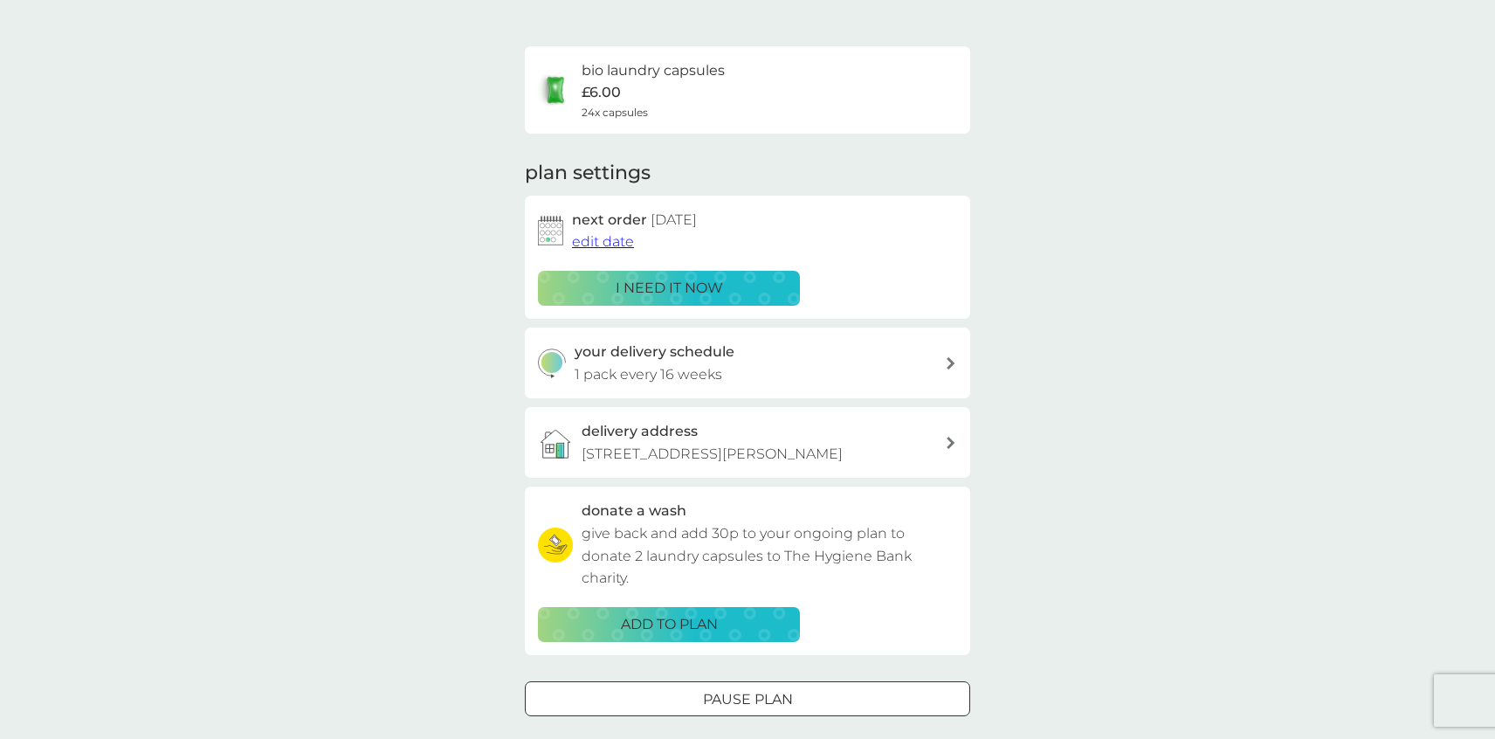
click at [595, 240] on span "edit date" at bounding box center [603, 241] width 62 height 17
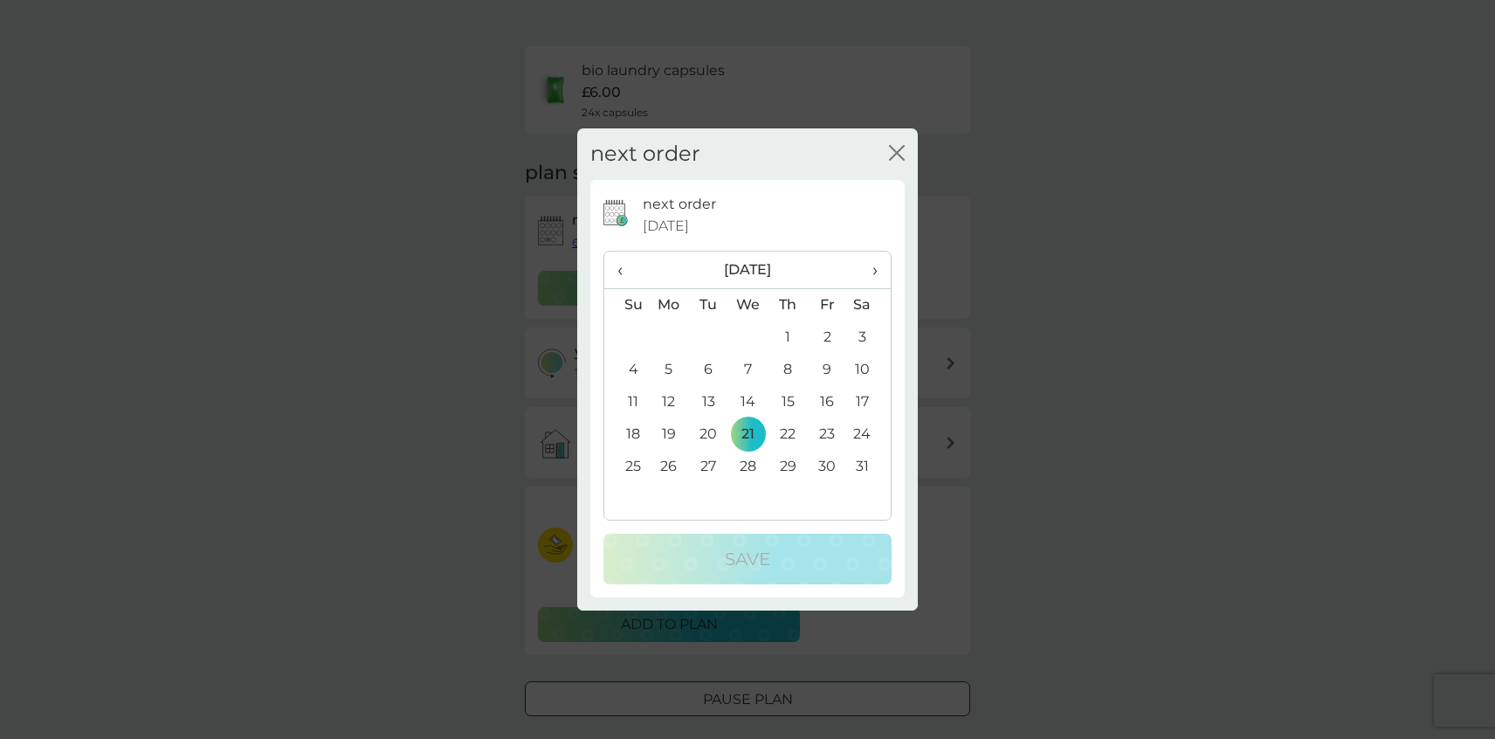
click at [877, 272] on span "›" at bounding box center [868, 269] width 17 height 37
click at [747, 368] on td "4" at bounding box center [748, 370] width 40 height 32
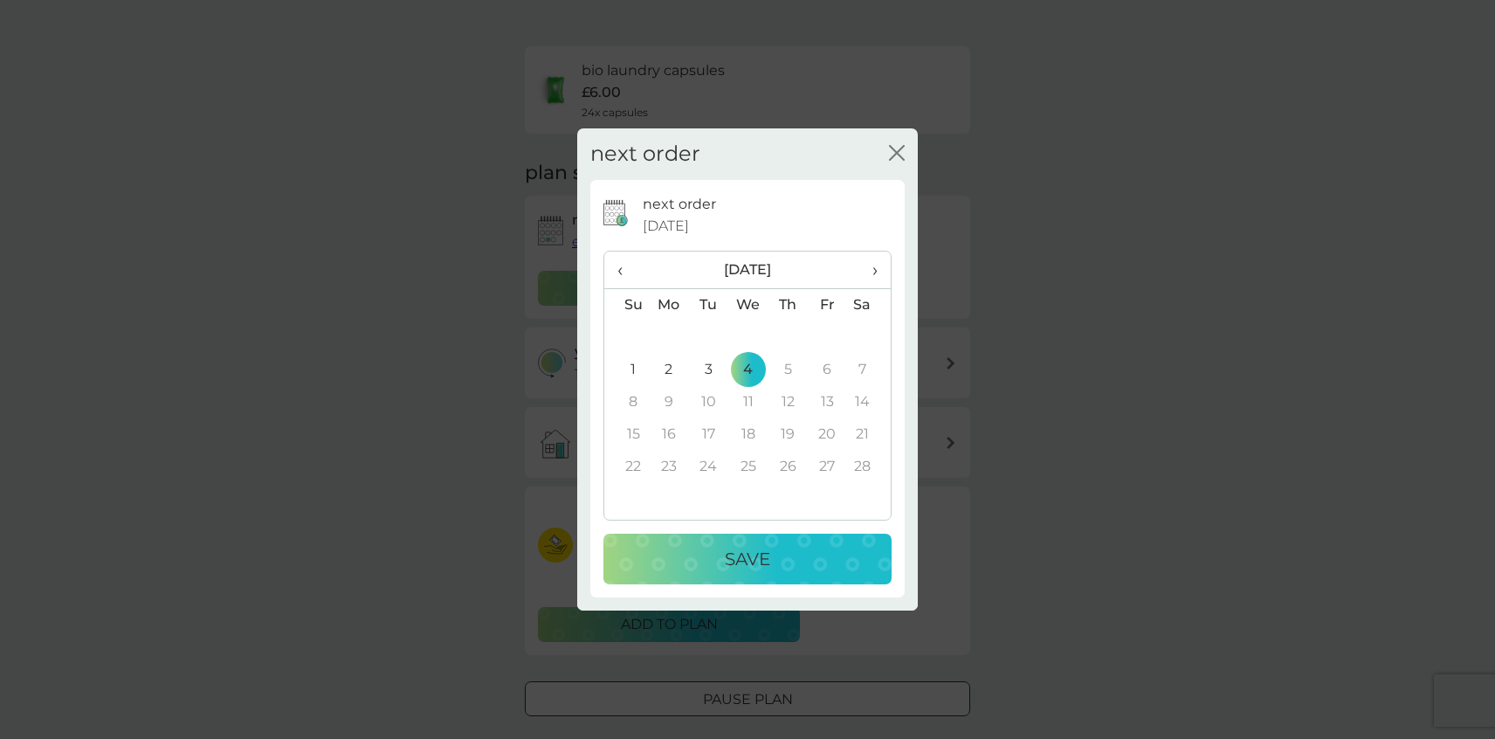
click at [764, 555] on p "Save" at bounding box center [747, 559] width 45 height 28
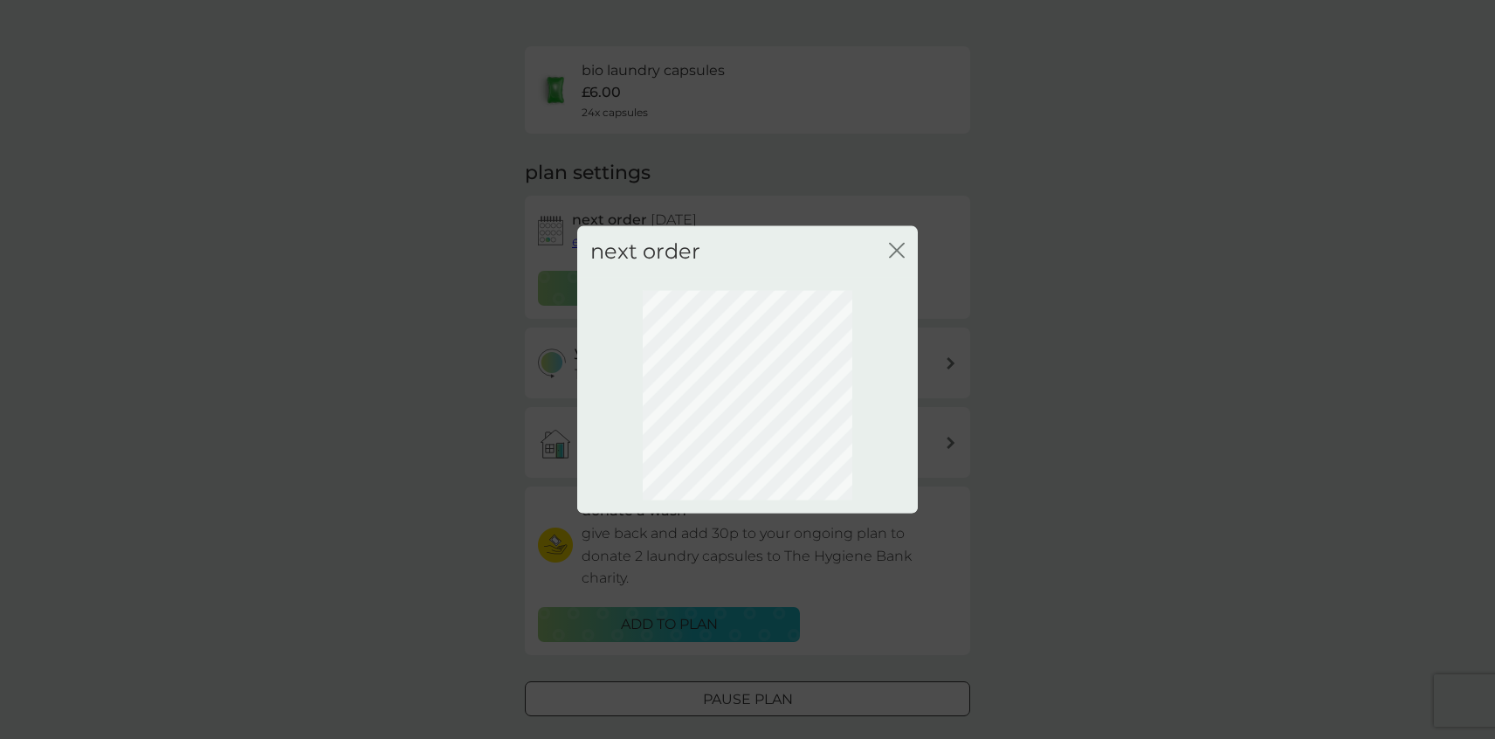
scroll to position [0, 0]
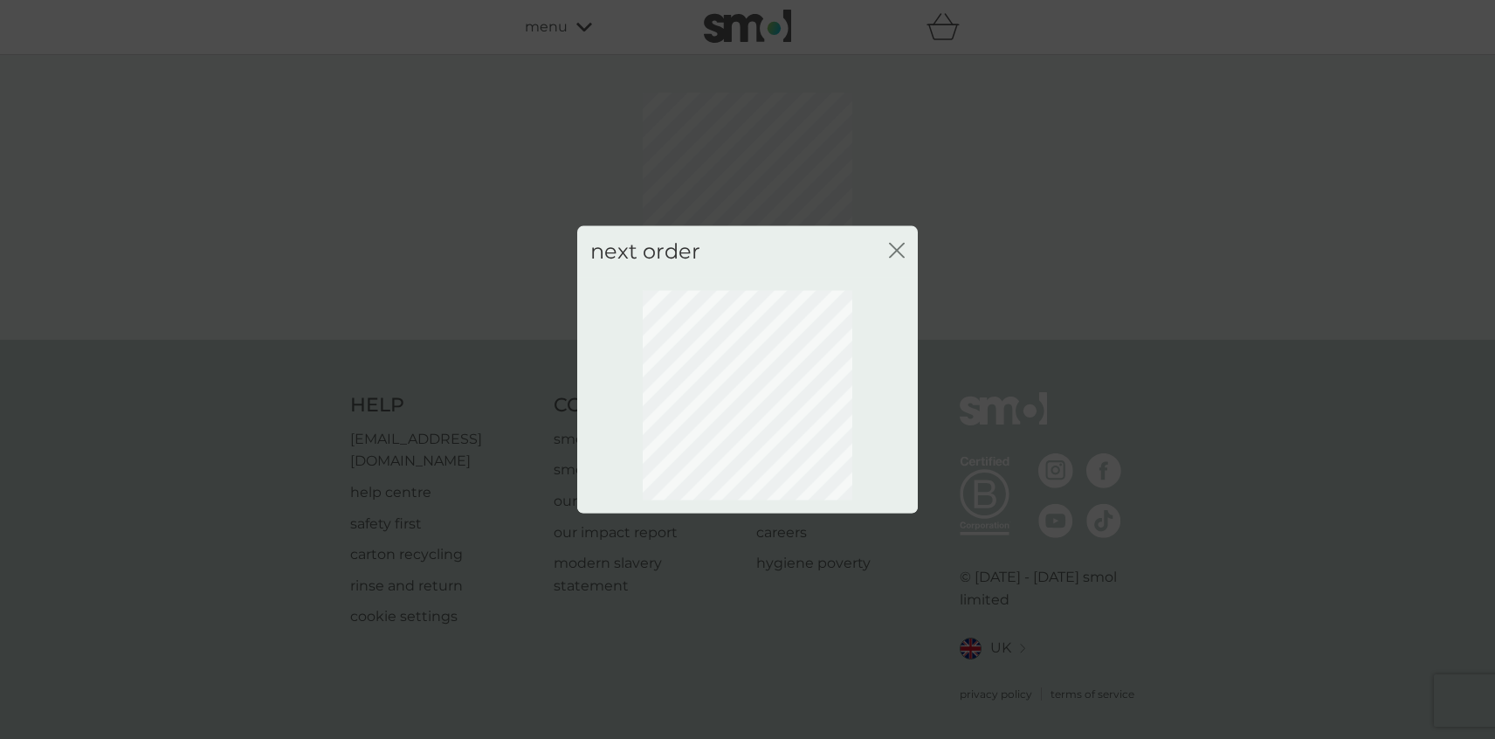
click at [898, 250] on icon "close" at bounding box center [897, 251] width 16 height 16
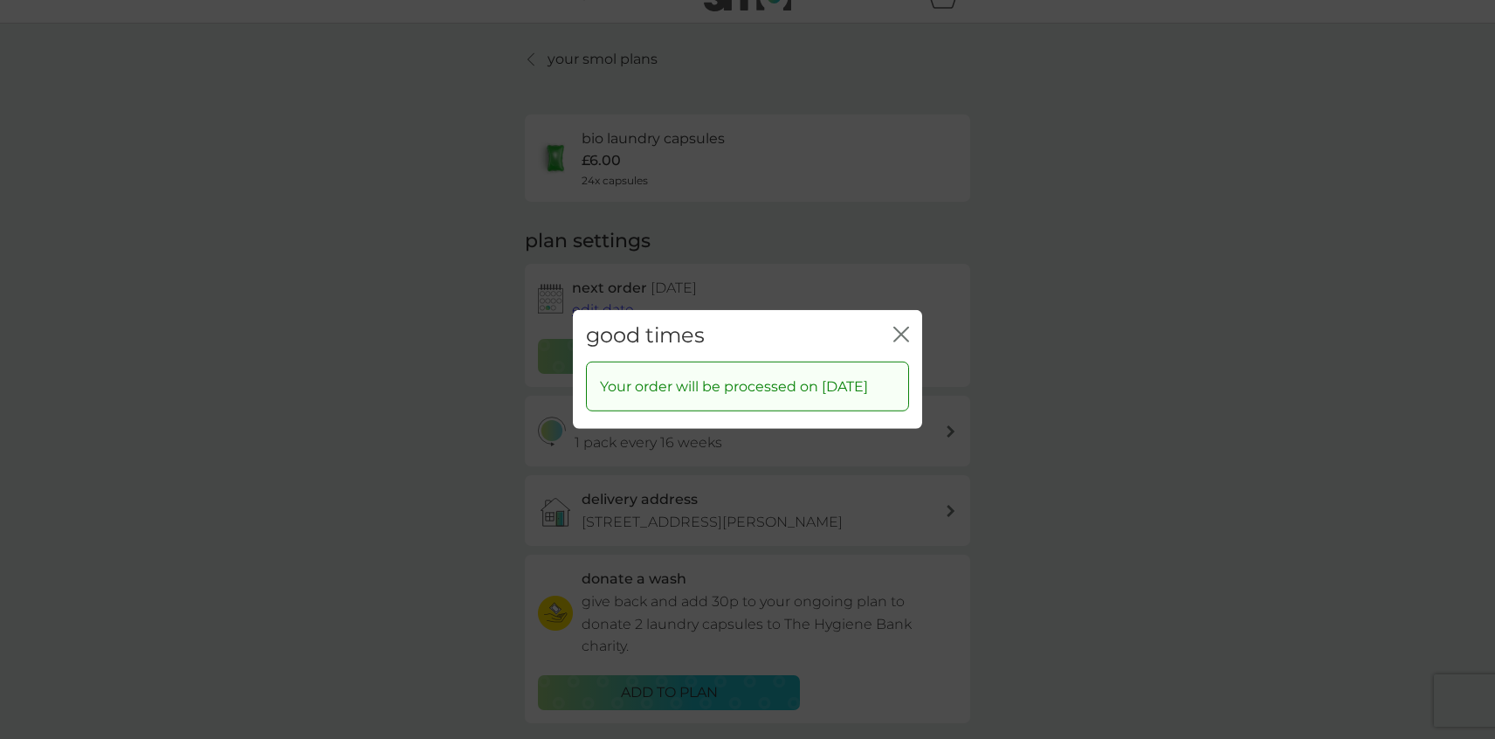
scroll to position [58, 0]
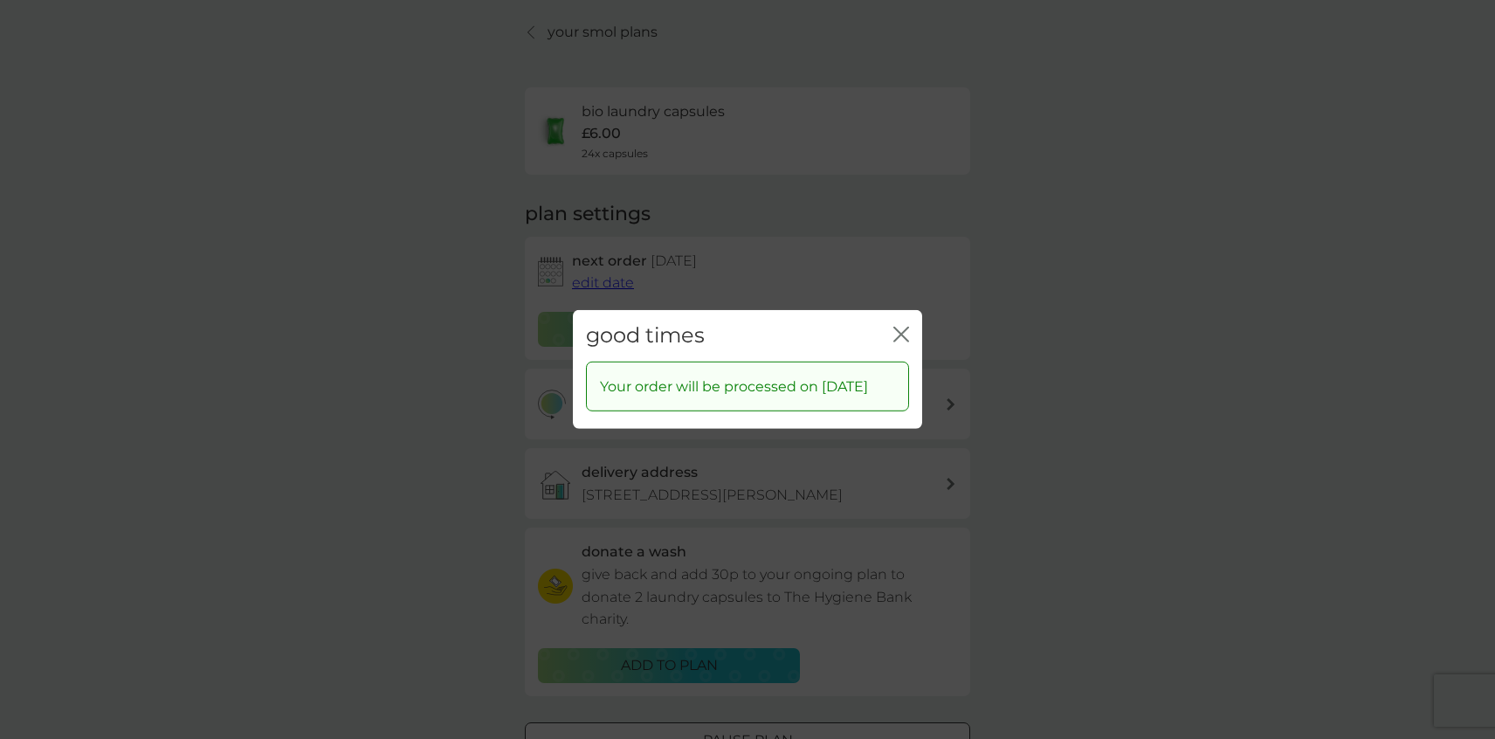
click at [905, 327] on icon "close" at bounding box center [901, 335] width 16 height 16
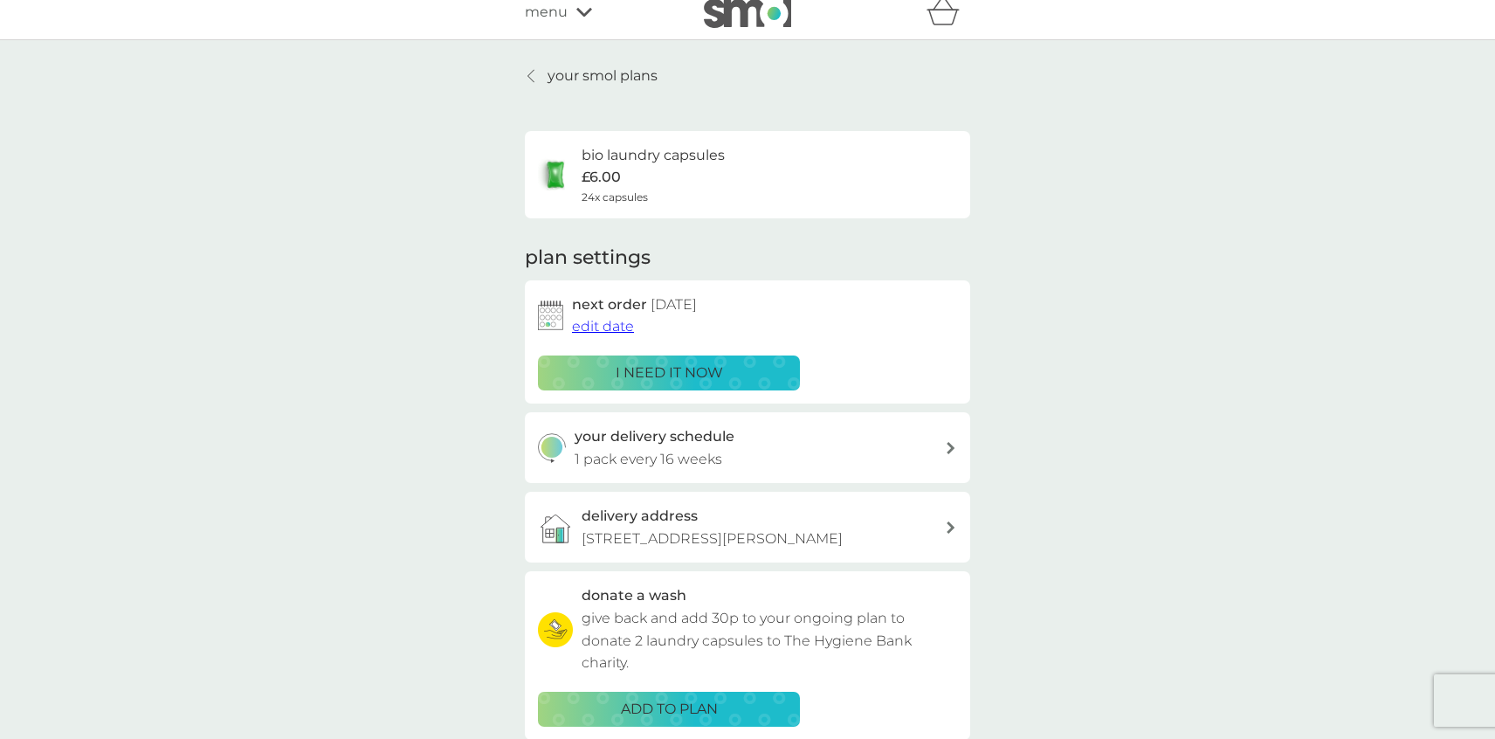
scroll to position [0, 0]
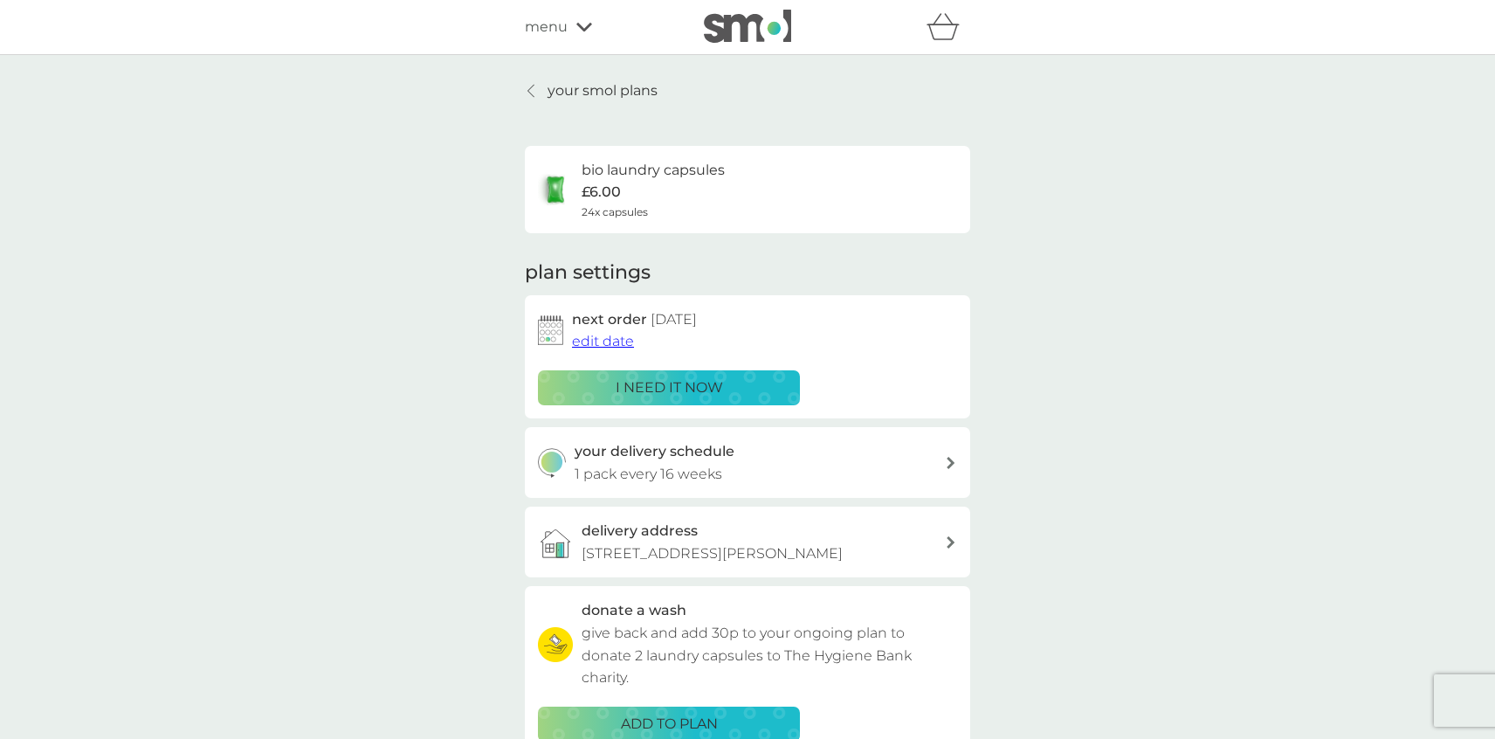
click at [532, 89] on icon at bounding box center [530, 91] width 7 height 14
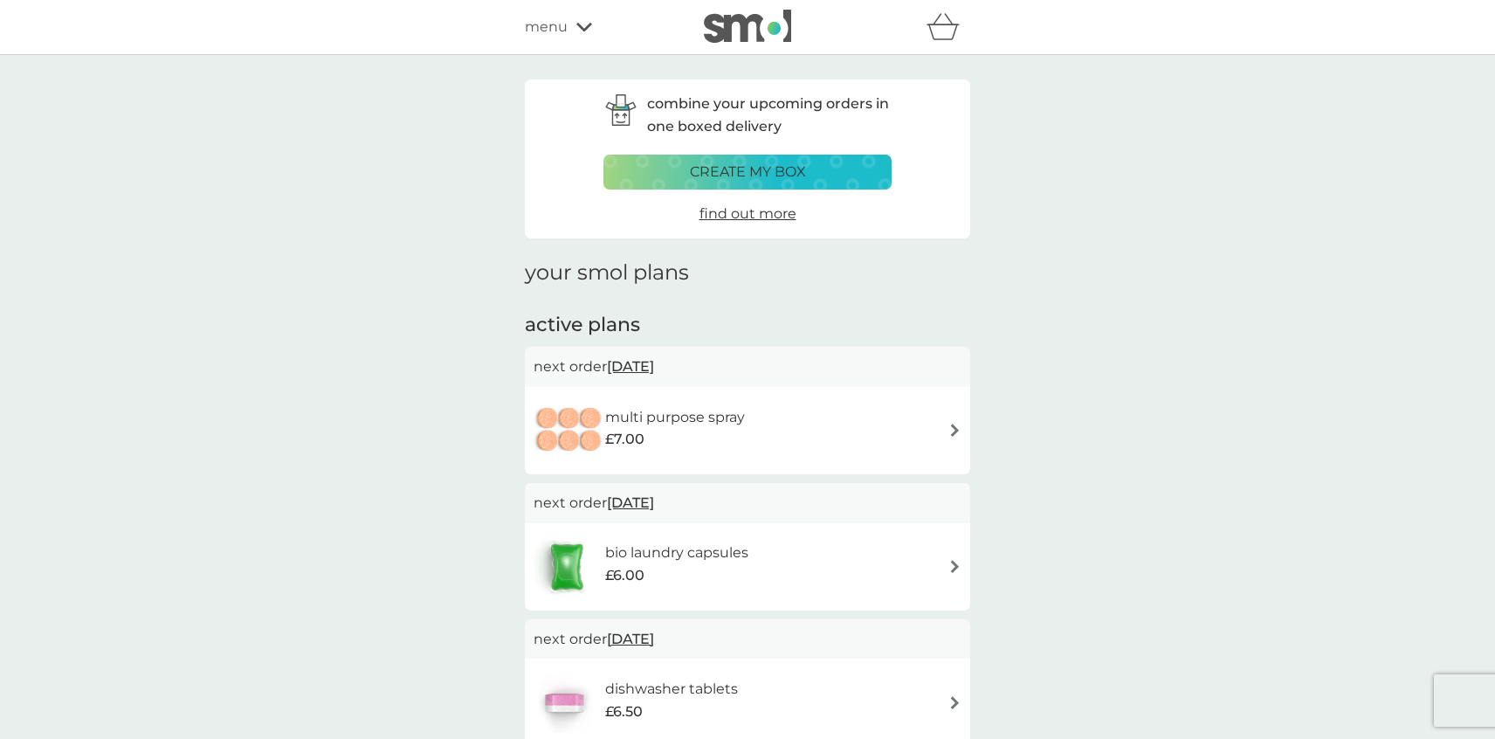
click at [773, 170] on p "create my box" at bounding box center [748, 172] width 116 height 23
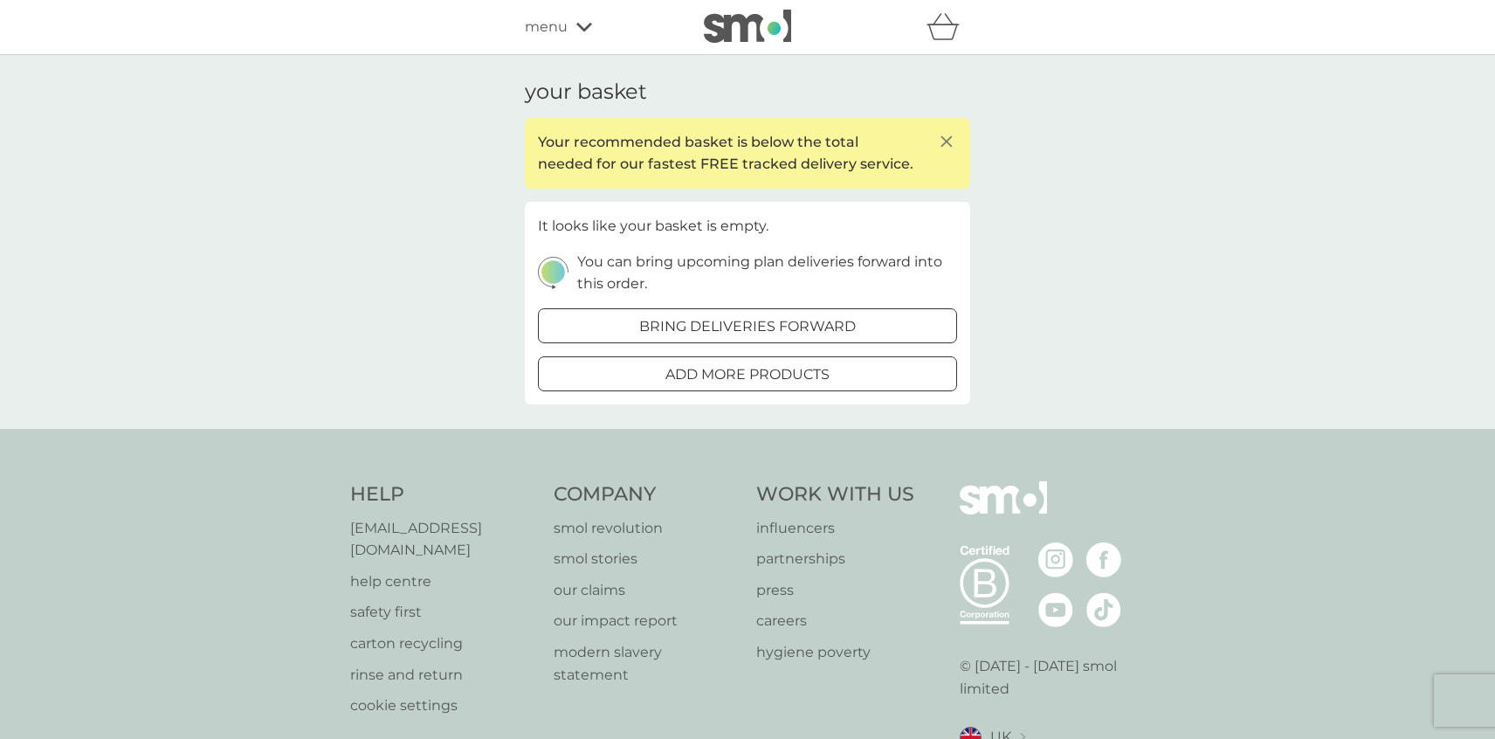
click at [947, 141] on icon at bounding box center [946, 141] width 21 height 21
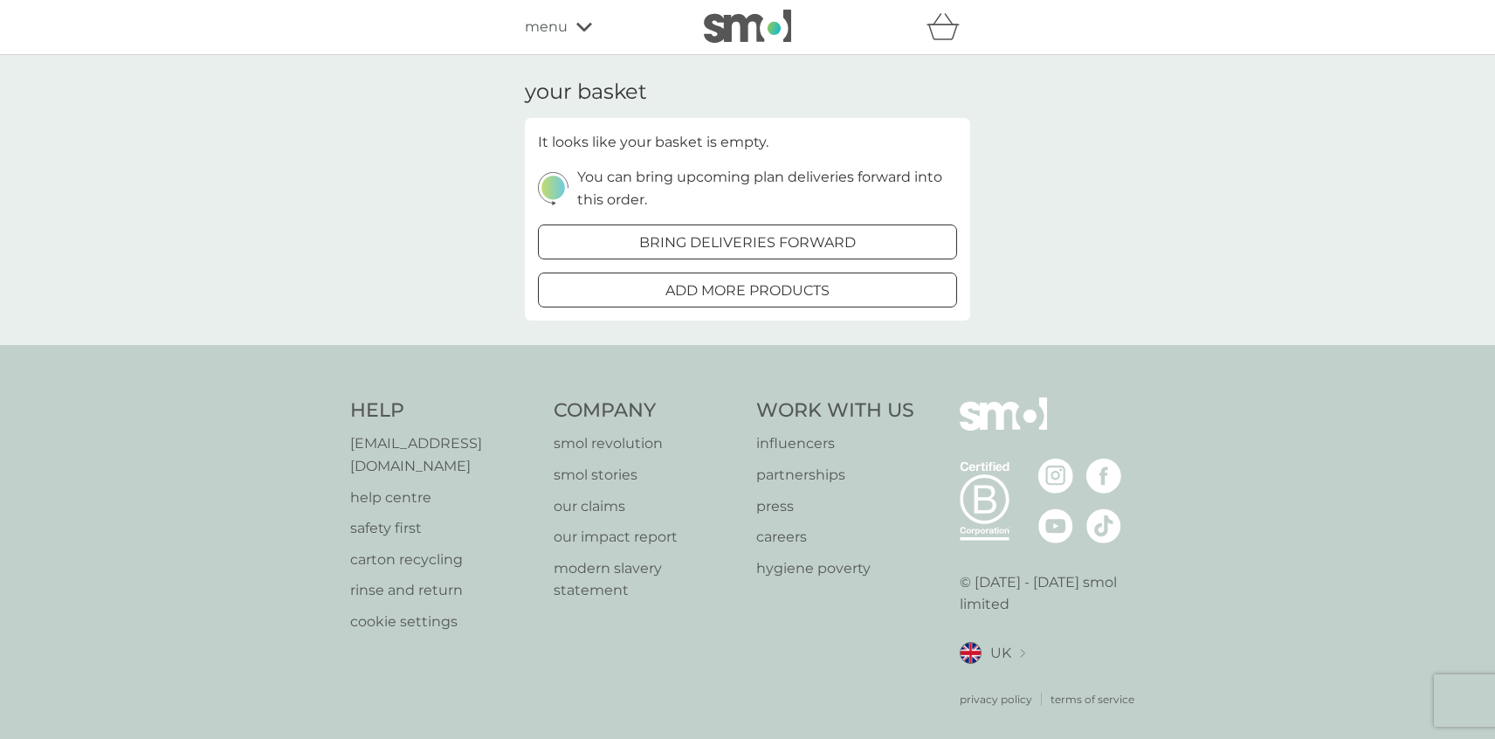
click at [765, 34] on img at bounding box center [747, 26] width 87 height 33
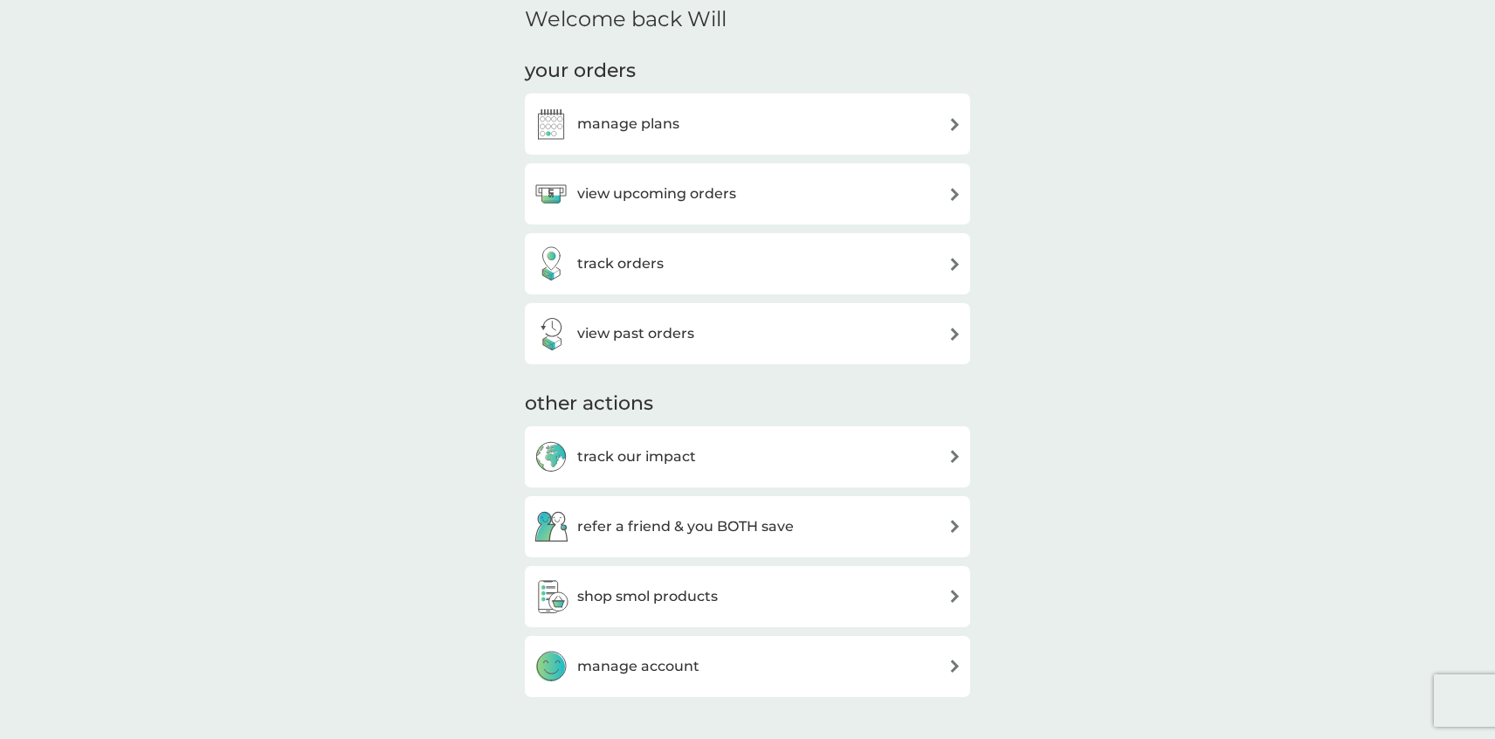
scroll to position [436, 0]
click at [953, 194] on img at bounding box center [954, 193] width 13 height 13
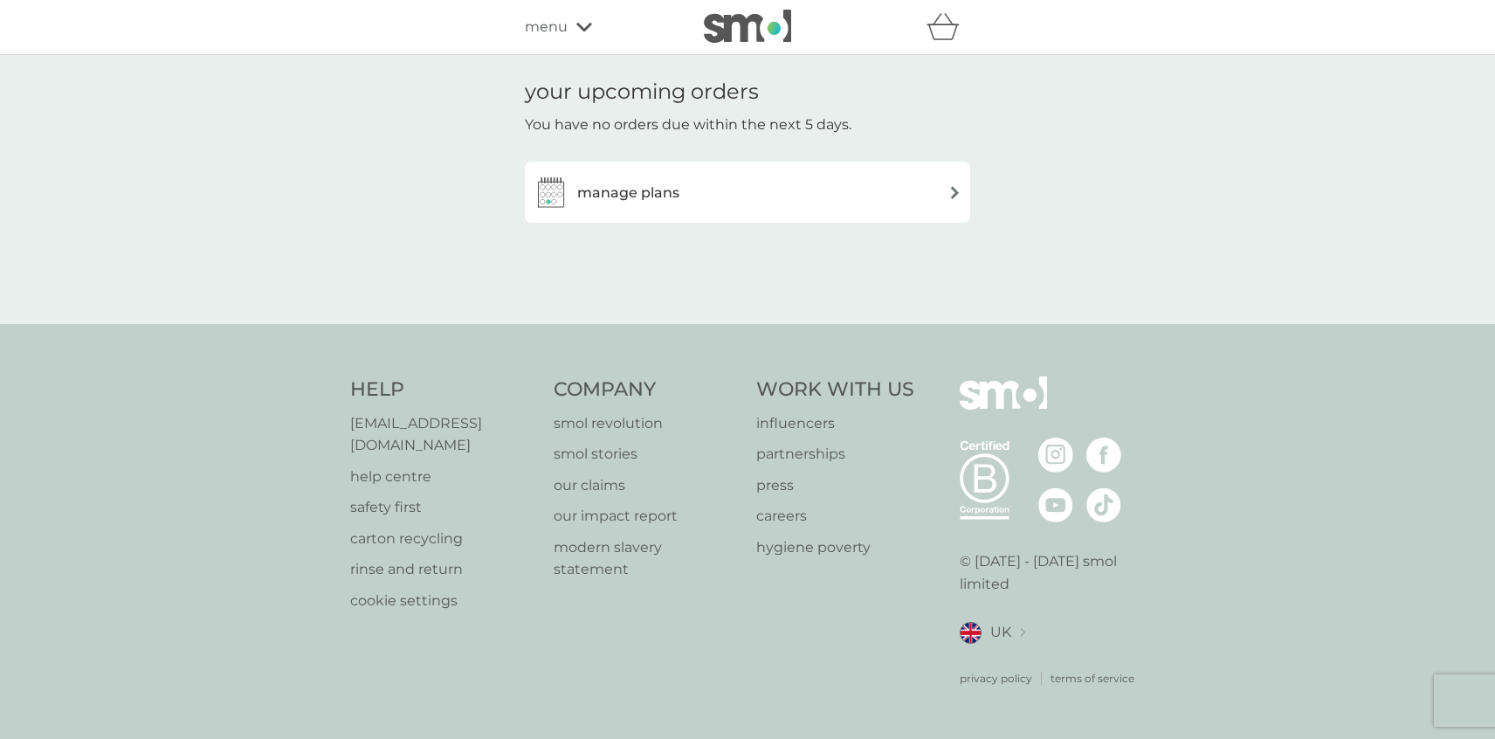
click at [954, 192] on img at bounding box center [954, 192] width 13 height 13
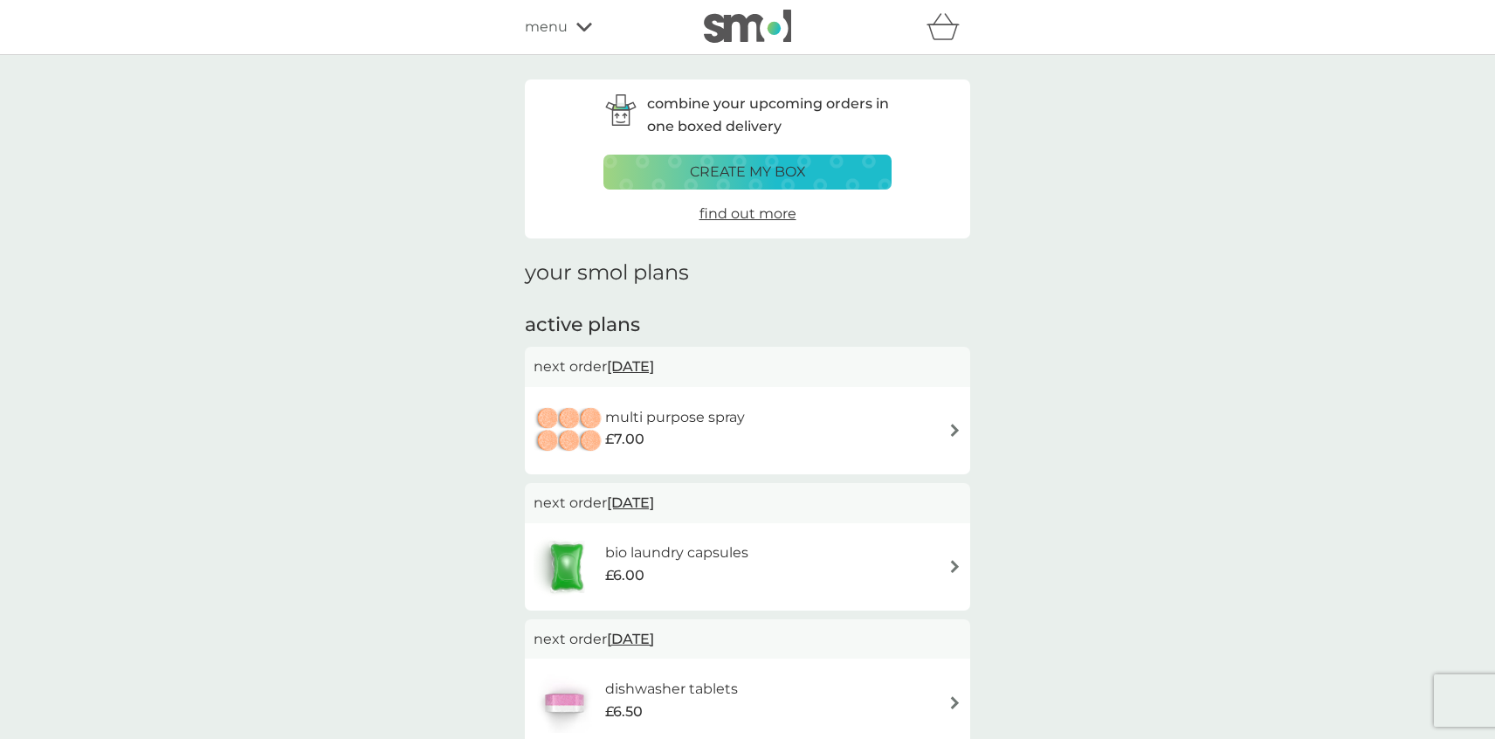
click at [587, 29] on icon at bounding box center [584, 27] width 16 height 10
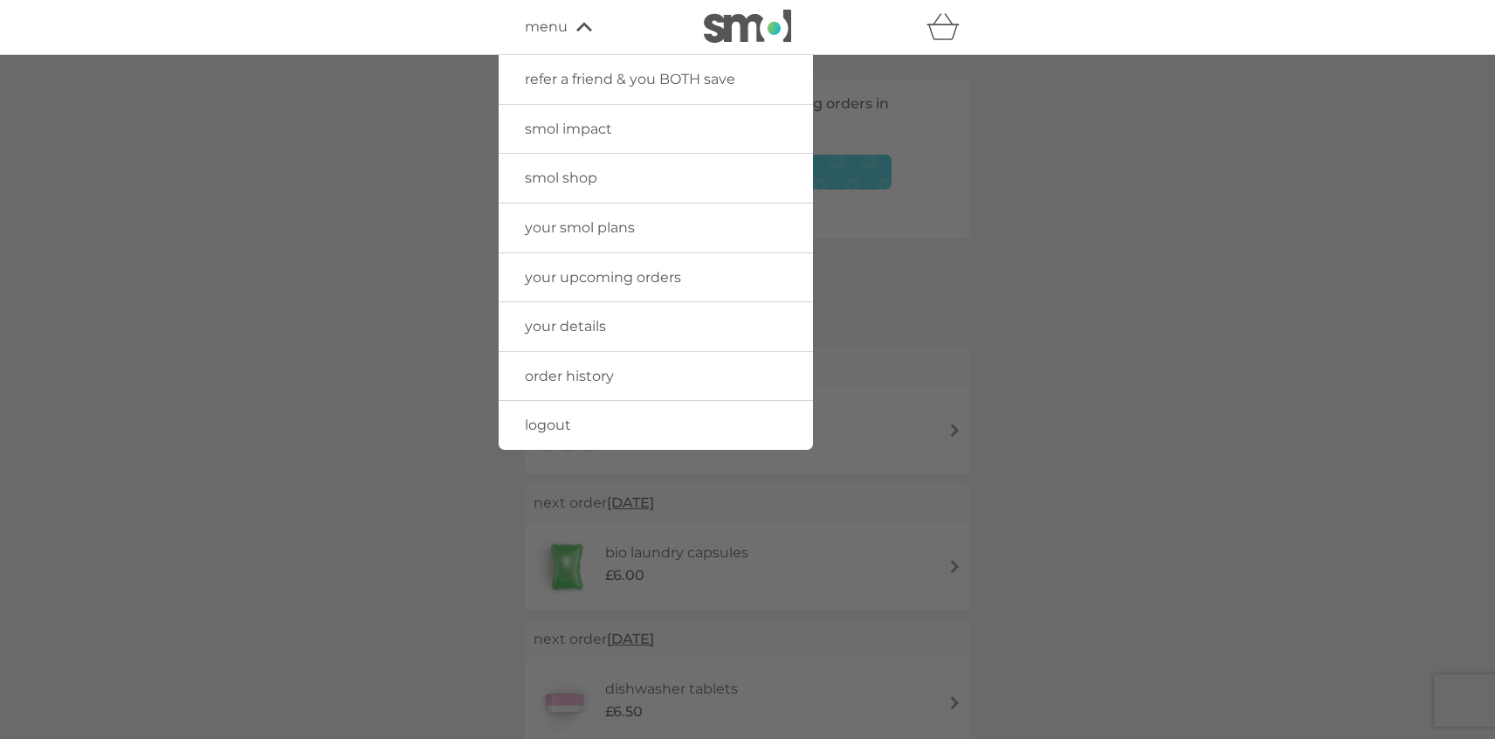
click at [586, 176] on span "smol shop" at bounding box center [561, 177] width 72 height 17
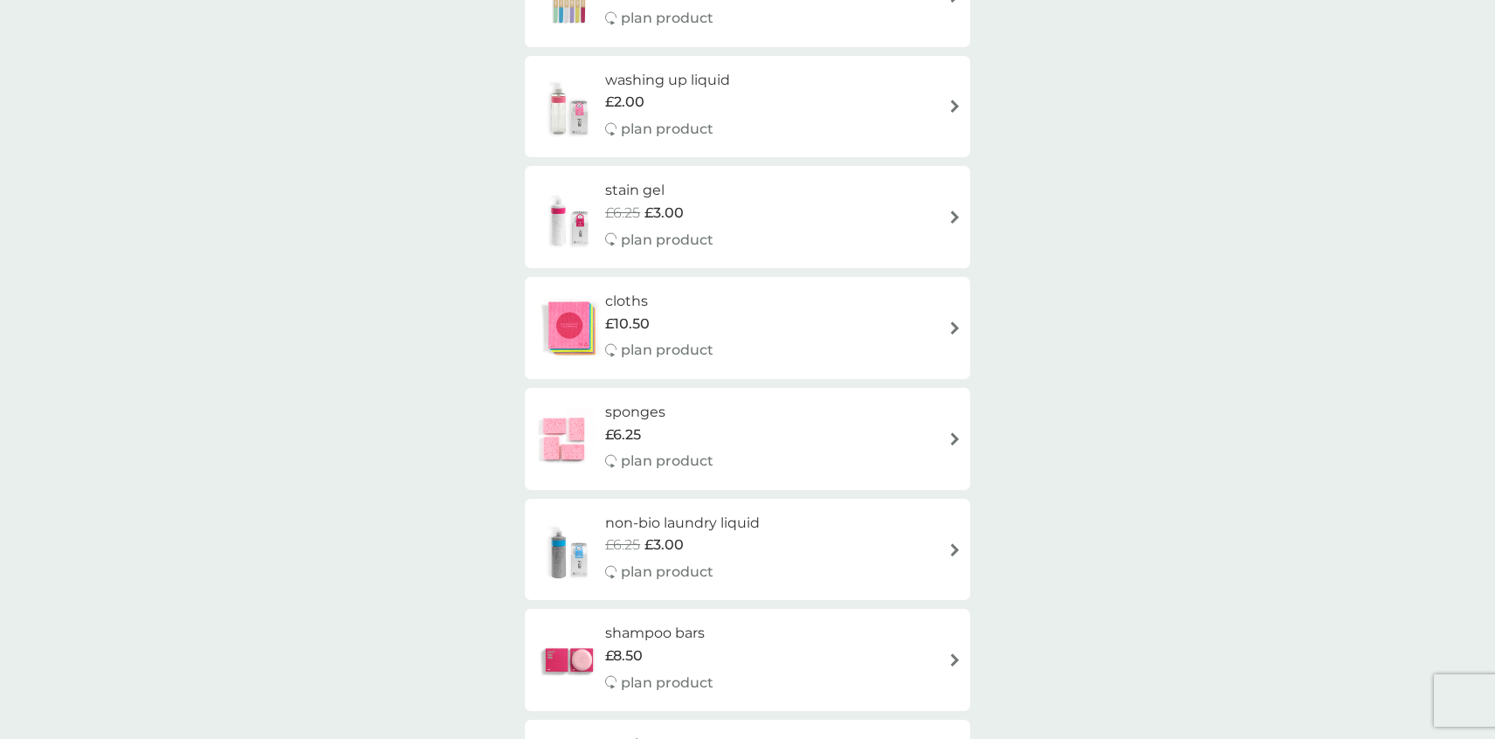
scroll to position [1620, 0]
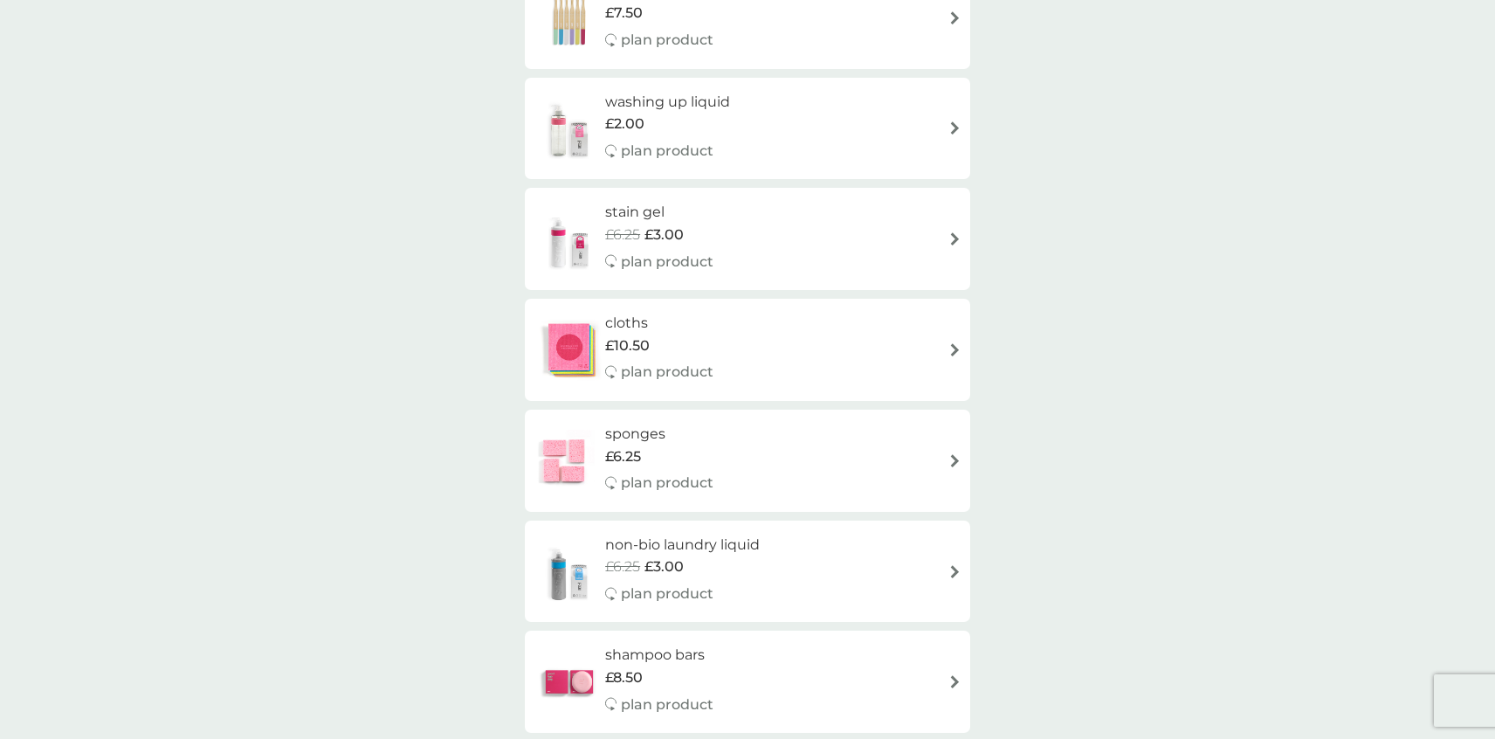
click at [623, 435] on h6 "sponges" at bounding box center [659, 434] width 108 height 23
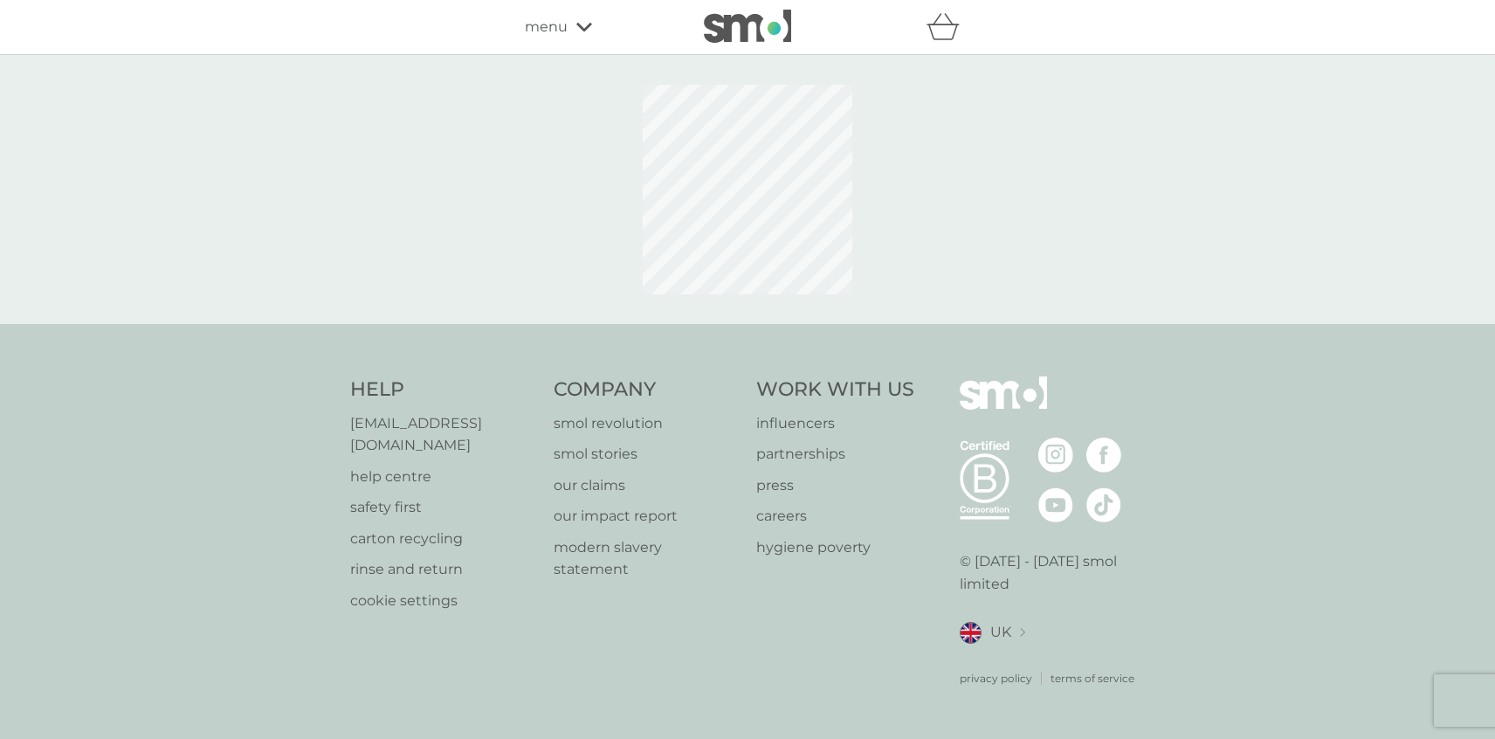
select select "63"
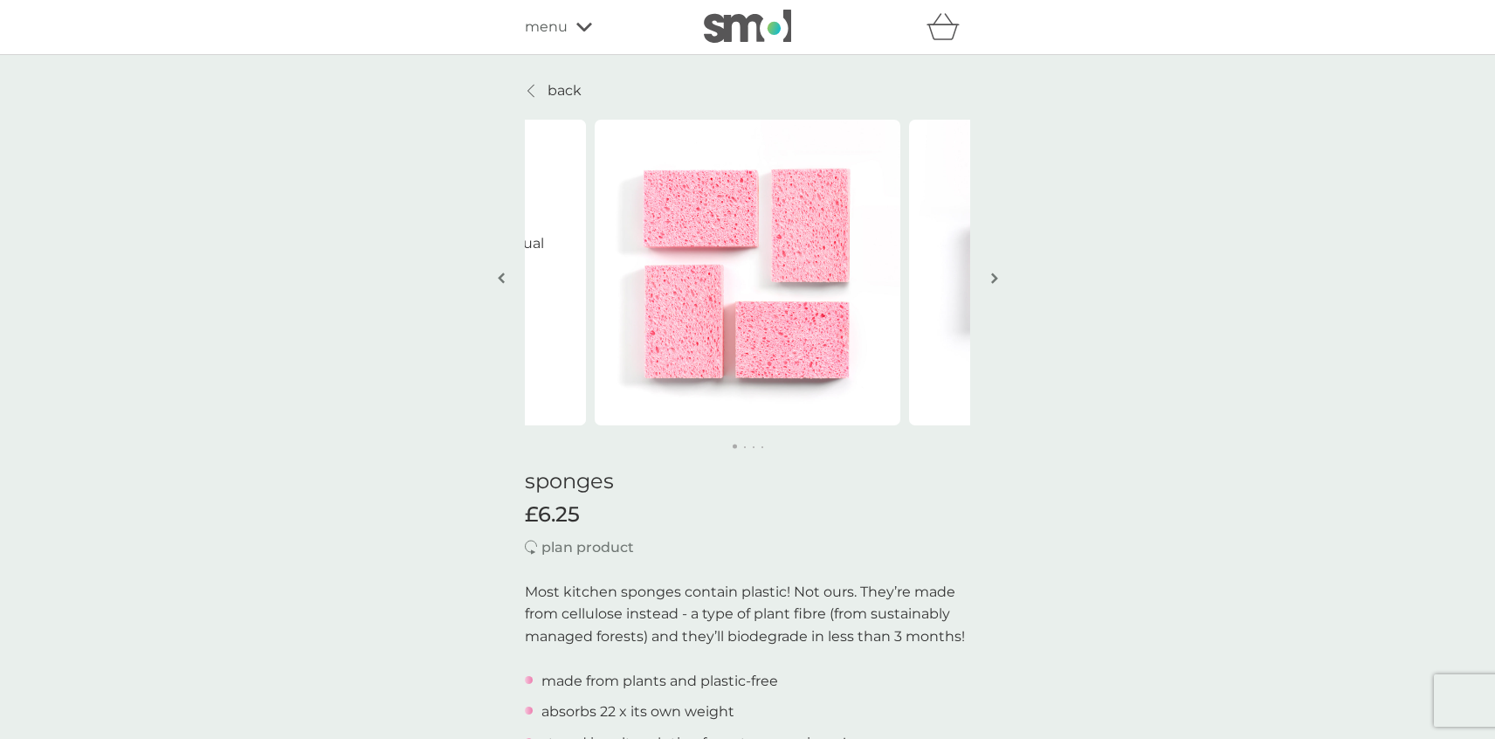
click at [584, 25] on icon at bounding box center [584, 27] width 16 height 10
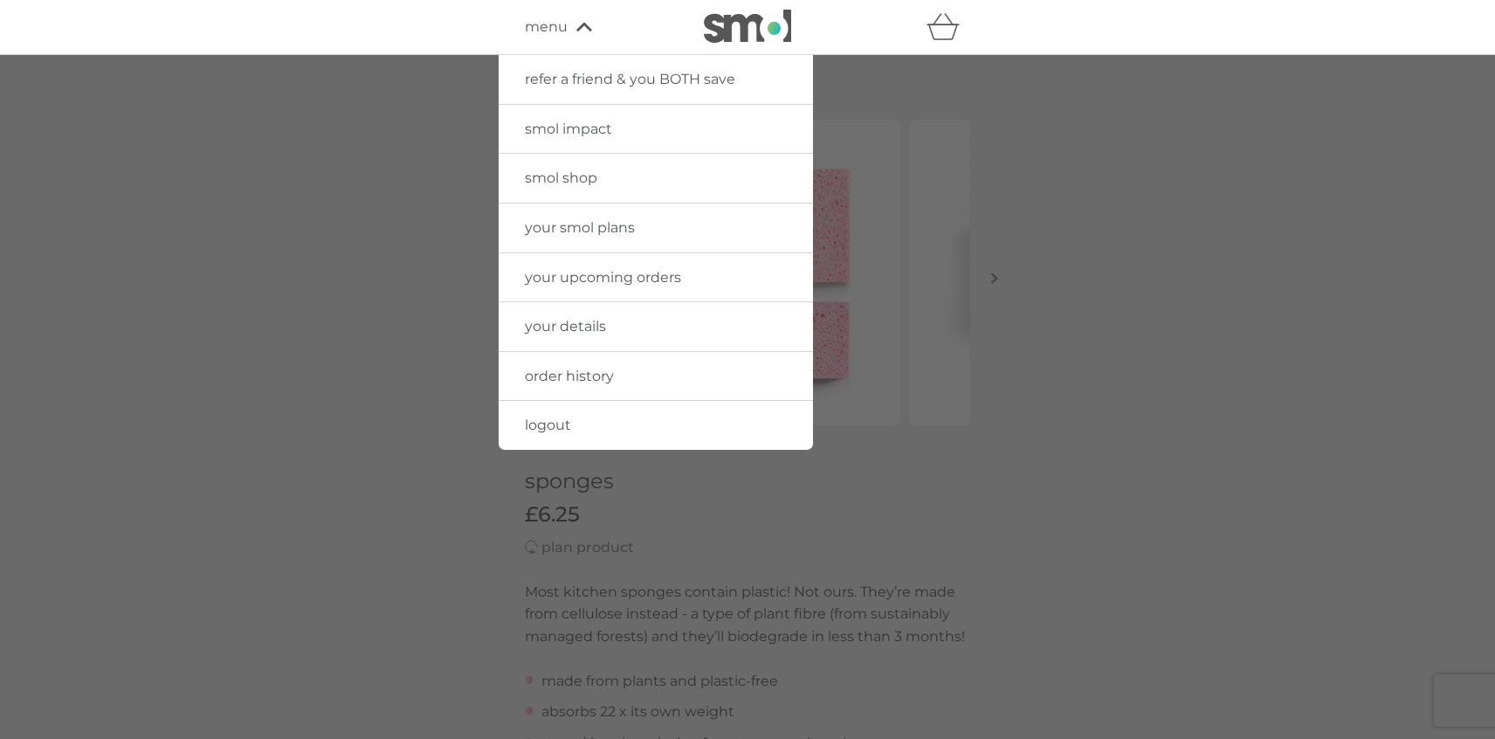
click at [386, 198] on div at bounding box center [747, 424] width 1495 height 739
